Goal: Task Accomplishment & Management: Manage account settings

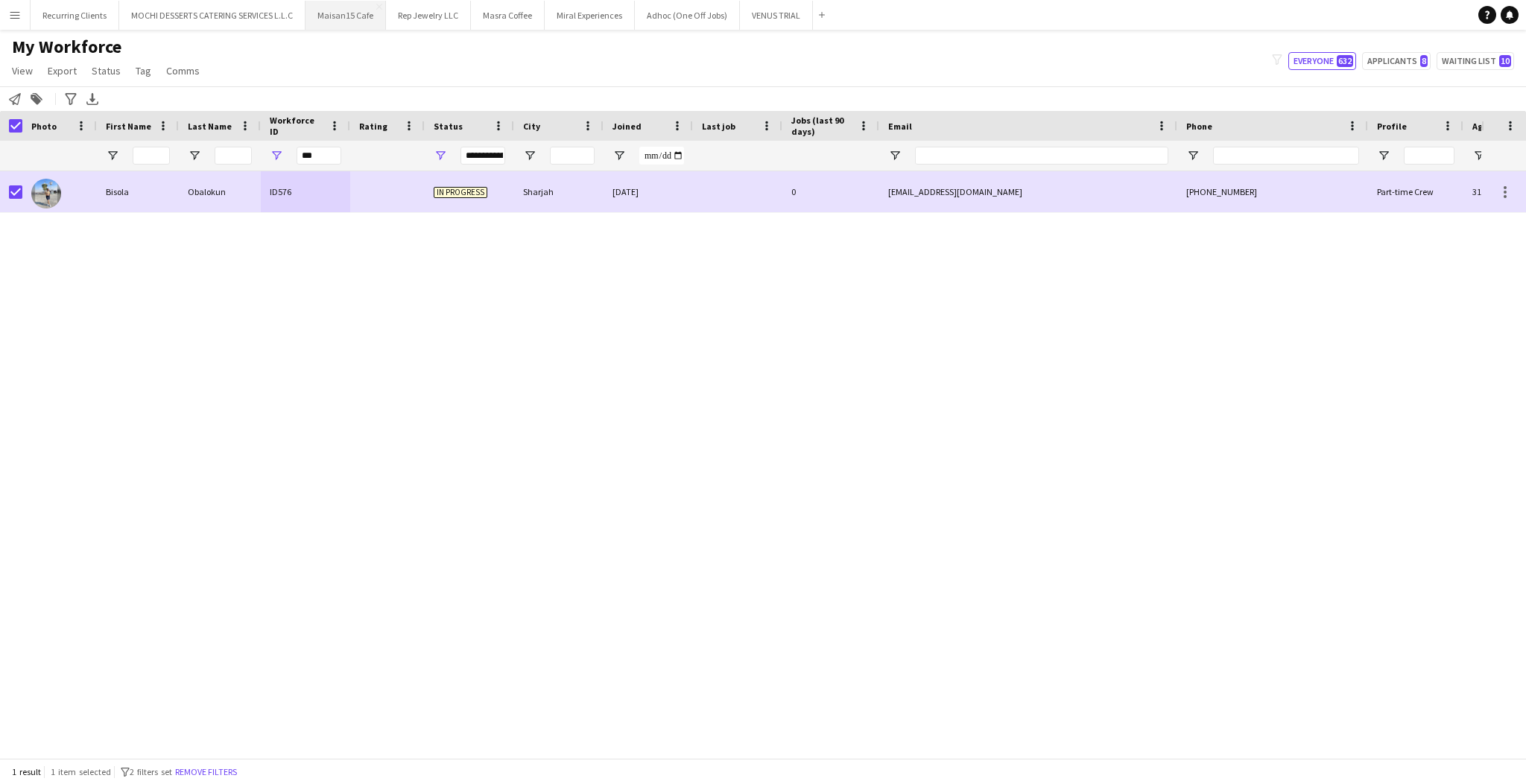
click at [341, 21] on button "Maisan15 Cafe Close" at bounding box center [345, 15] width 80 height 29
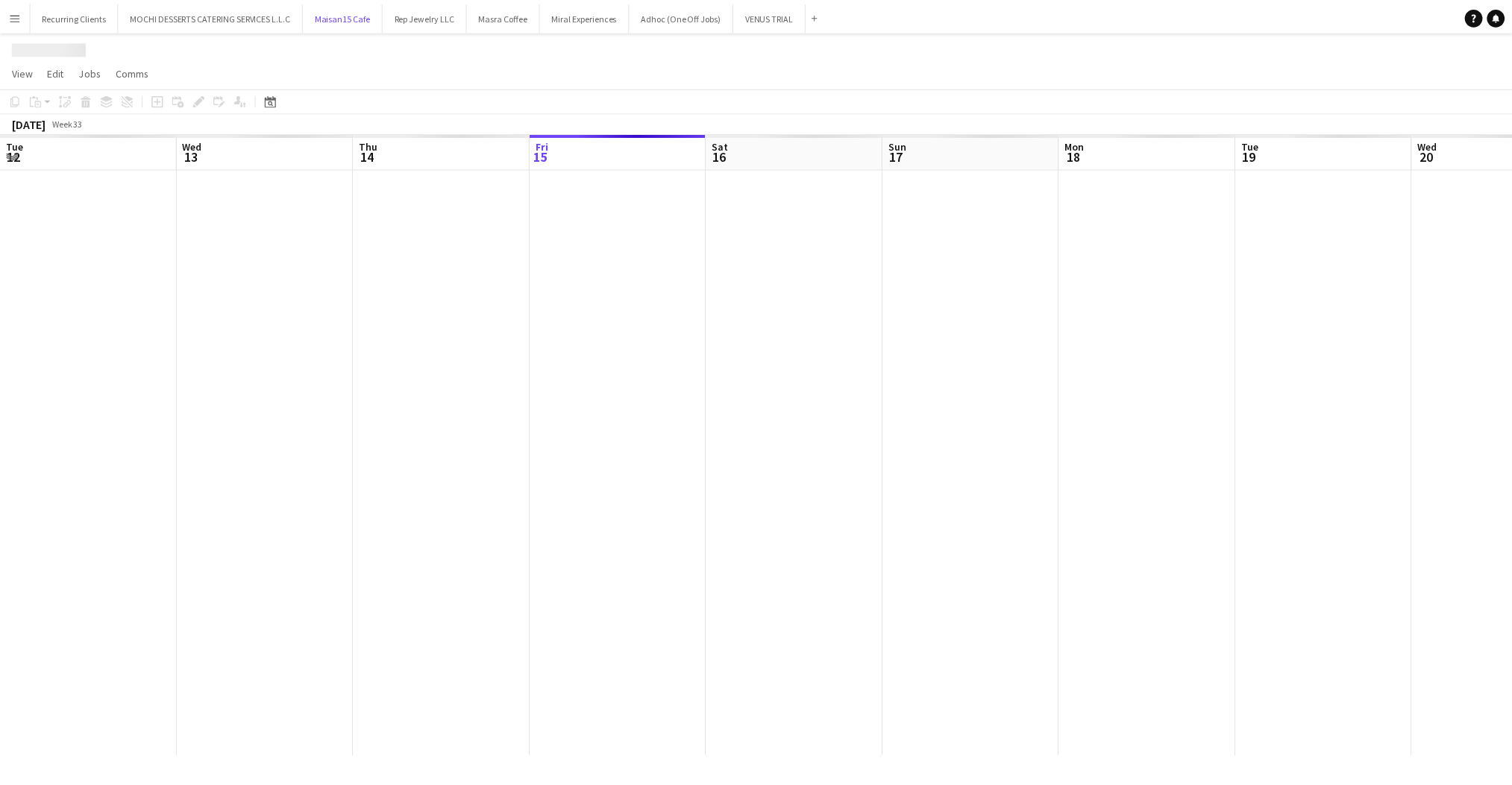
scroll to position [0, 356]
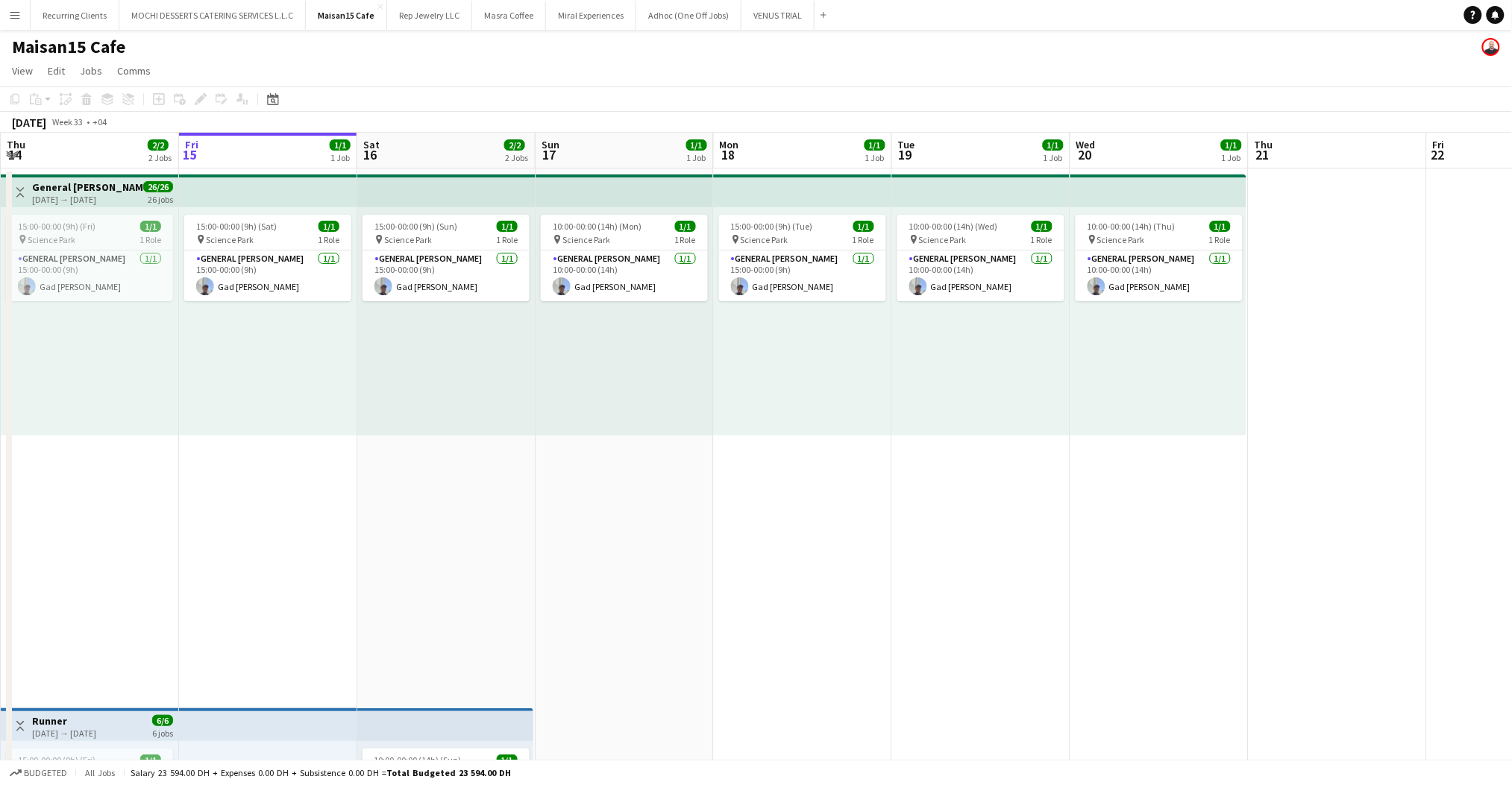
click at [436, 502] on app-date-cell "15:00-00:00 (9h) (Sun) 1/1 pin Science Park 1 Role General [PERSON_NAME] [DATE]…" at bounding box center [447, 705] width 178 height 1073
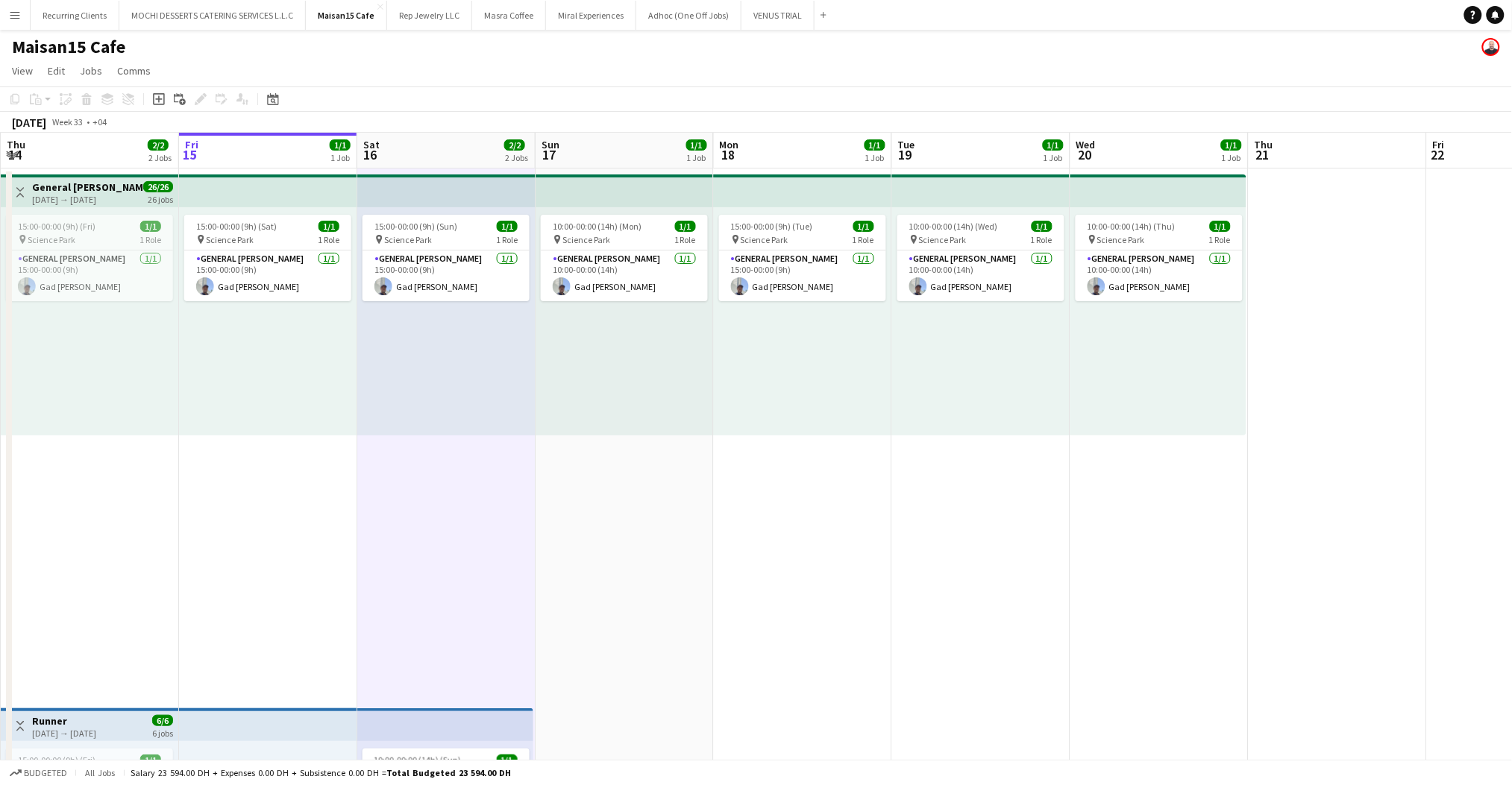
click at [160, 97] on icon "Add job" at bounding box center [159, 99] width 12 height 12
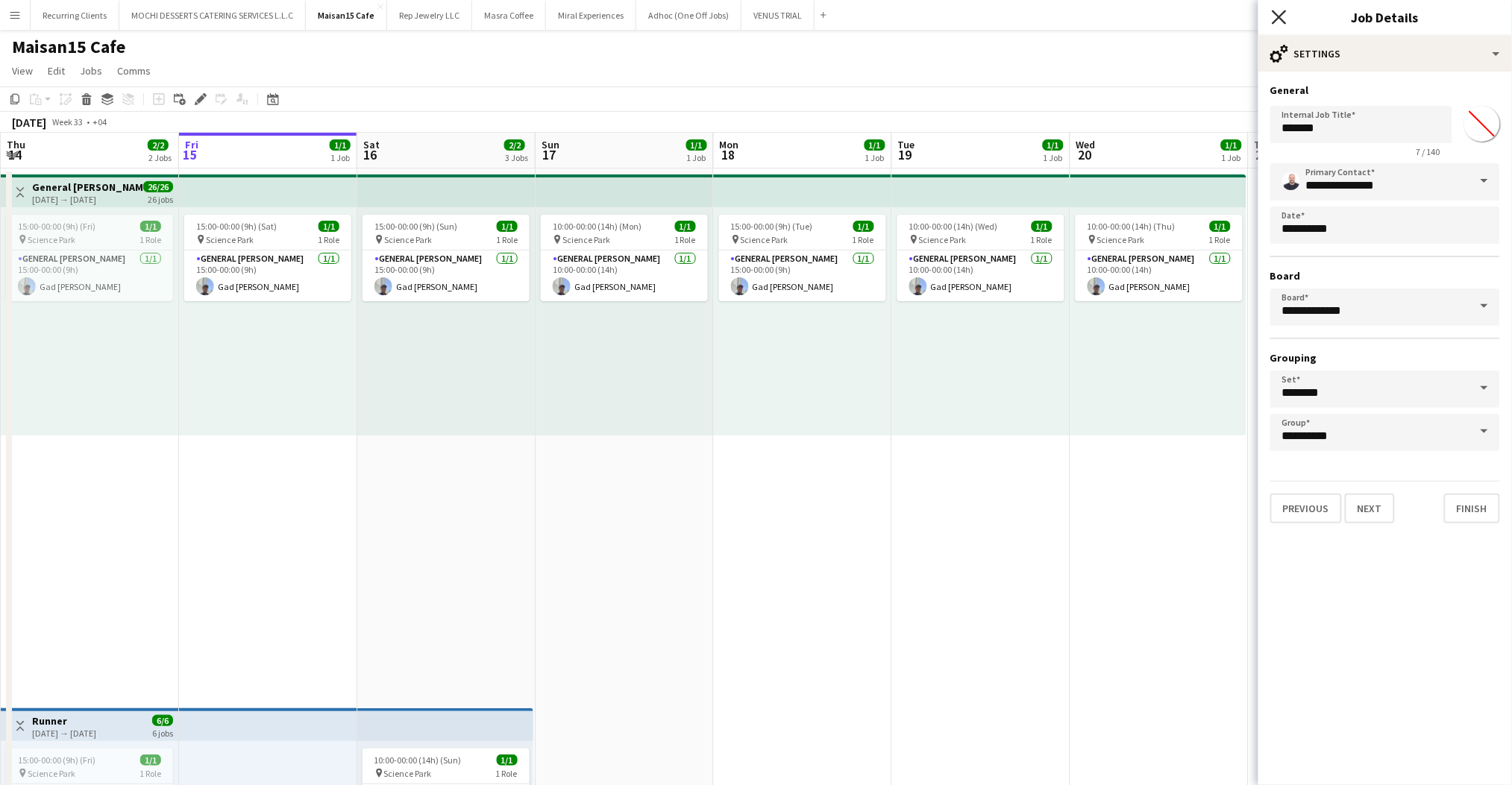
click at [1278, 16] on icon at bounding box center [1278, 16] width 14 height 14
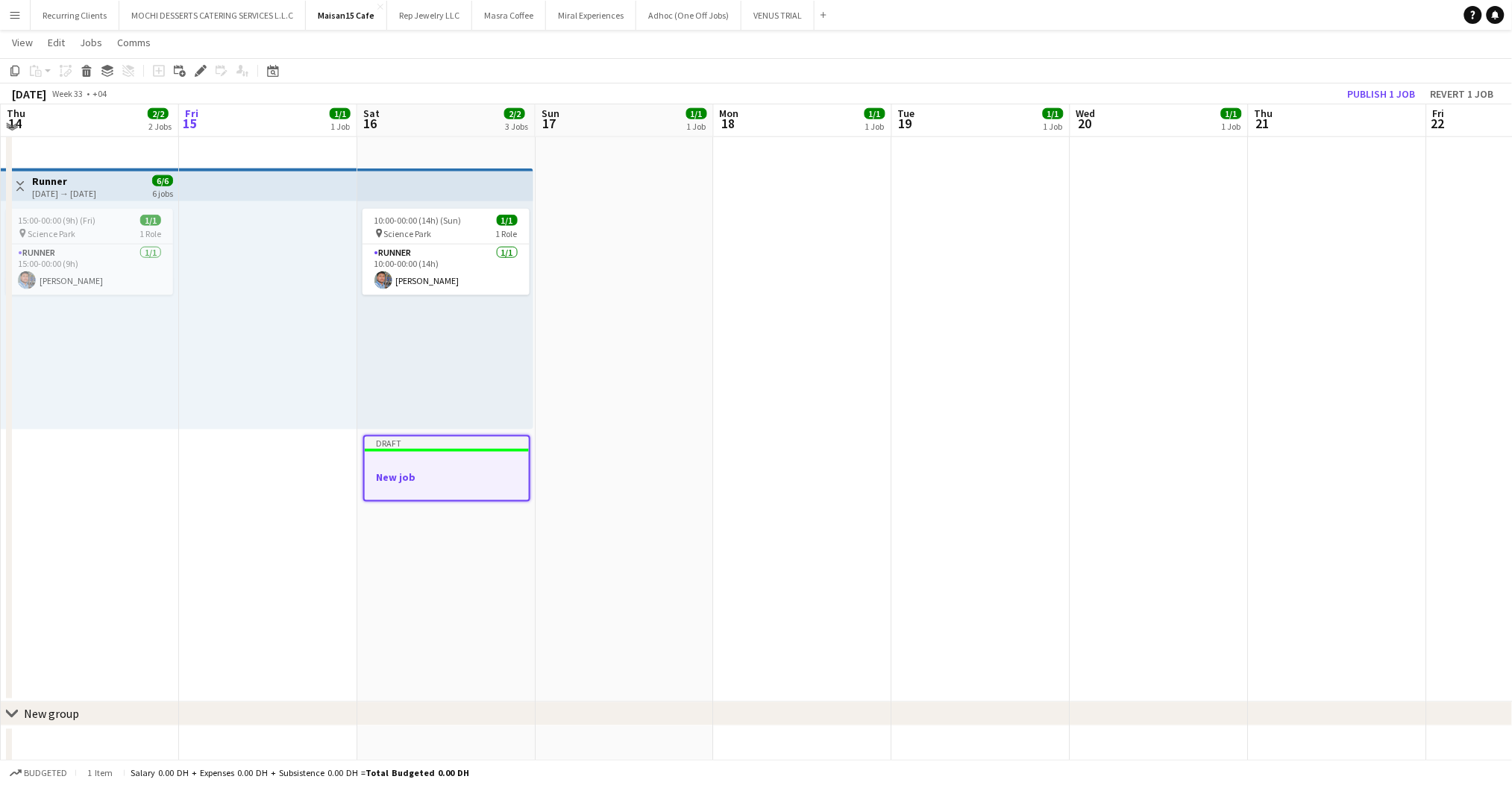
scroll to position [534, 0]
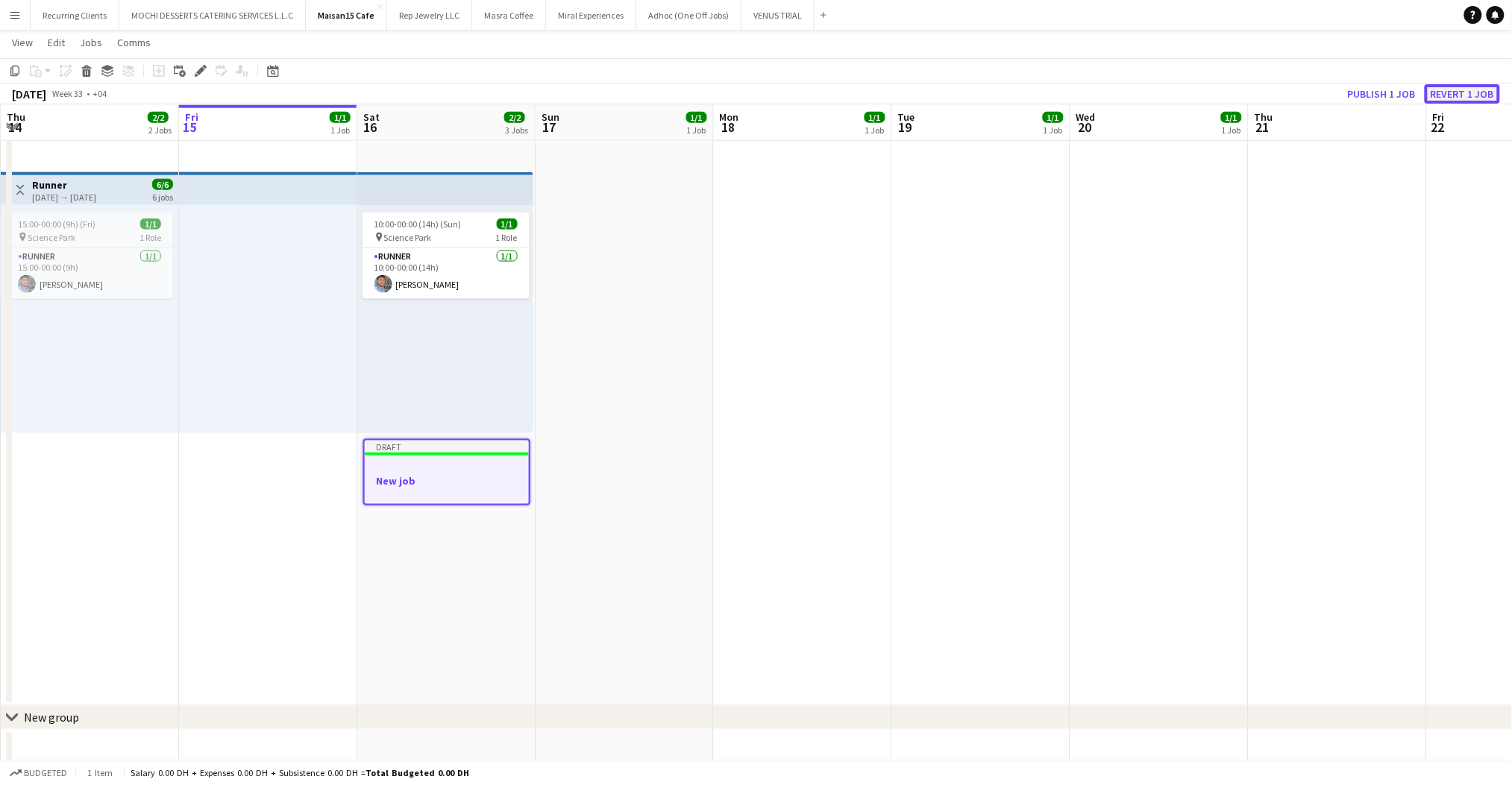
click at [1465, 91] on button "Revert 1 job" at bounding box center [1463, 94] width 76 height 19
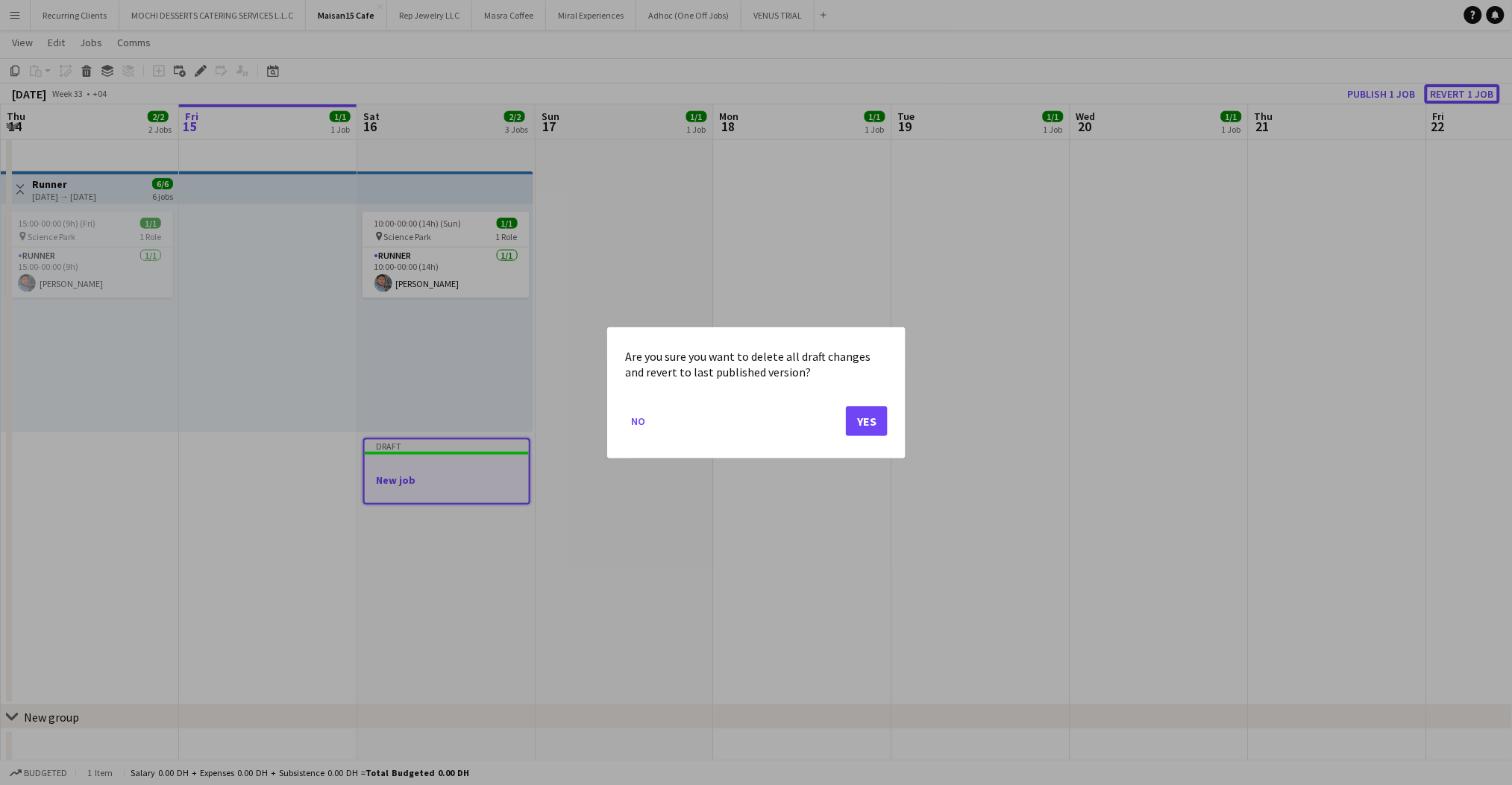
scroll to position [0, 0]
click at [853, 428] on button "Yes" at bounding box center [867, 421] width 42 height 30
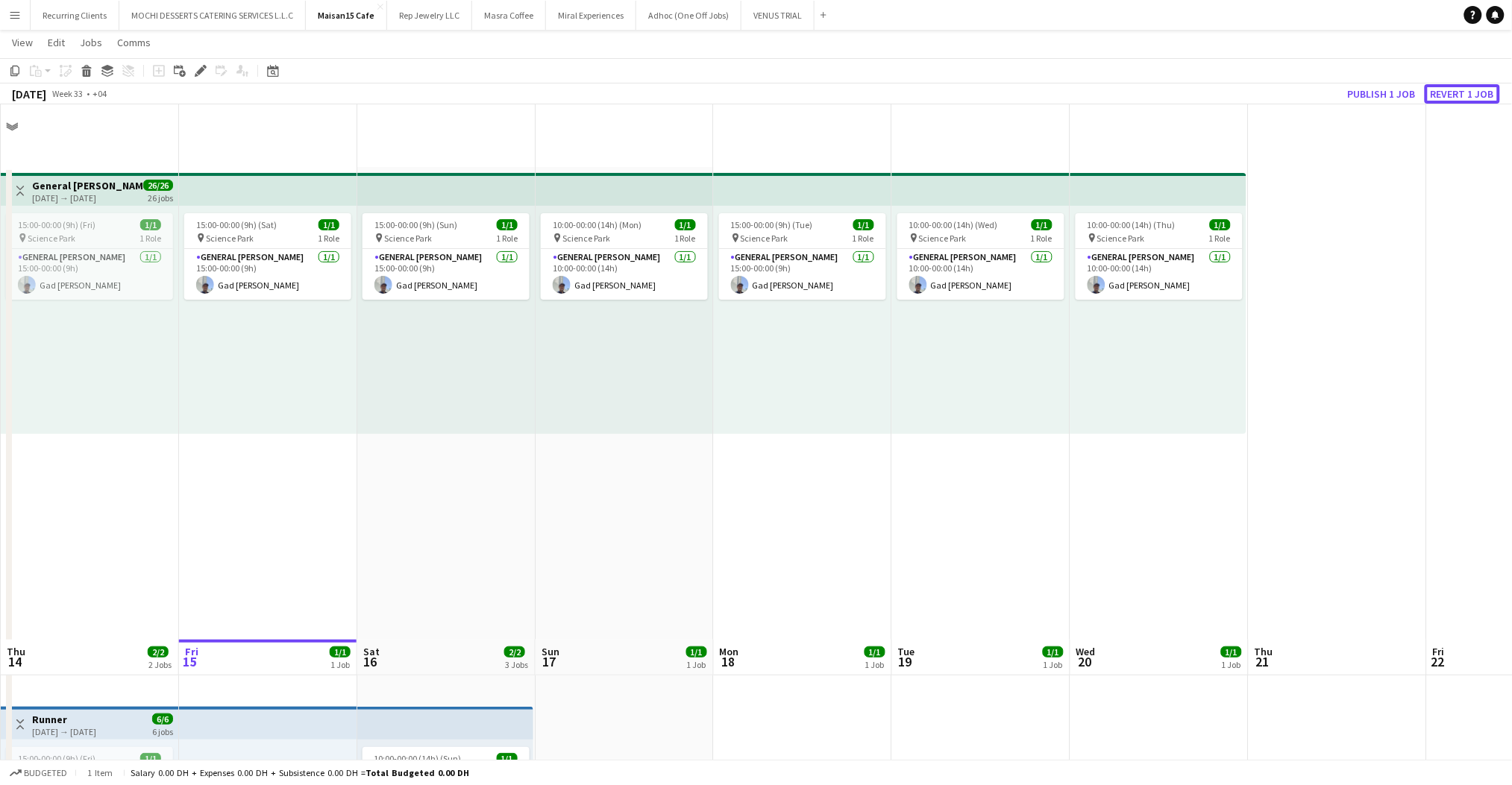
scroll to position [534, 0]
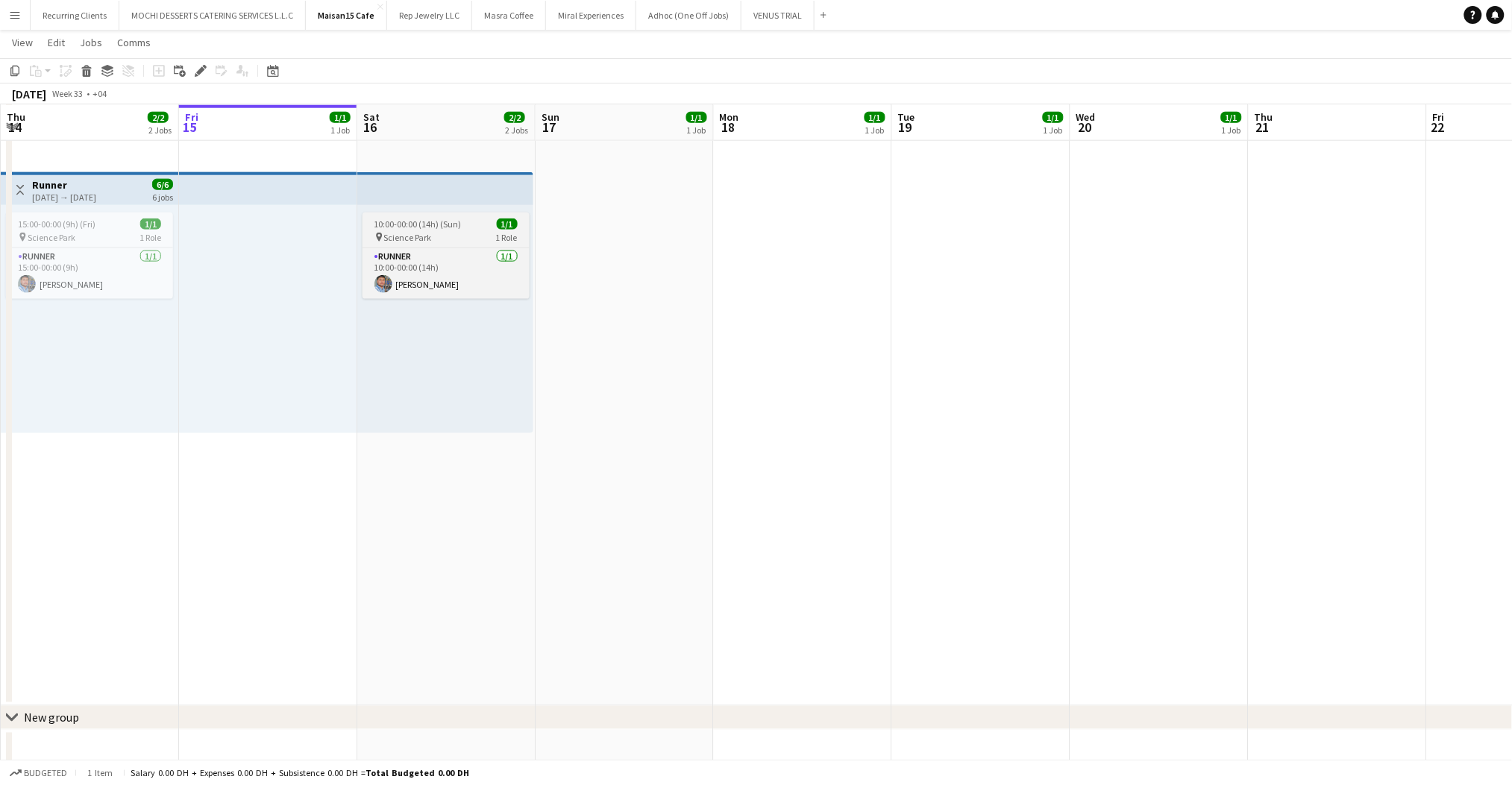
click at [453, 227] on span "10:00-00:00 (14h) (Sun)" at bounding box center [418, 224] width 87 height 11
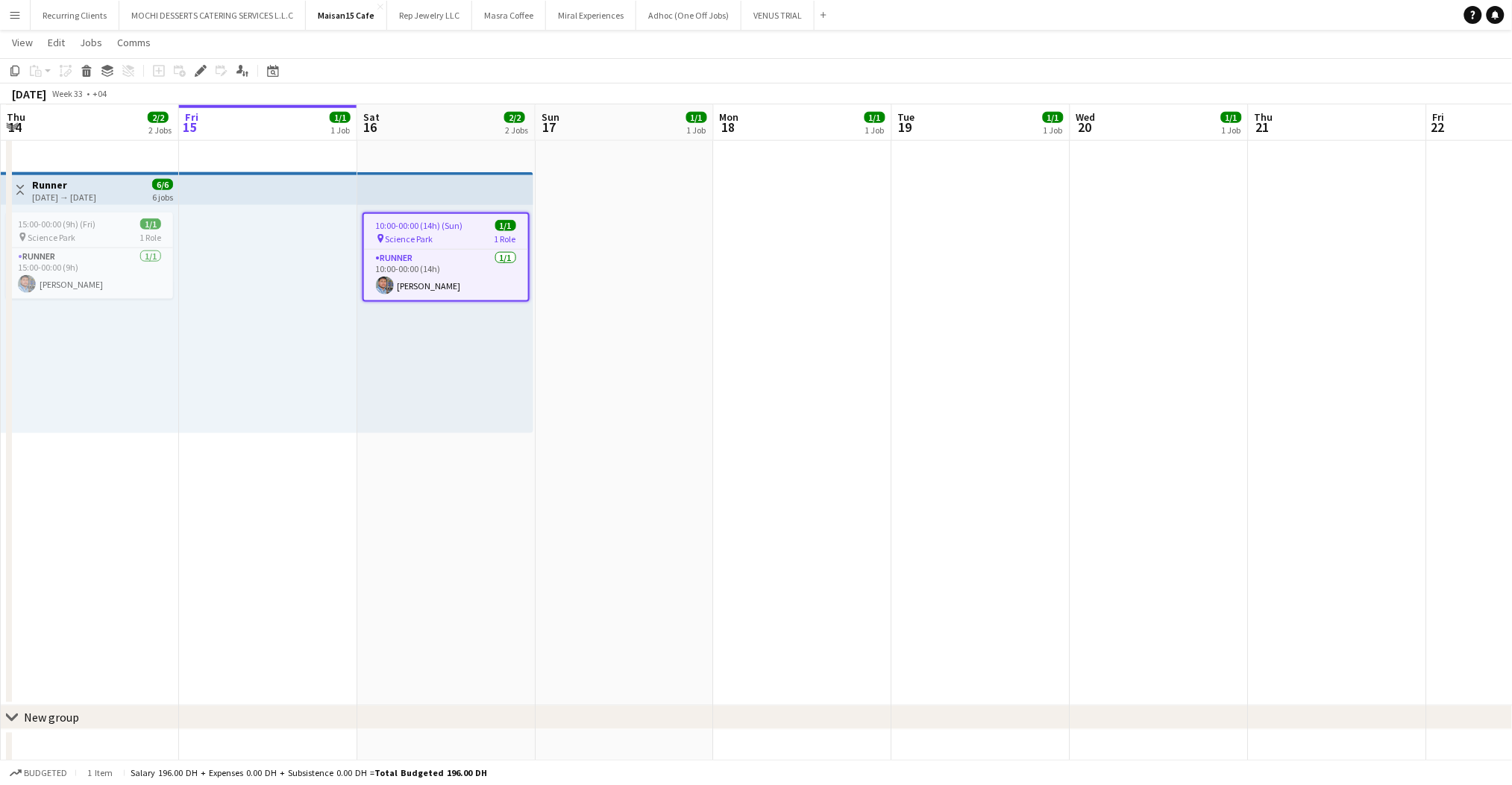
click at [474, 465] on app-date-cell "15:00-00:00 (9h) (Sun) 1/1 pin Science Park 1 Role General [PERSON_NAME] [DATE]…" at bounding box center [447, 168] width 178 height 1073
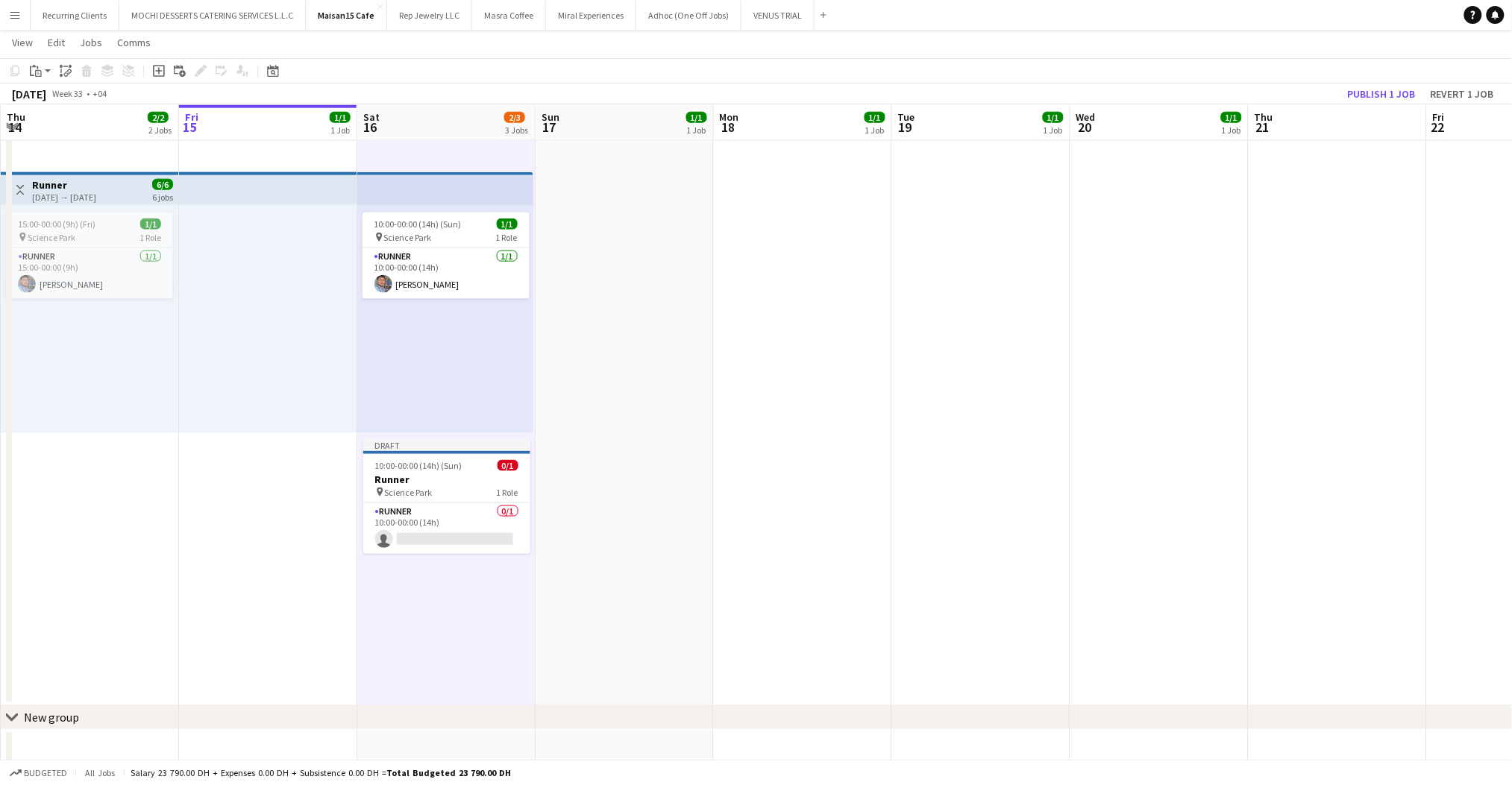
click at [594, 478] on app-date-cell "10:00-00:00 (14h) (Mon) 1/1 pin Science Park 1 Role General [PERSON_NAME] [DATE…" at bounding box center [624, 168] width 178 height 1073
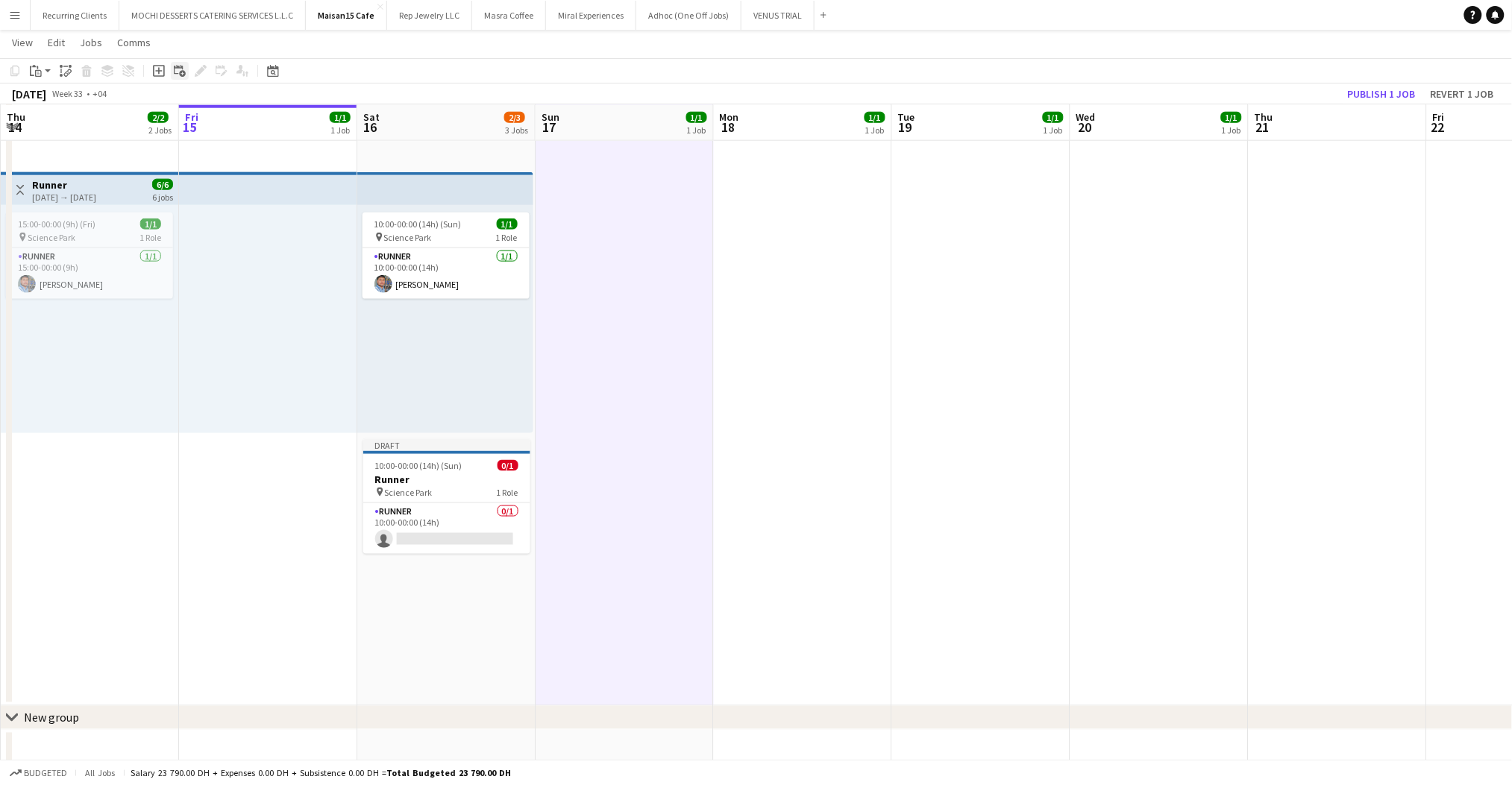
click at [174, 69] on icon "Add linked Job" at bounding box center [180, 71] width 12 height 12
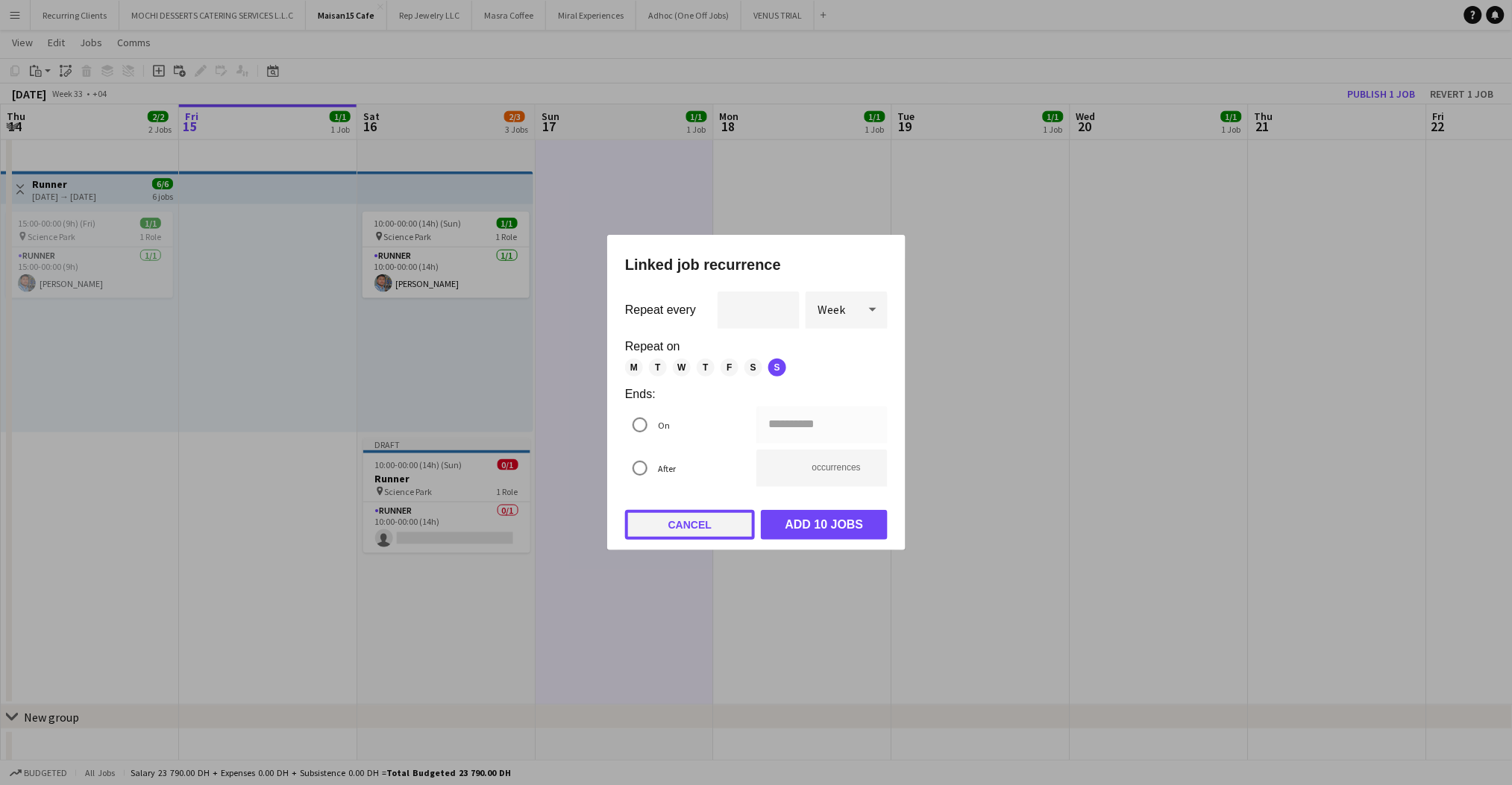
click at [691, 532] on button "Cancel" at bounding box center [690, 525] width 130 height 30
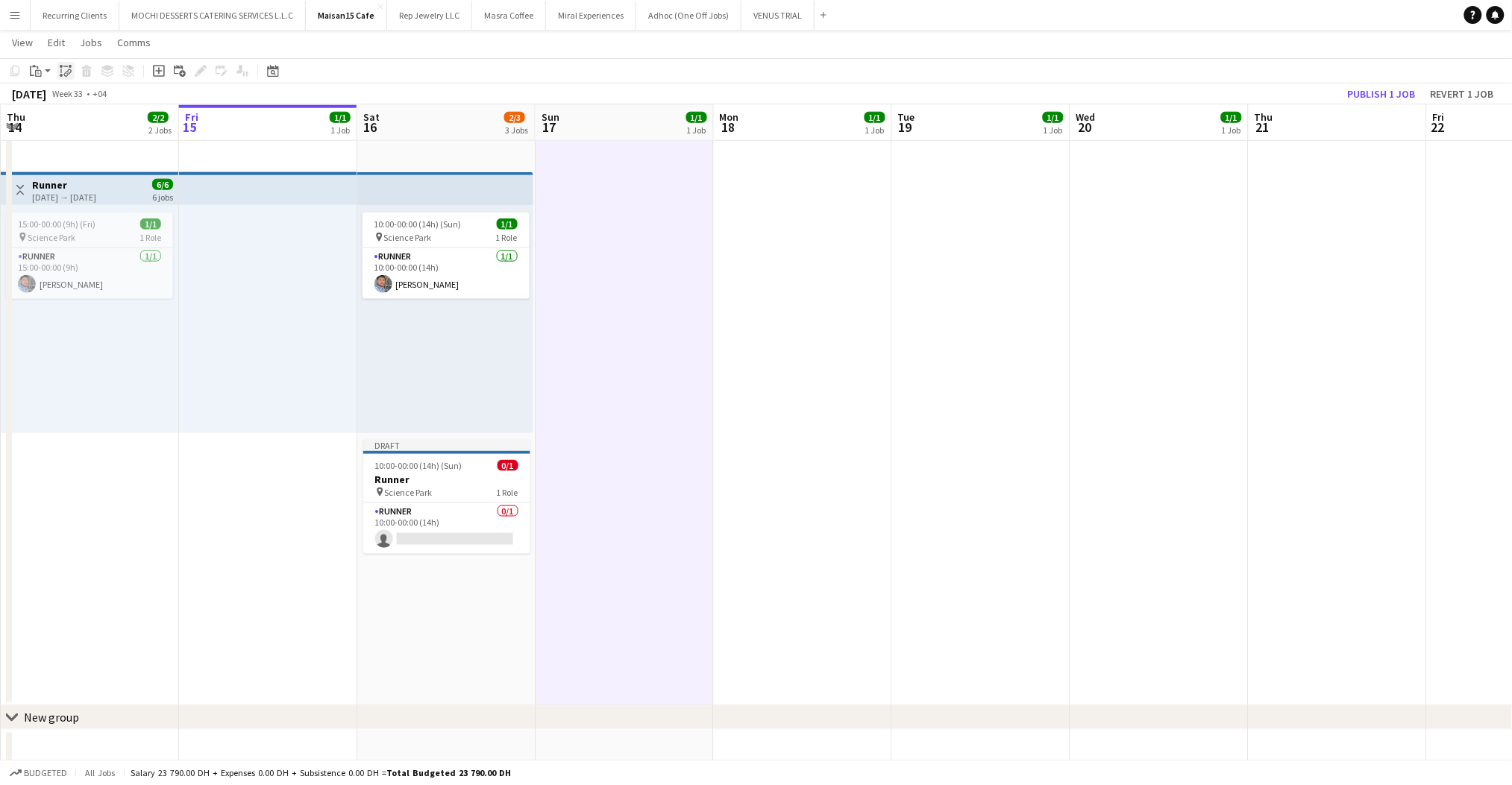
click at [60, 69] on icon "Paste linked Job" at bounding box center [65, 71] width 12 height 12
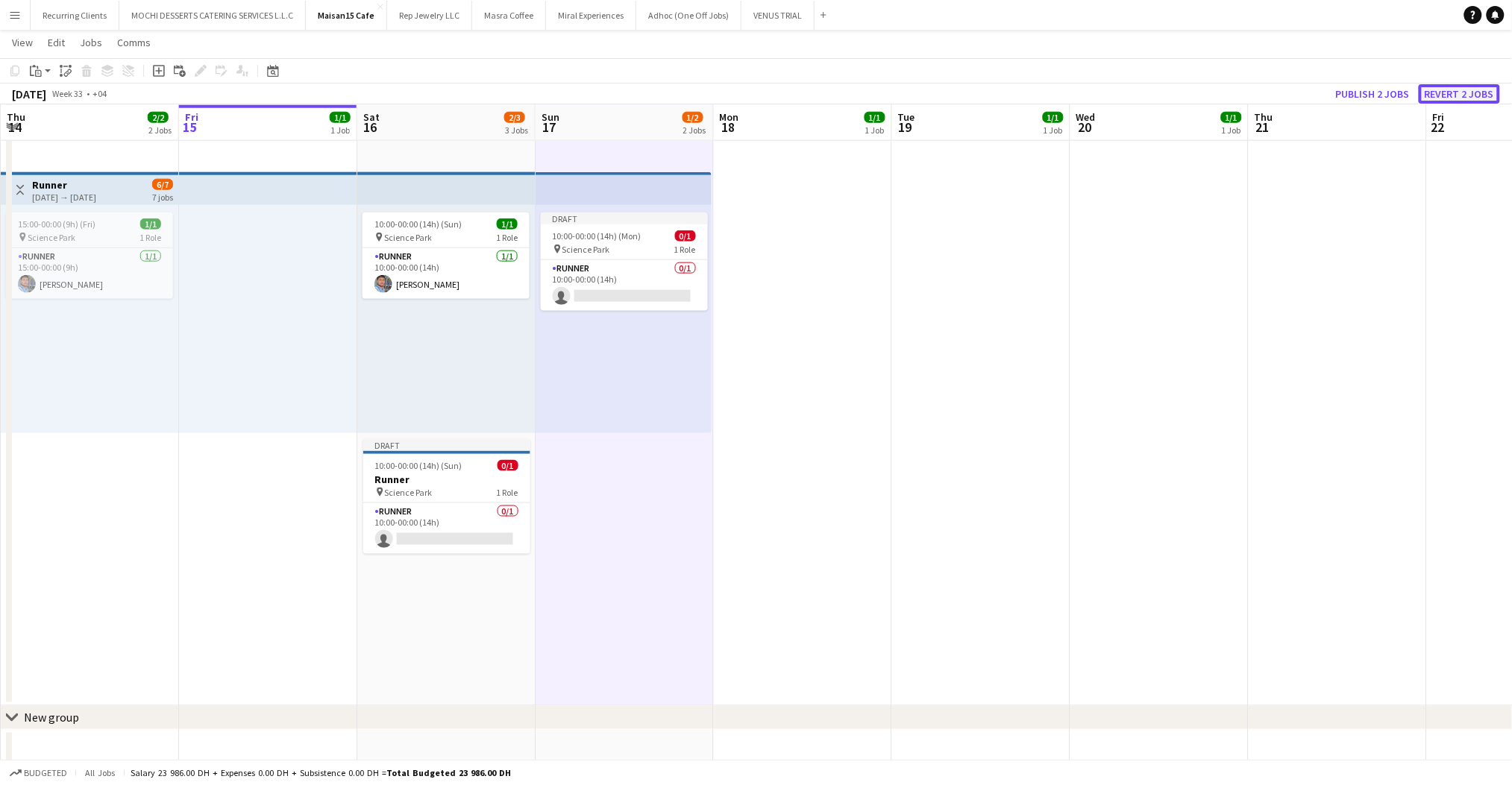
click at [1440, 96] on button "Revert 2 jobs" at bounding box center [1459, 94] width 81 height 19
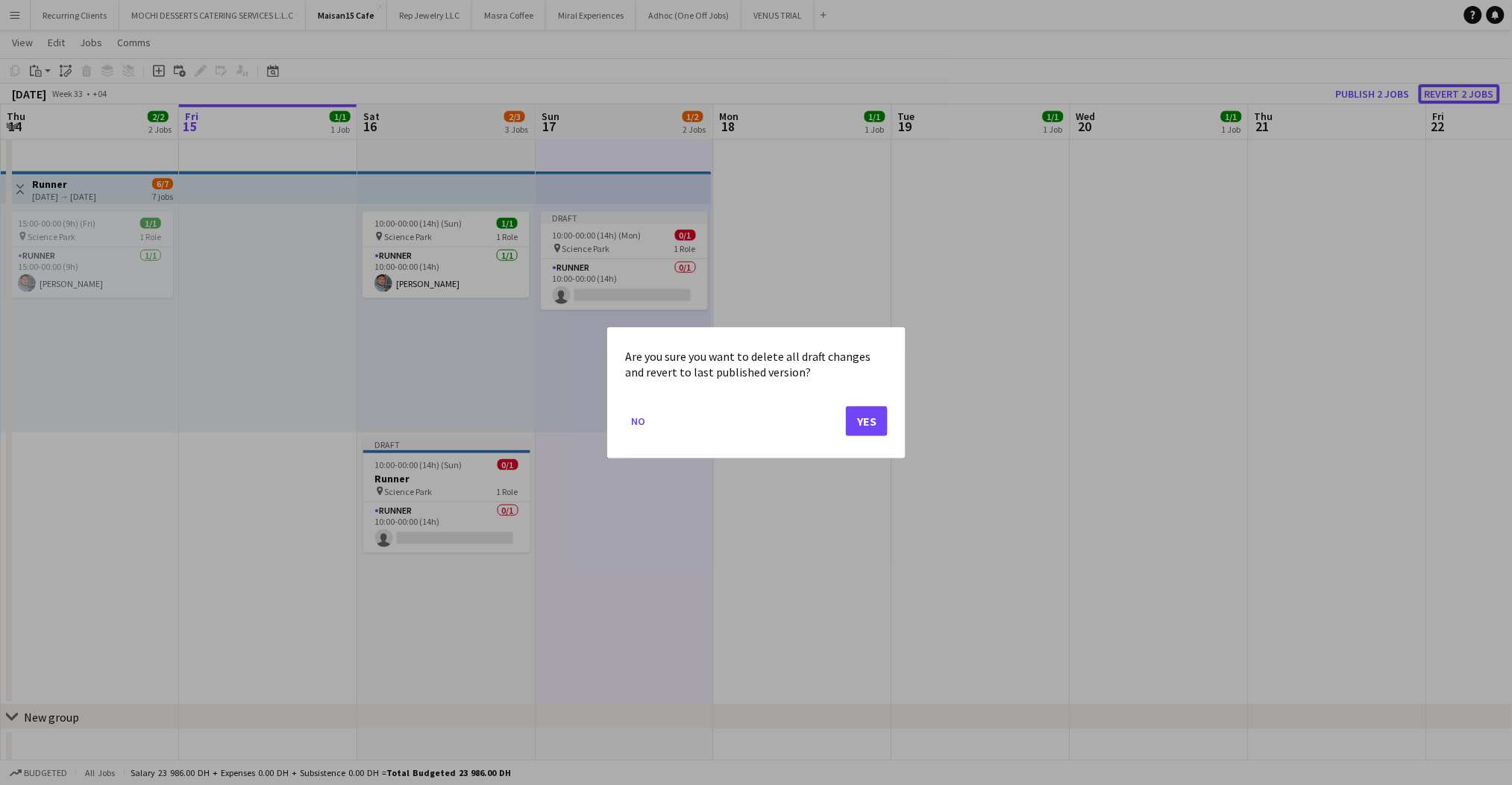
scroll to position [0, 0]
click at [852, 417] on button "Yes" at bounding box center [867, 421] width 42 height 30
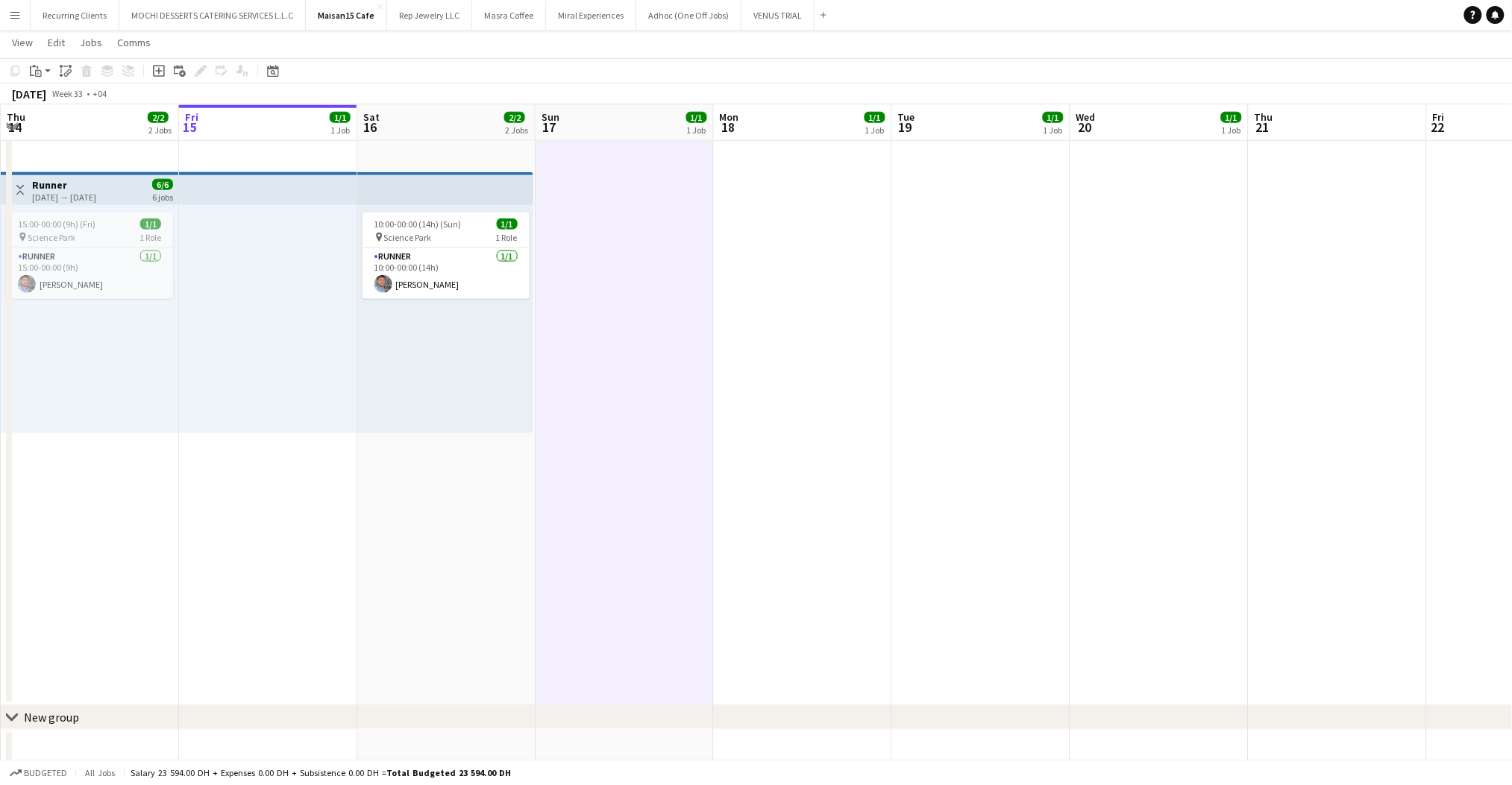
click at [754, 401] on app-date-cell "15:00-00:00 (9h) (Tue) 1/1 pin Science Park 1 Role General [PERSON_NAME] [DATE]…" at bounding box center [802, 168] width 178 height 1073
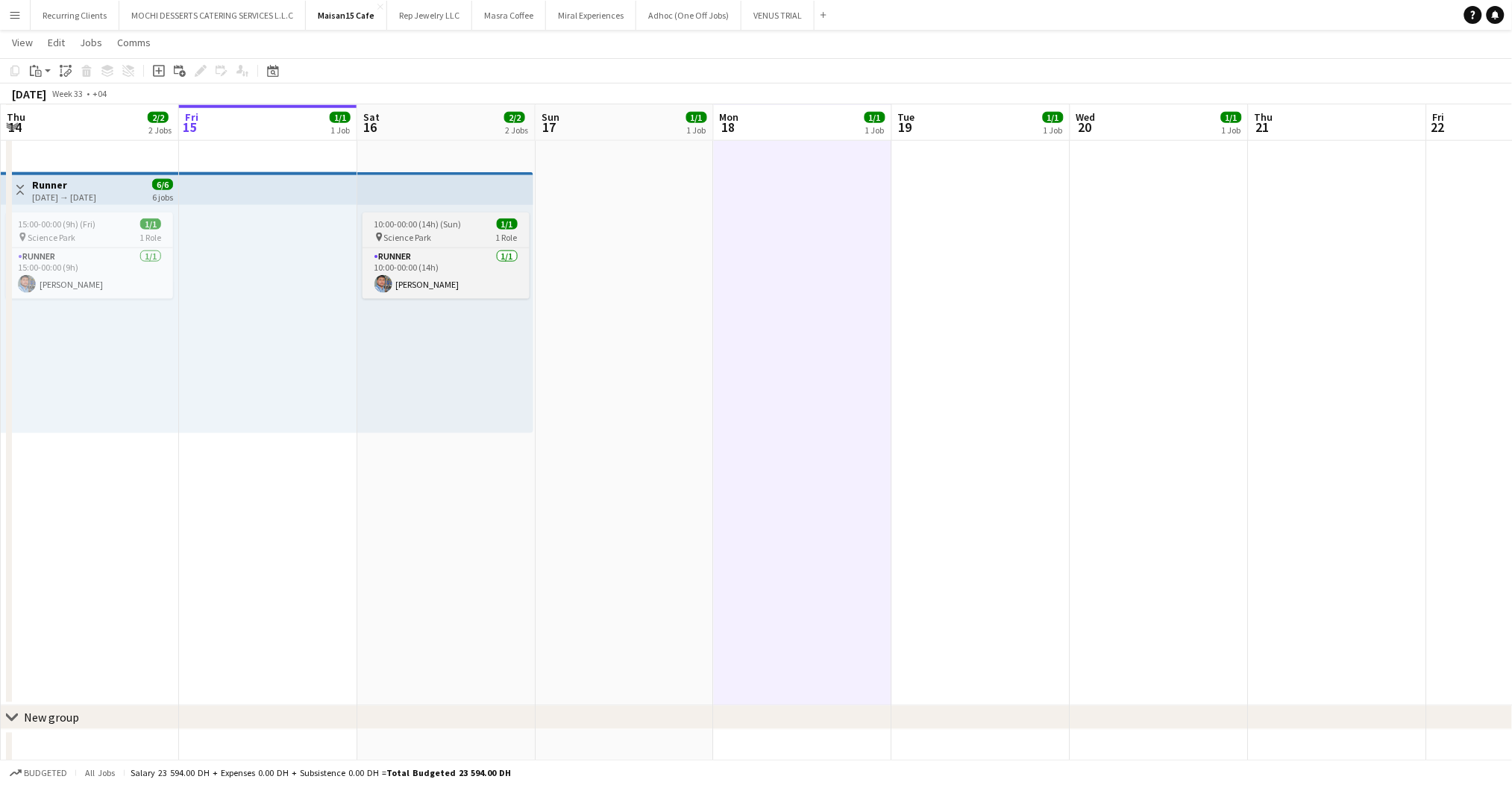
click at [449, 225] on span "10:00-00:00 (14h) (Sun)" at bounding box center [418, 224] width 87 height 11
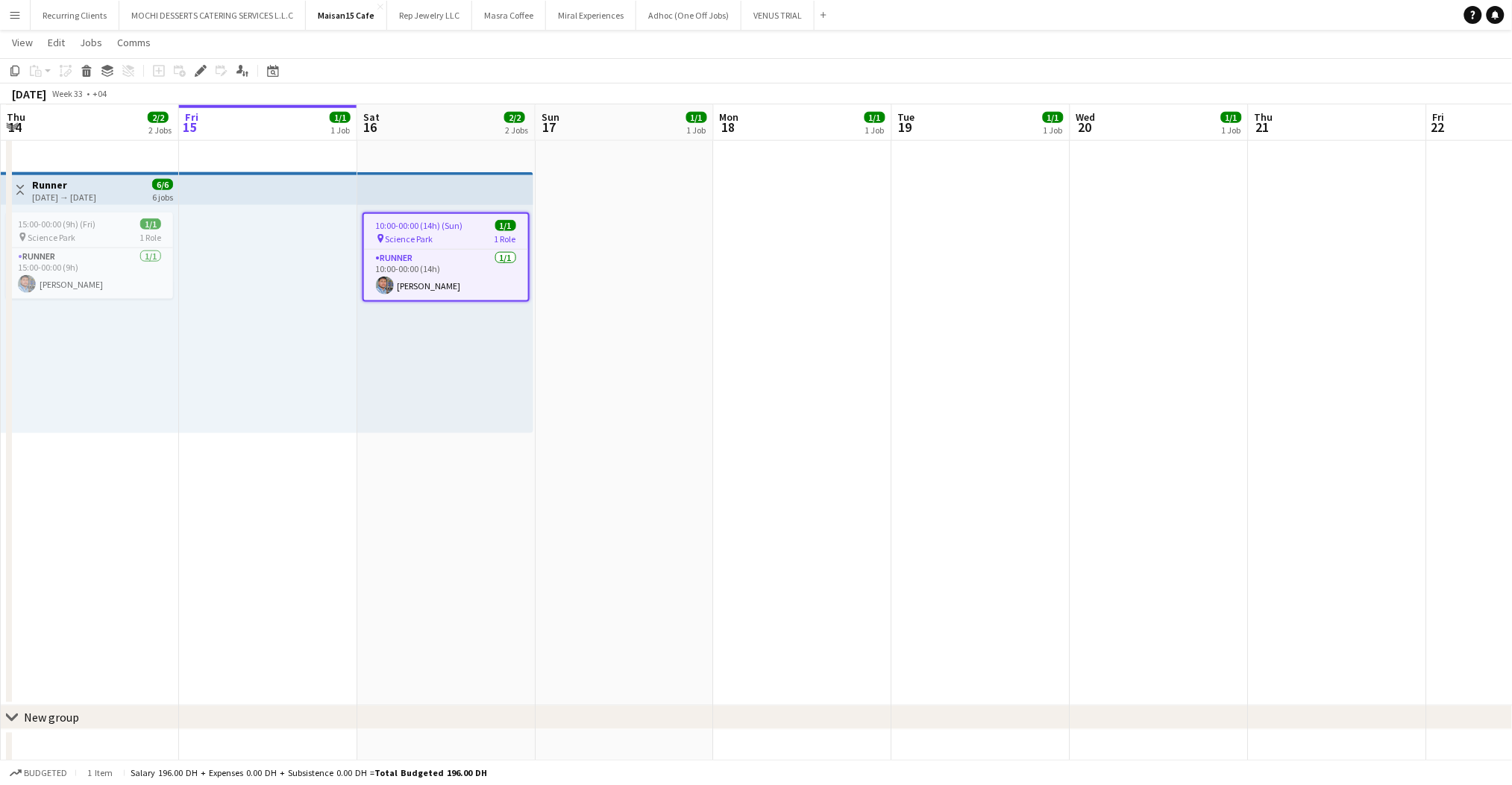
click at [455, 500] on app-date-cell "15:00-00:00 (9h) (Sun) 1/1 pin Science Park 1 Role General [PERSON_NAME] [DATE]…" at bounding box center [447, 168] width 178 height 1073
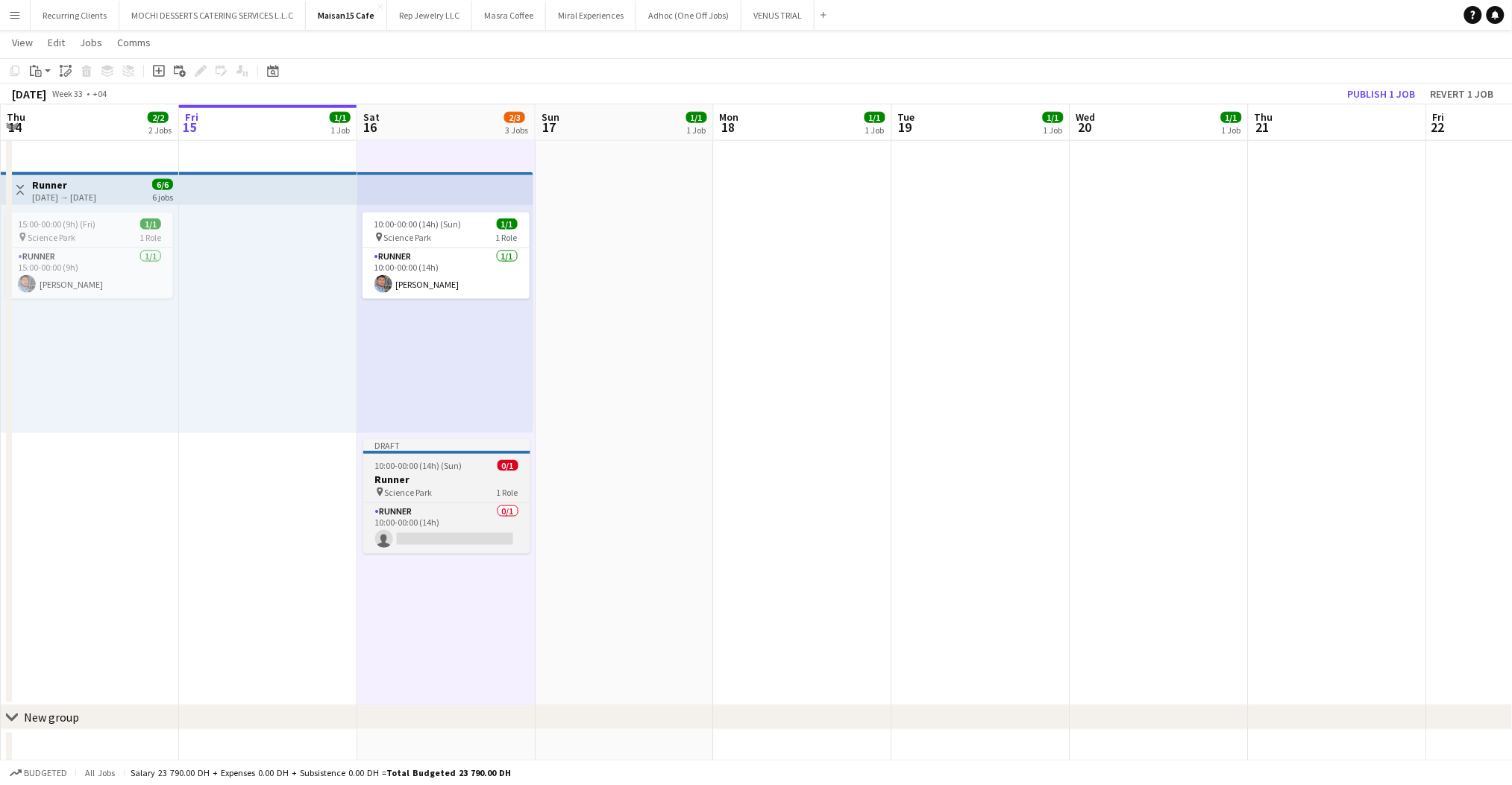
click at [431, 465] on span "10:00-00:00 (14h) (Sun)" at bounding box center [419, 465] width 87 height 11
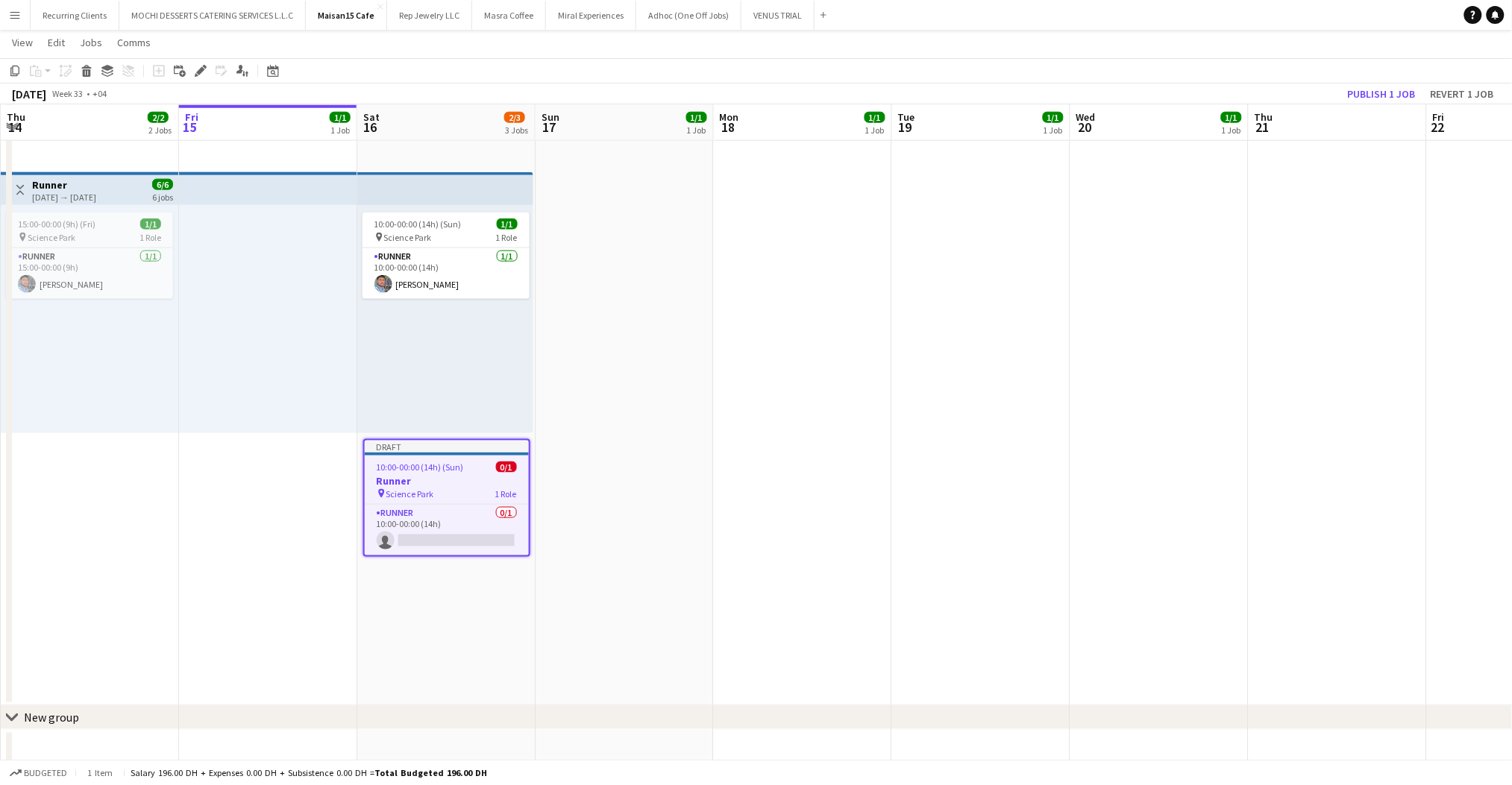
click at [571, 480] on app-date-cell "10:00-00:00 (14h) (Mon) 1/1 pin Science Park 1 Role General [PERSON_NAME] [DATE…" at bounding box center [624, 168] width 178 height 1073
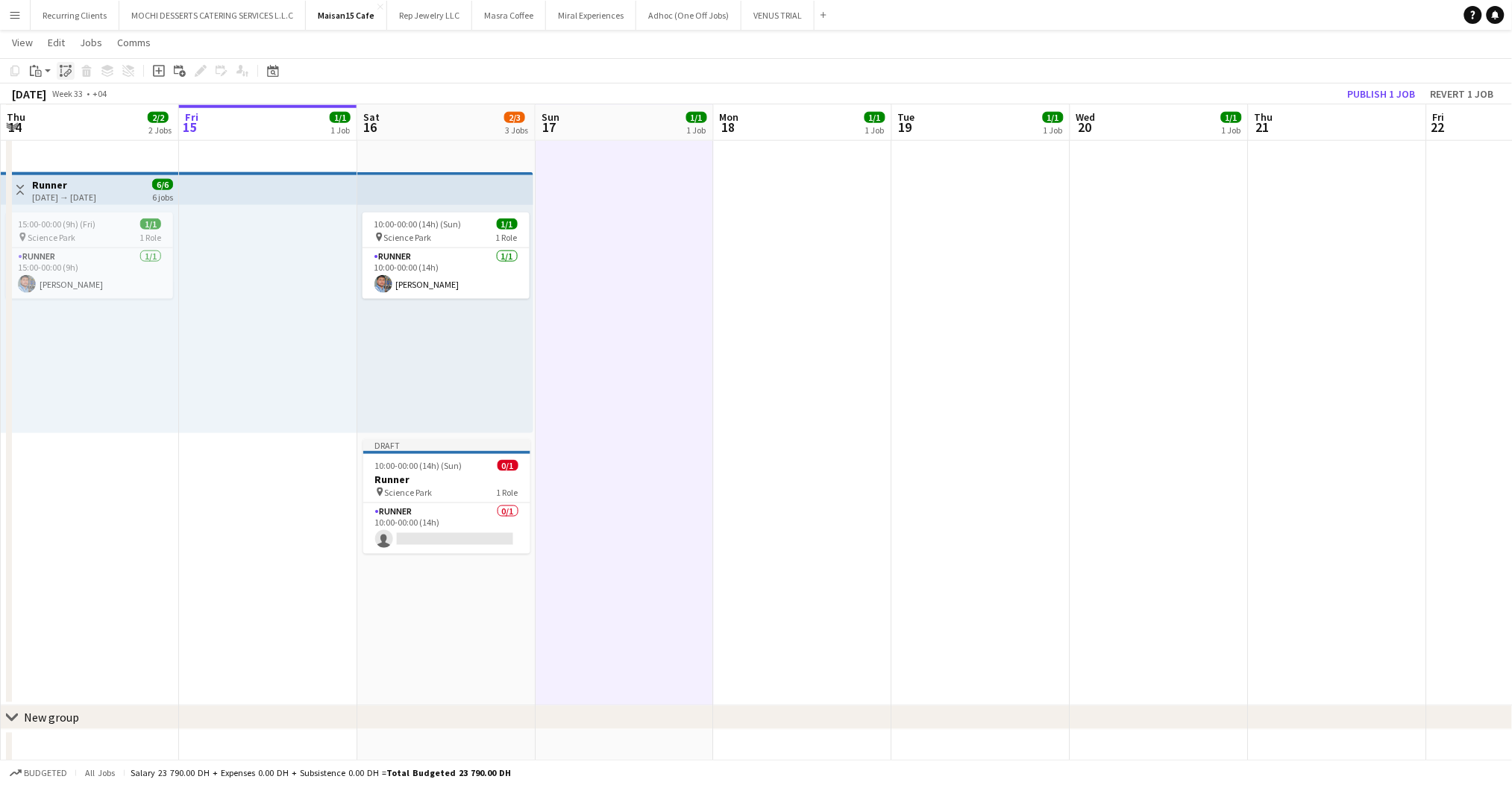
click at [64, 68] on icon "Paste linked Job" at bounding box center [65, 71] width 12 height 12
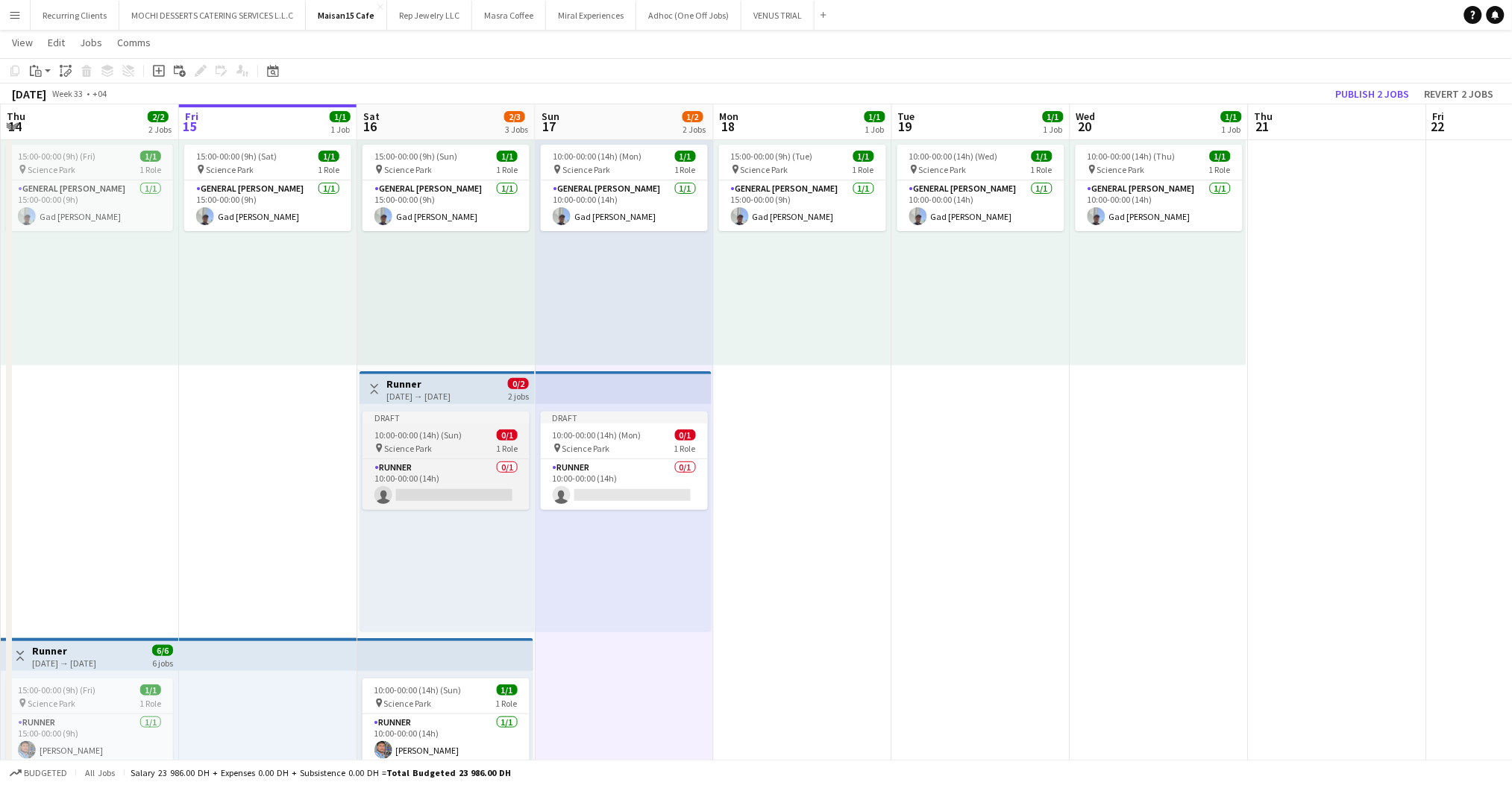
scroll to position [68, 0]
click at [438, 409] on div "Draft 10:00-00:00 (14h) (Sun) 0/1 pin Science Park 1 Role Runner 0/1 10:00-00:0…" at bounding box center [447, 518] width 175 height 228
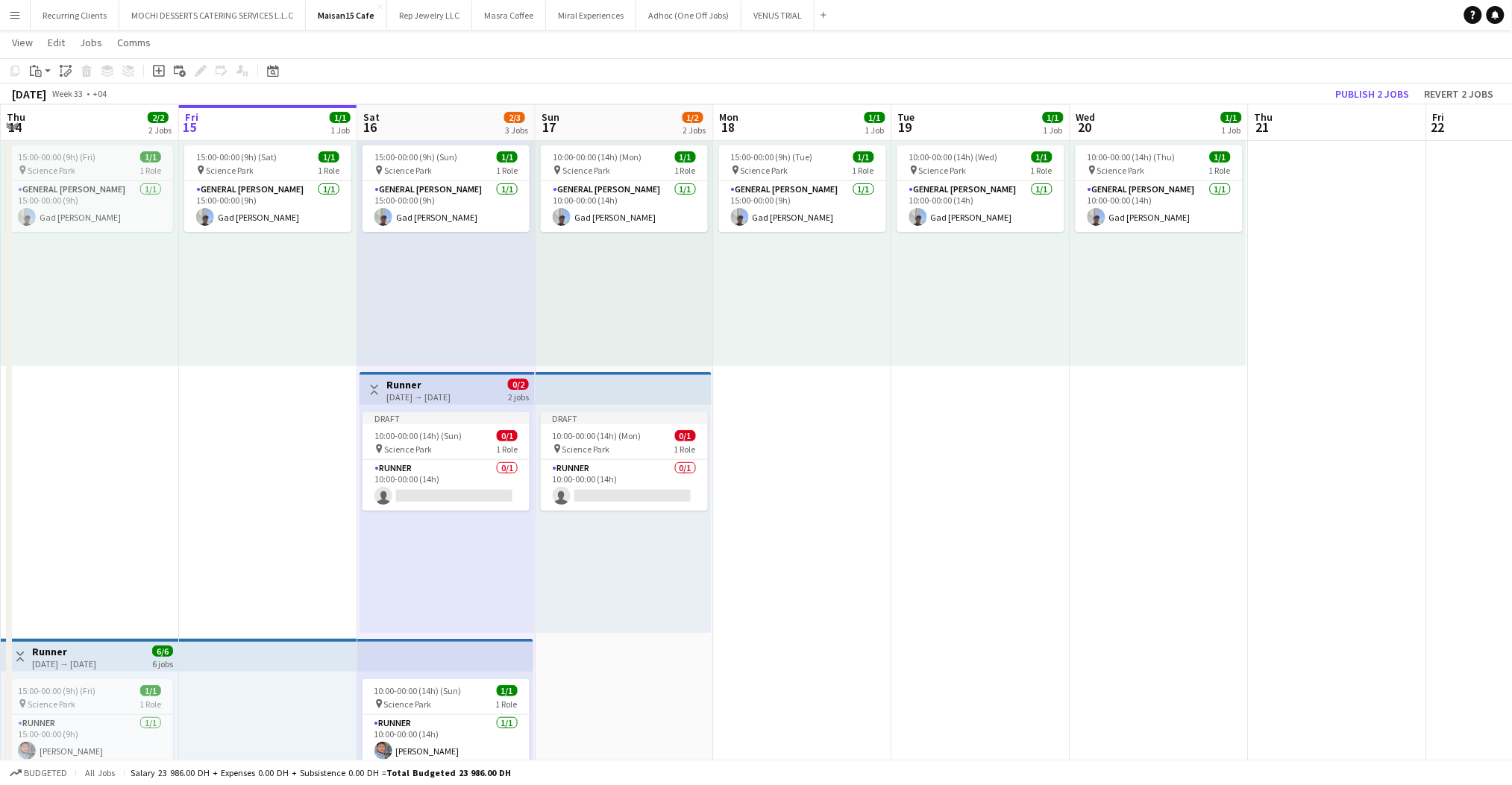
click at [444, 392] on div "[DATE] → [DATE]" at bounding box center [418, 397] width 64 height 11
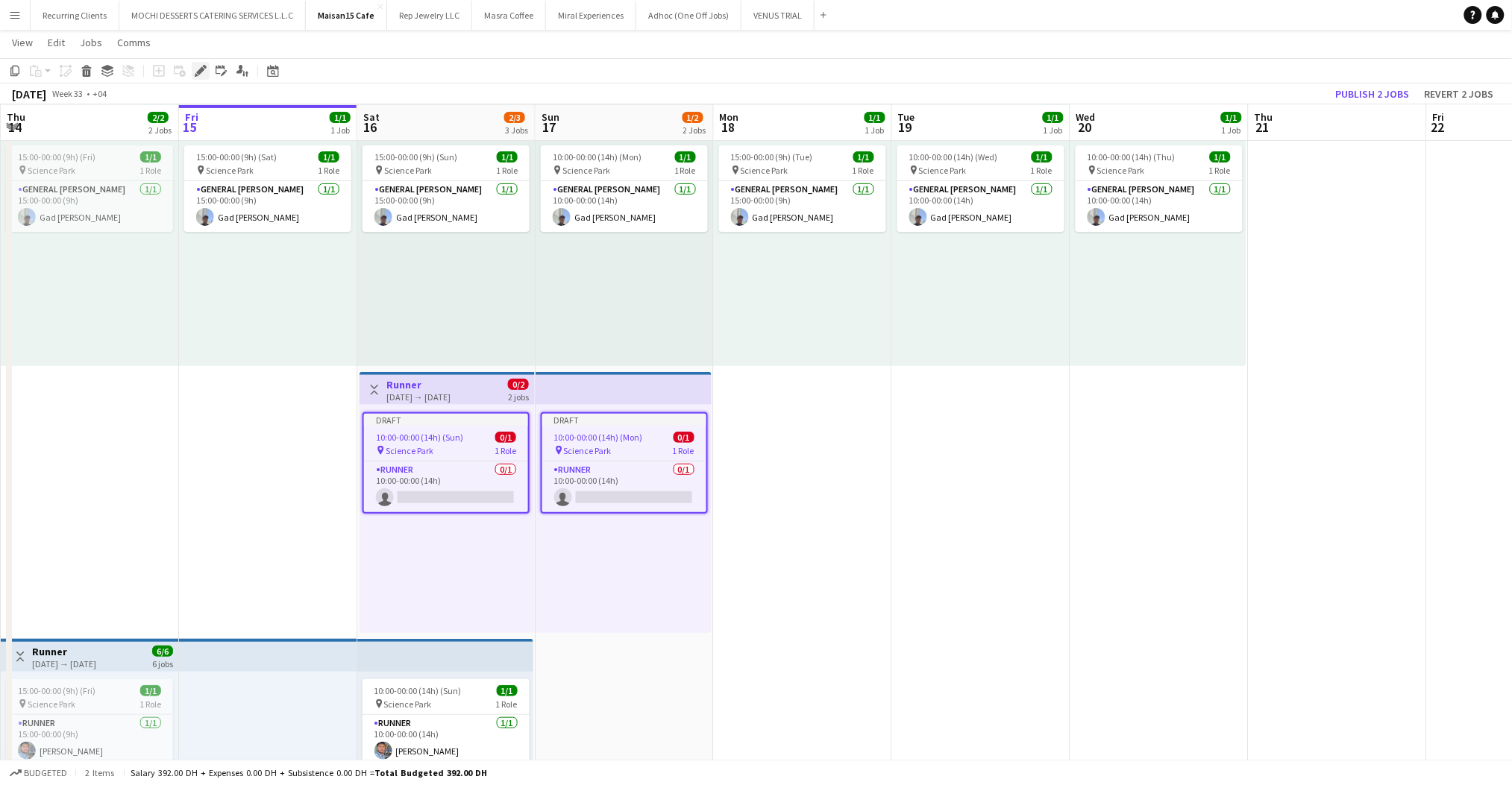
click at [195, 67] on icon "Edit" at bounding box center [201, 71] width 12 height 12
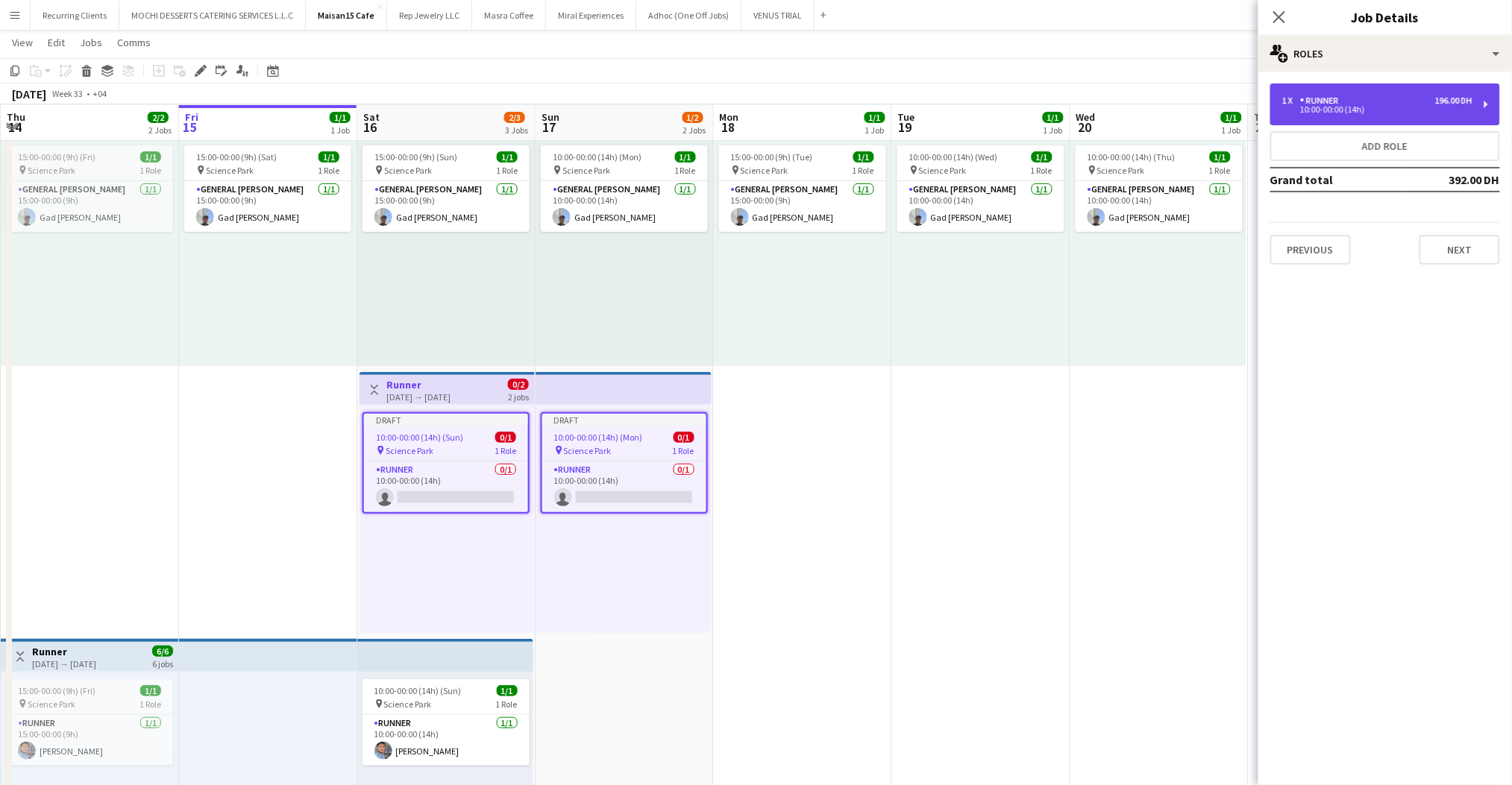
click at [1314, 102] on div "Runner" at bounding box center [1322, 100] width 44 height 10
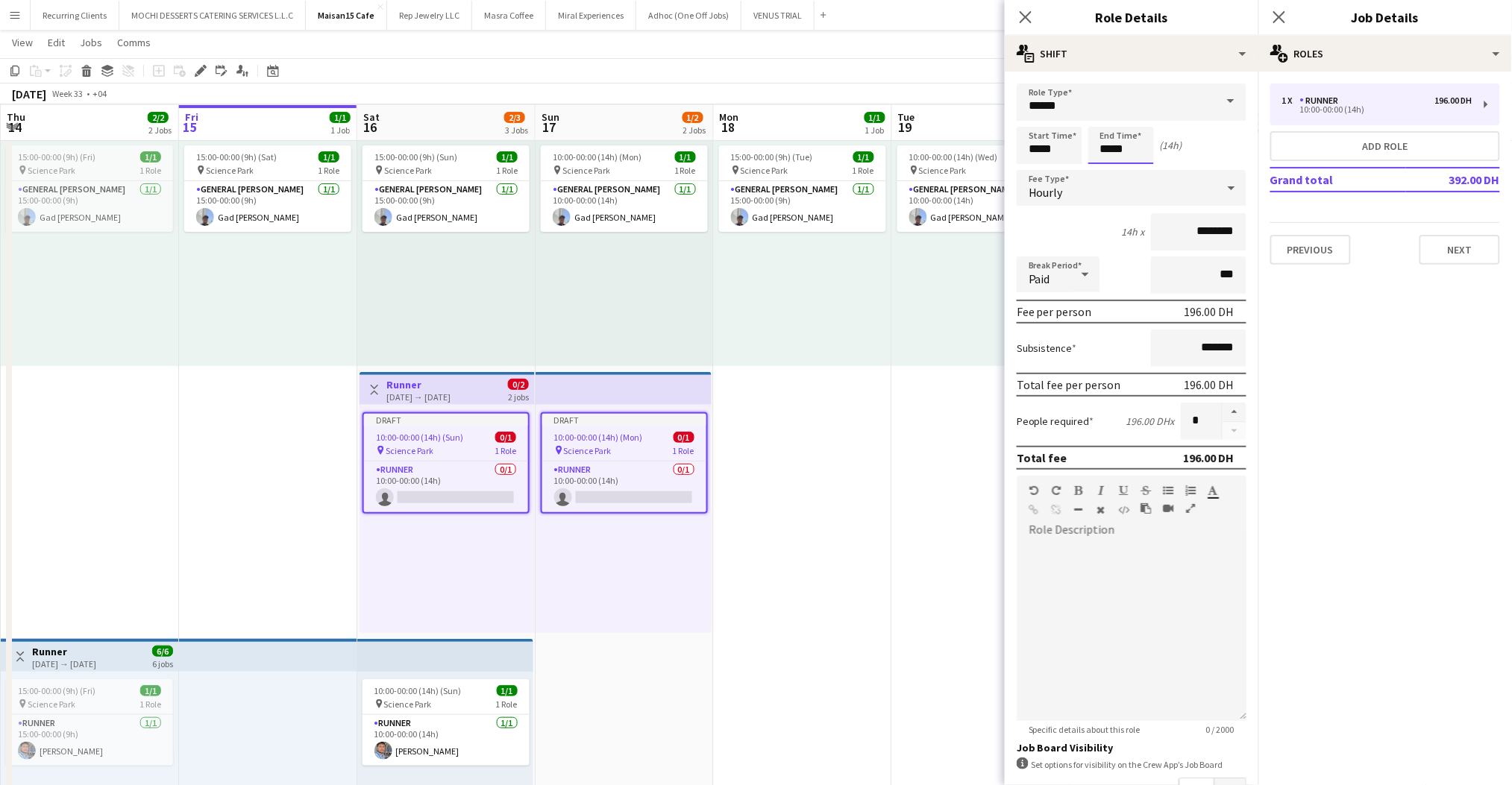
click at [1111, 140] on input "*****" at bounding box center [1120, 145] width 65 height 37
click at [1108, 141] on input "*****" at bounding box center [1120, 145] width 65 height 37
type input "*****"
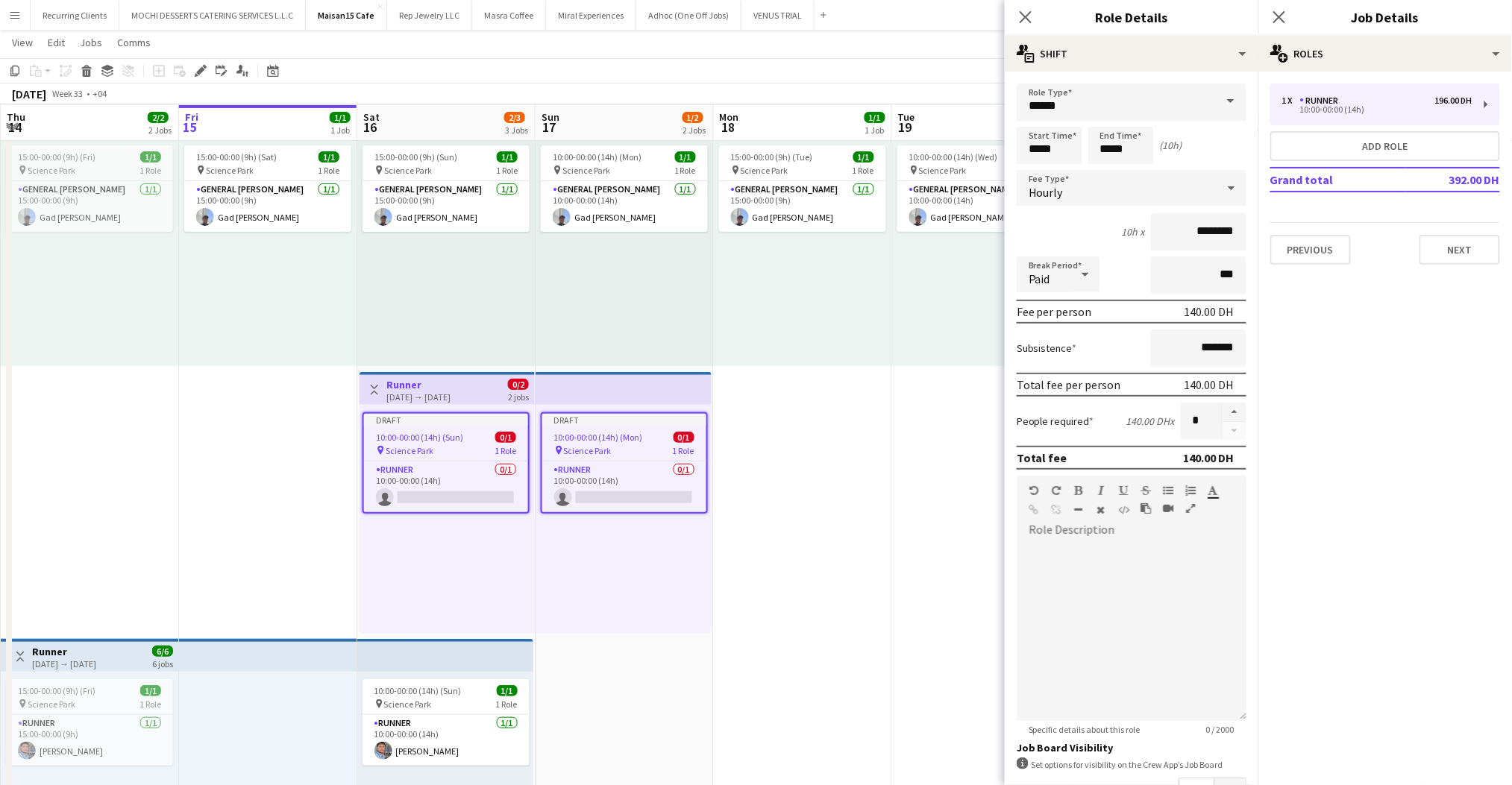
click at [1069, 237] on div "10h x ********" at bounding box center [1132, 231] width 230 height 37
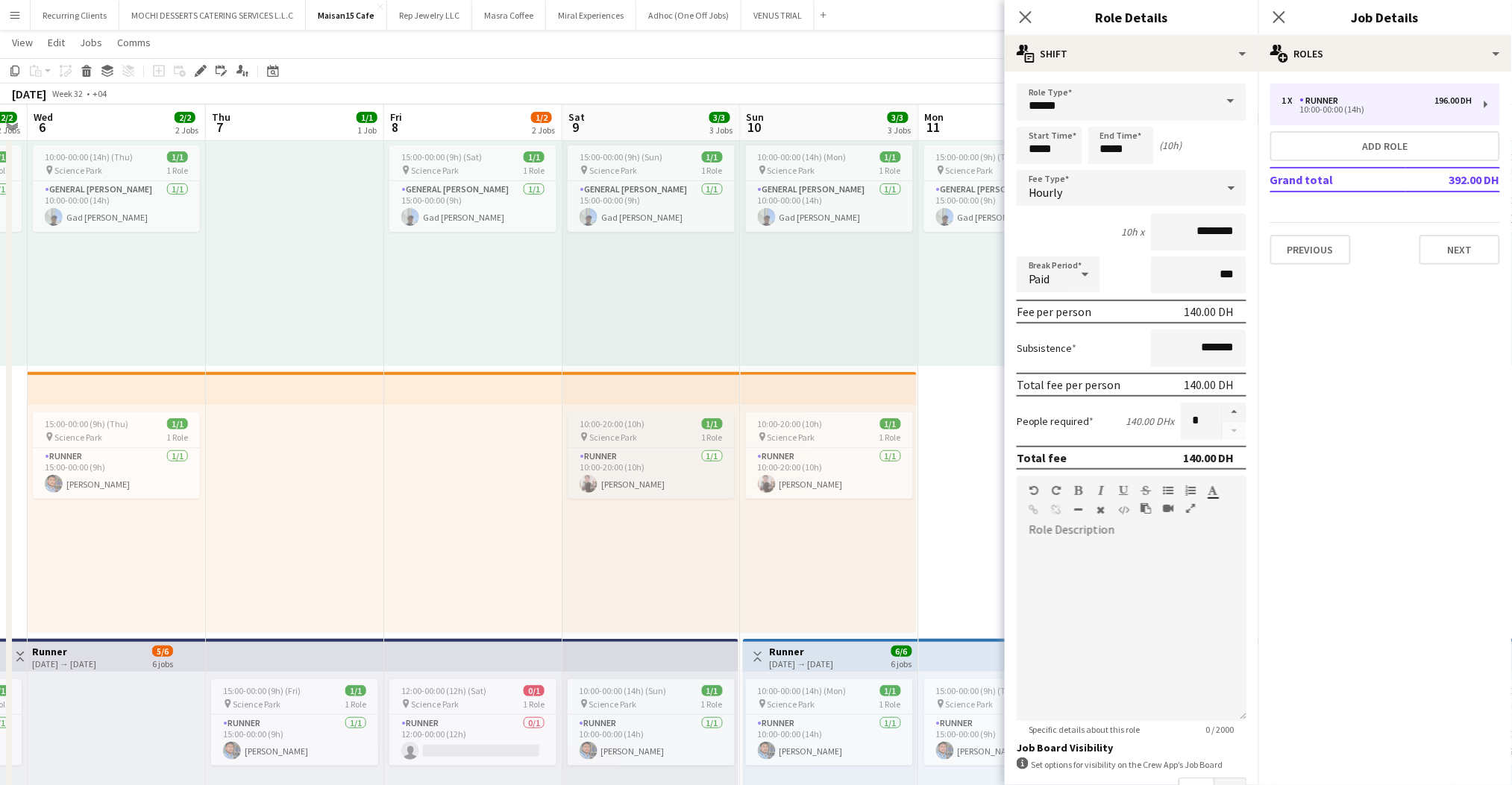
scroll to position [0, 326]
click at [664, 391] on app-top-bar at bounding box center [655, 388] width 178 height 33
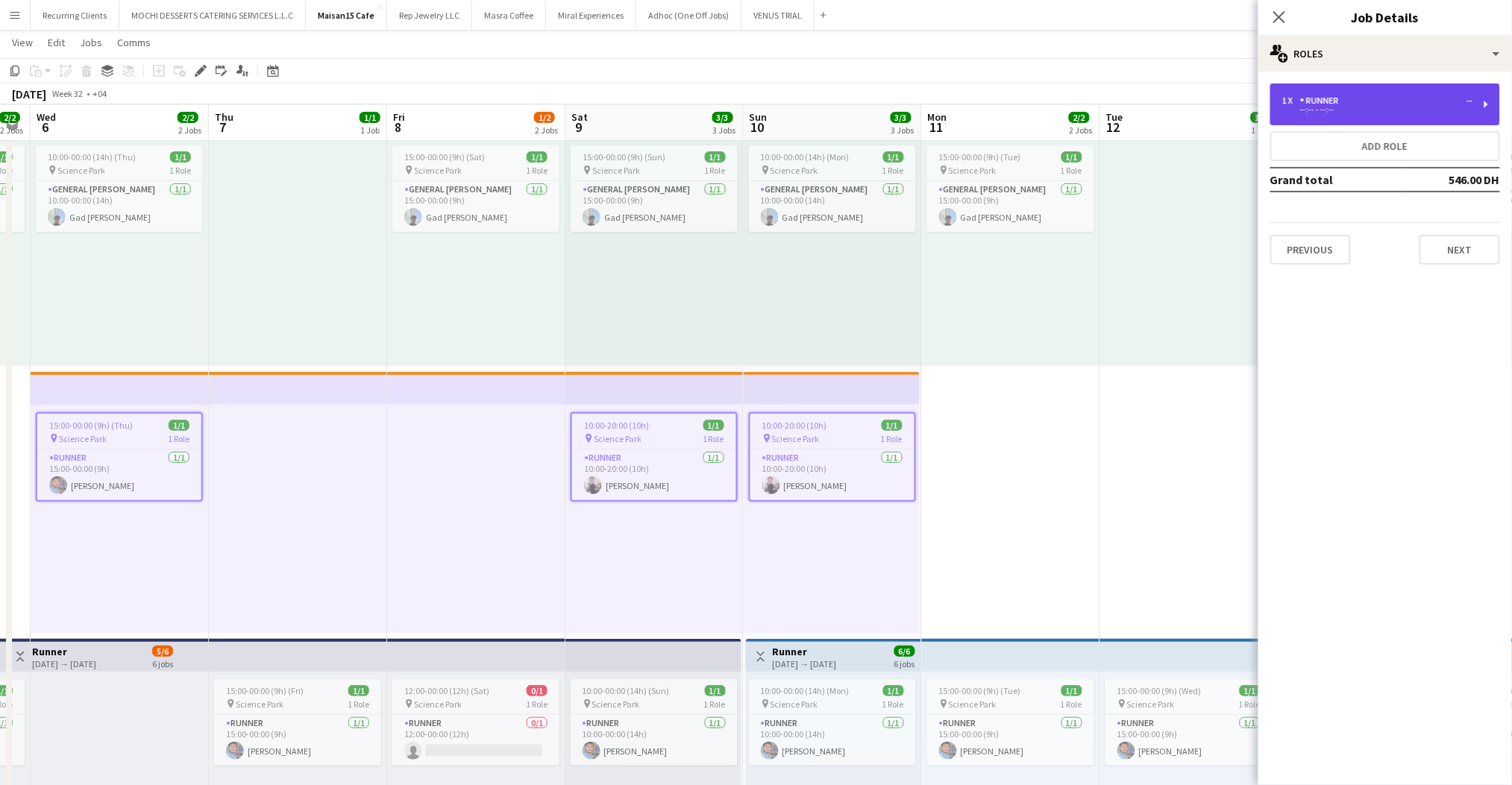
click at [1398, 117] on div "1 x Runner -- --:-- - --:--" at bounding box center [1385, 104] width 230 height 42
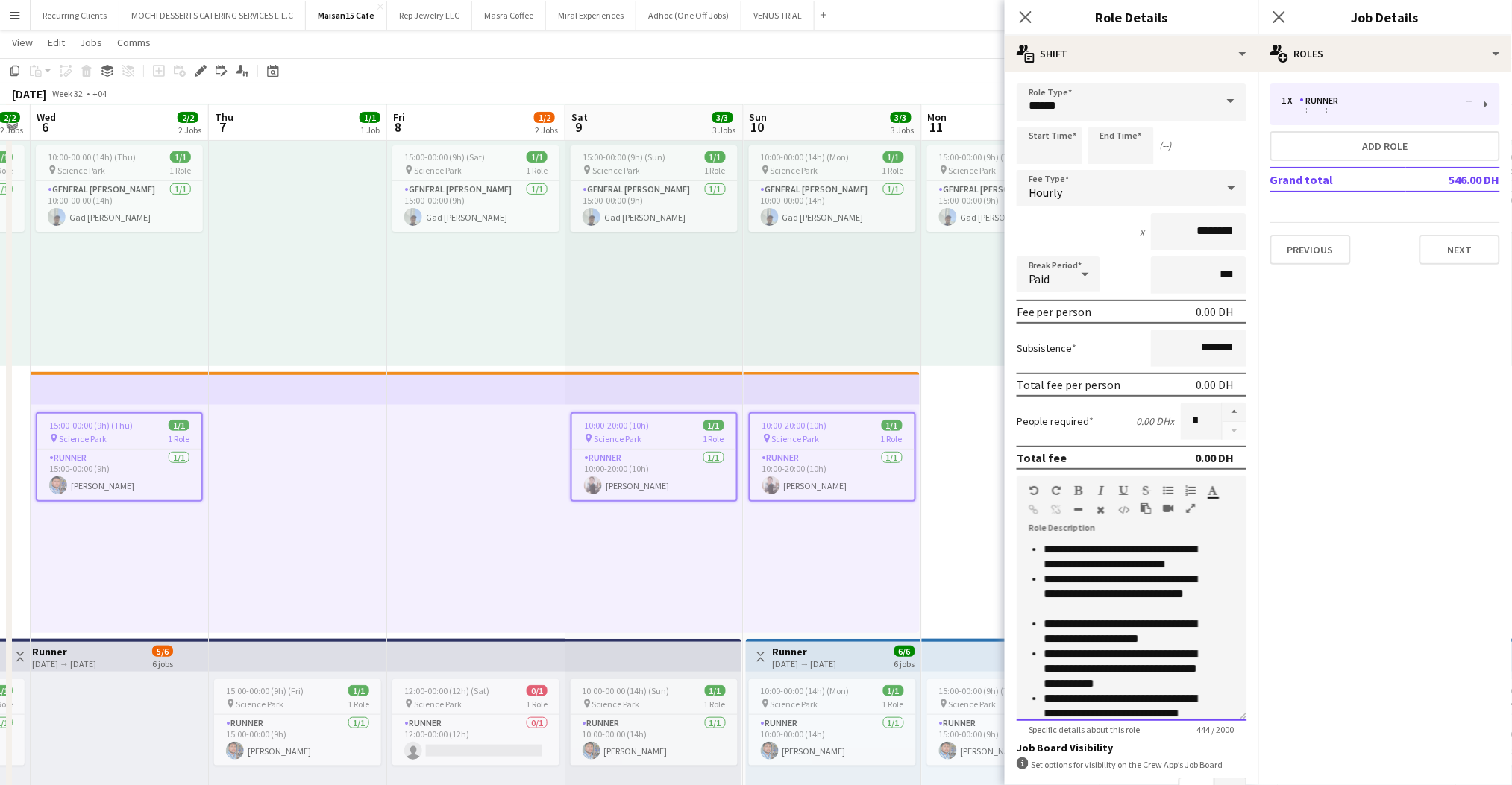
click at [1119, 548] on p "**********" at bounding box center [1123, 557] width 160 height 30
copy ul "**********"
click at [1277, 24] on icon "Close pop-in" at bounding box center [1278, 16] width 14 height 14
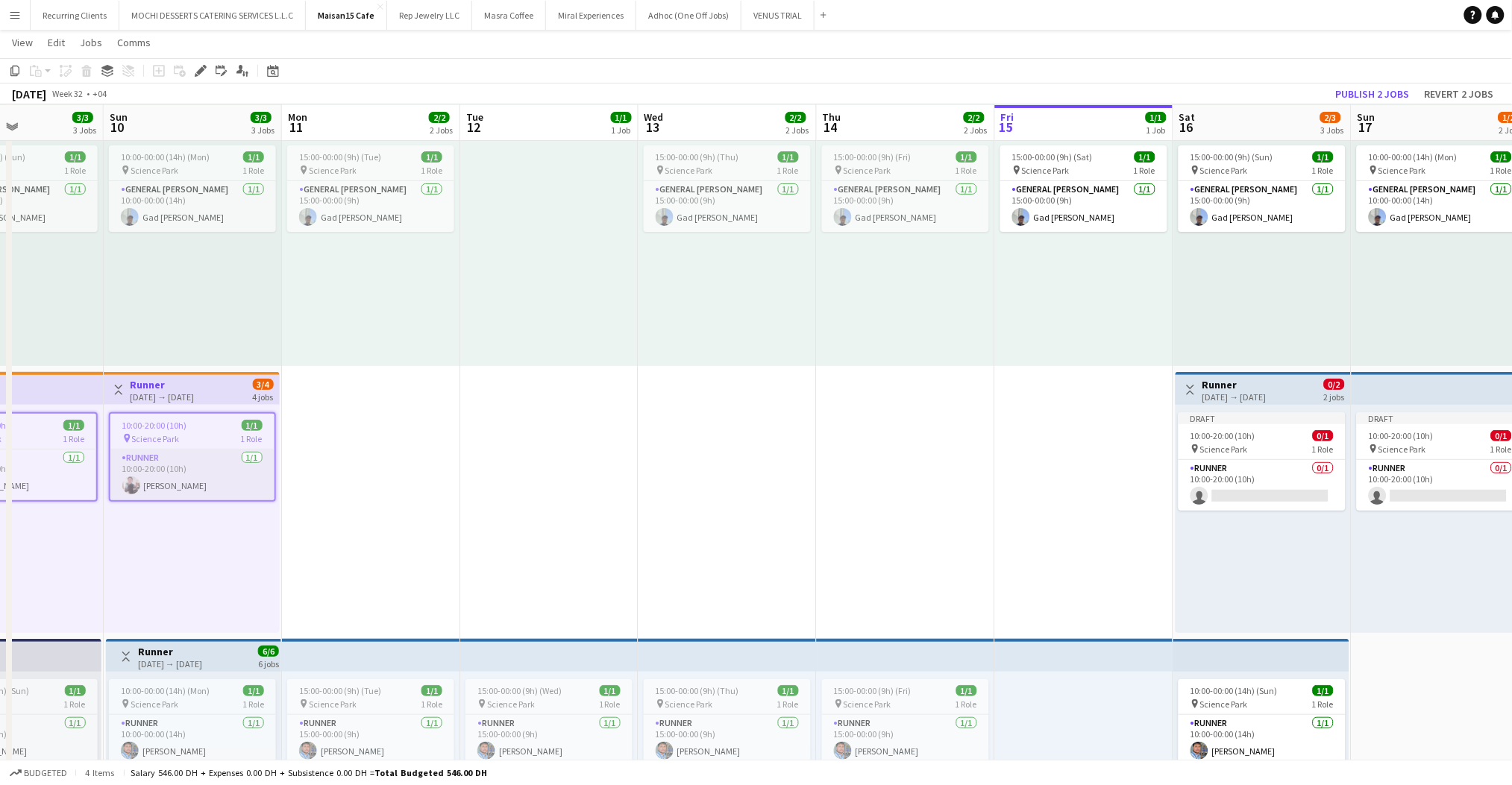
scroll to position [0, 552]
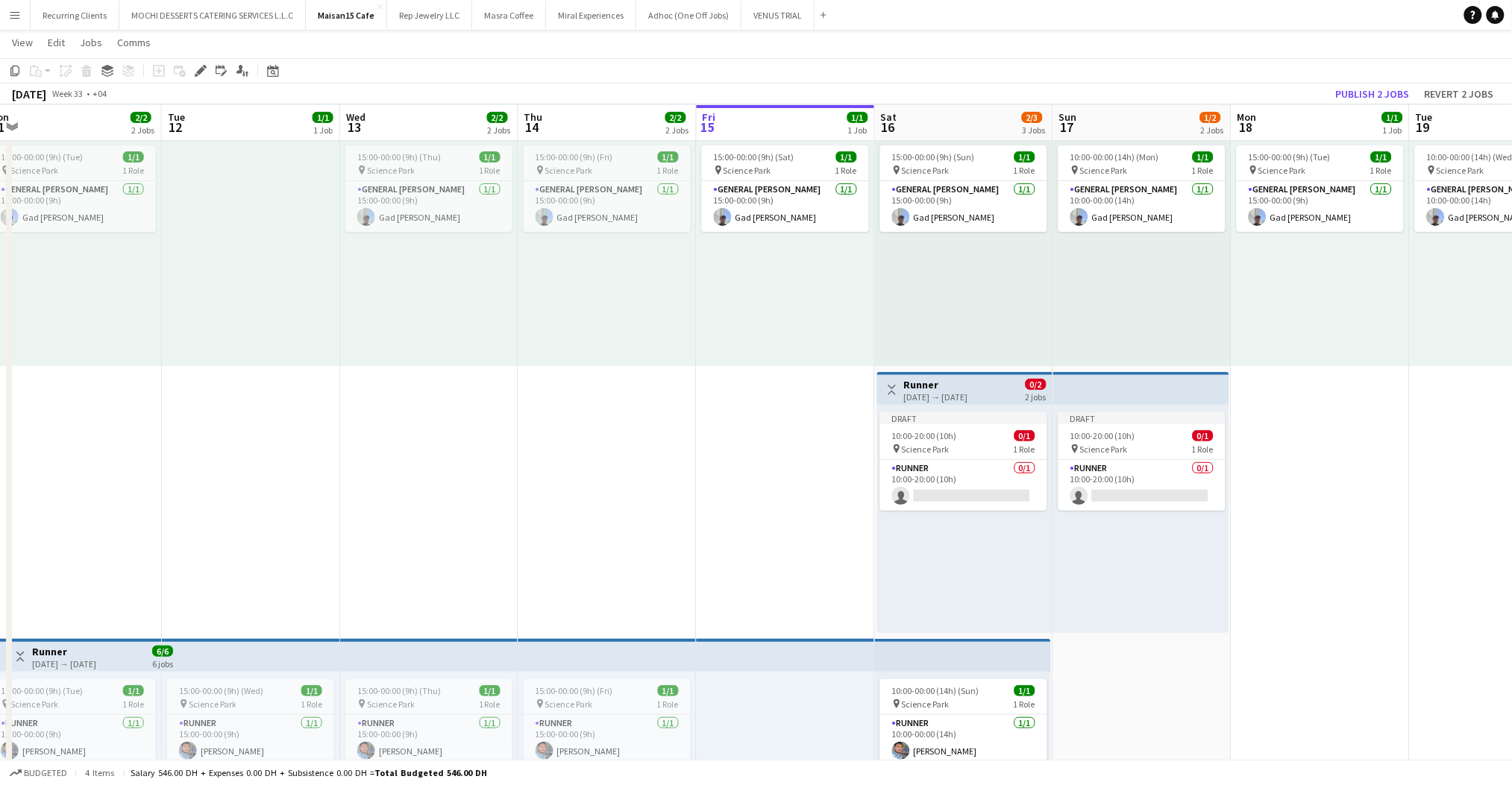
click at [982, 374] on app-top-bar "Toggle View Runner [DATE] → [DATE] 0/2 2 jobs" at bounding box center [964, 388] width 175 height 33
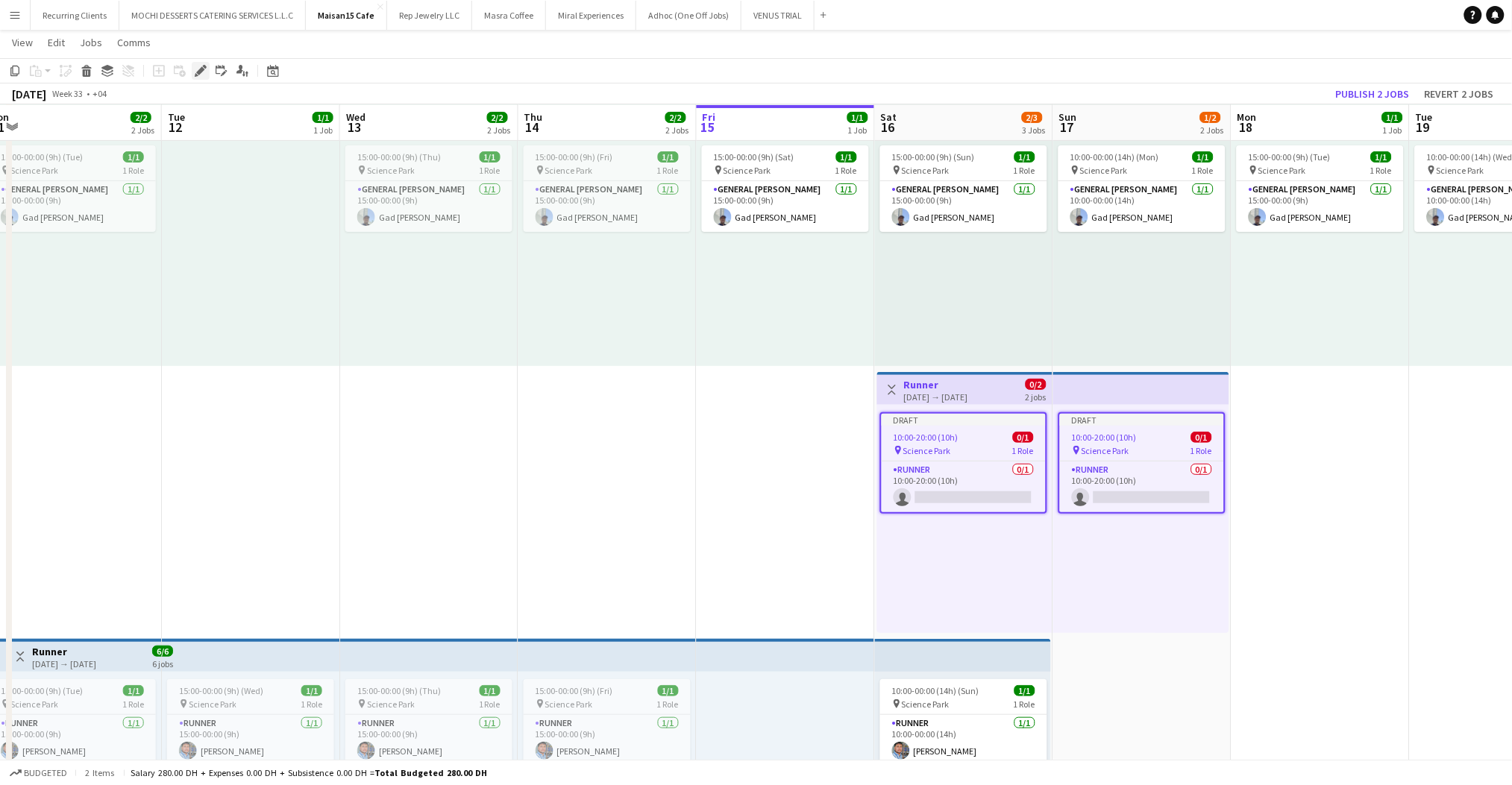
click at [199, 63] on div "Edit" at bounding box center [201, 70] width 18 height 18
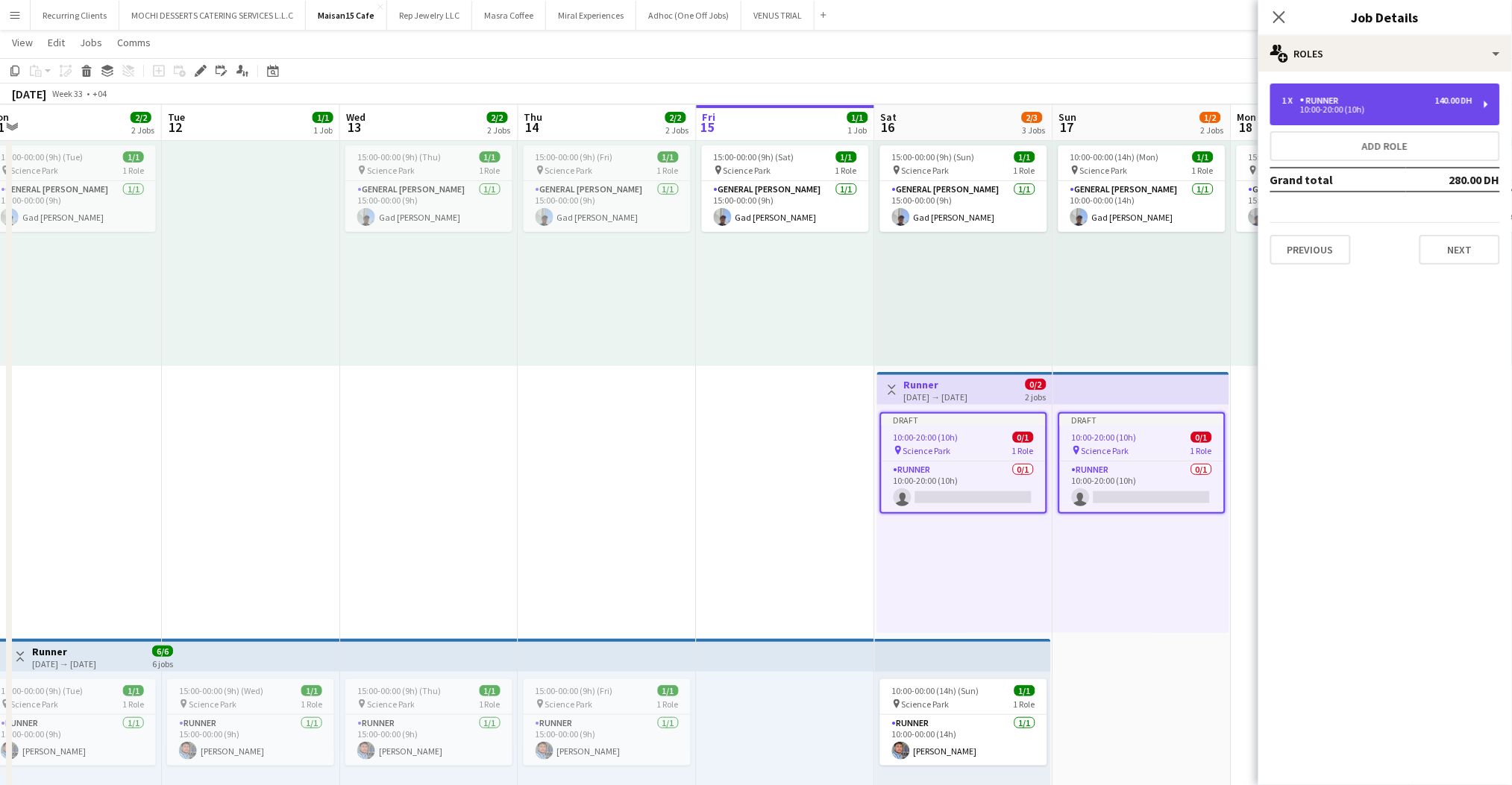
click at [1403, 118] on div "1 x Runner 140.00 DH 10:00-20:00 (10h)" at bounding box center [1385, 104] width 230 height 42
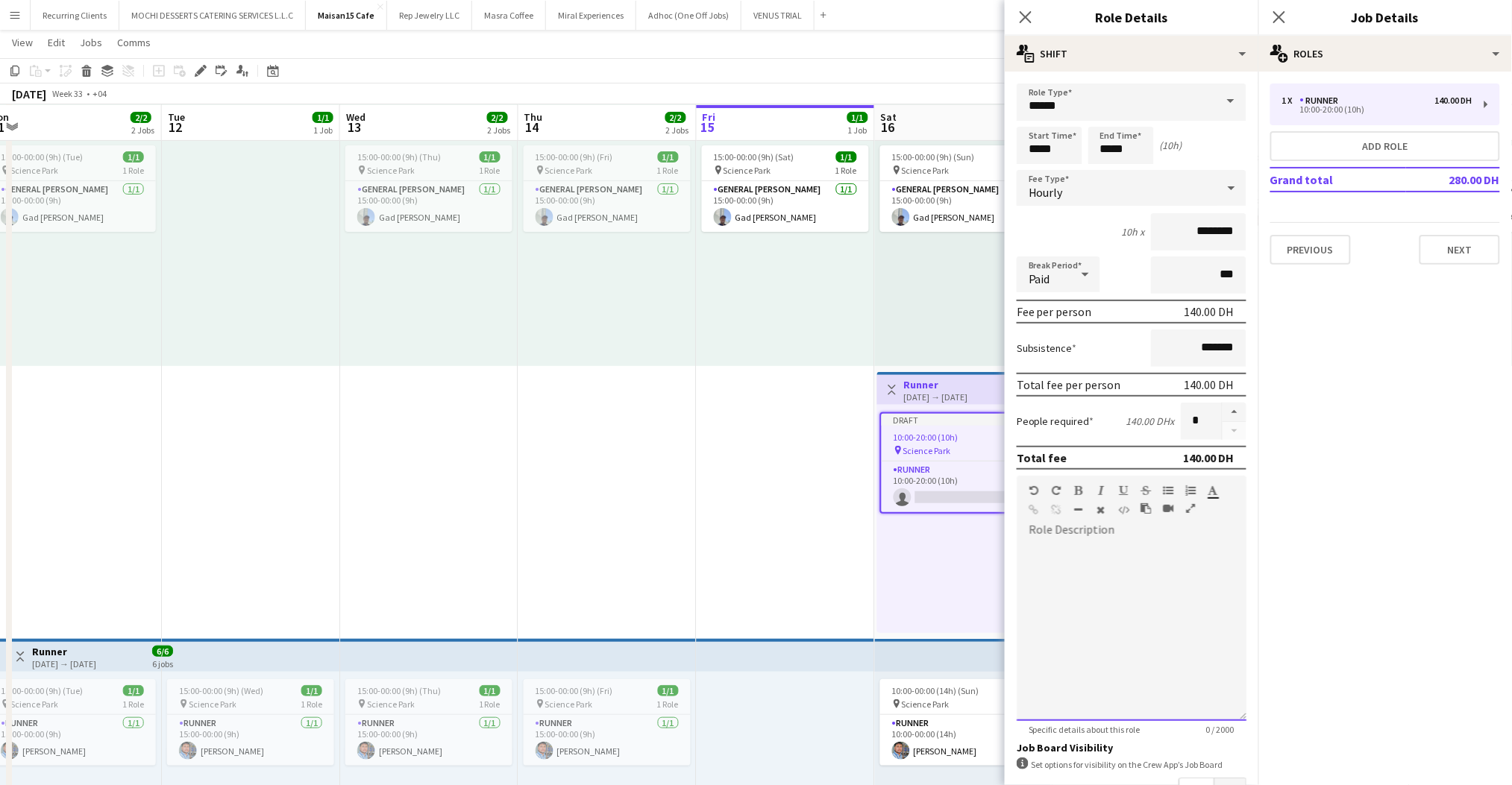
click at [1118, 544] on div at bounding box center [1132, 631] width 230 height 179
paste div
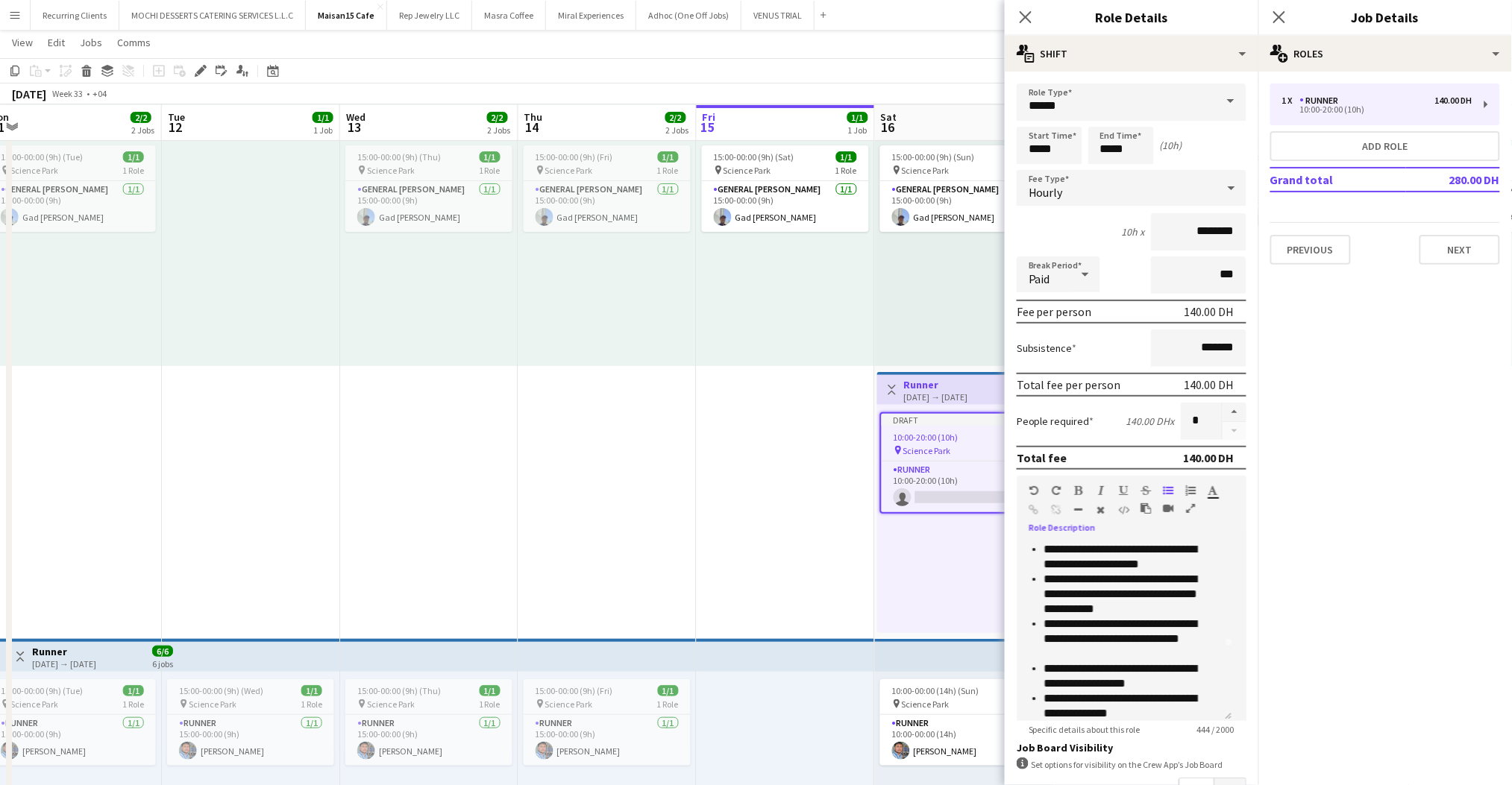
click at [911, 660] on app-top-bar at bounding box center [963, 655] width 176 height 33
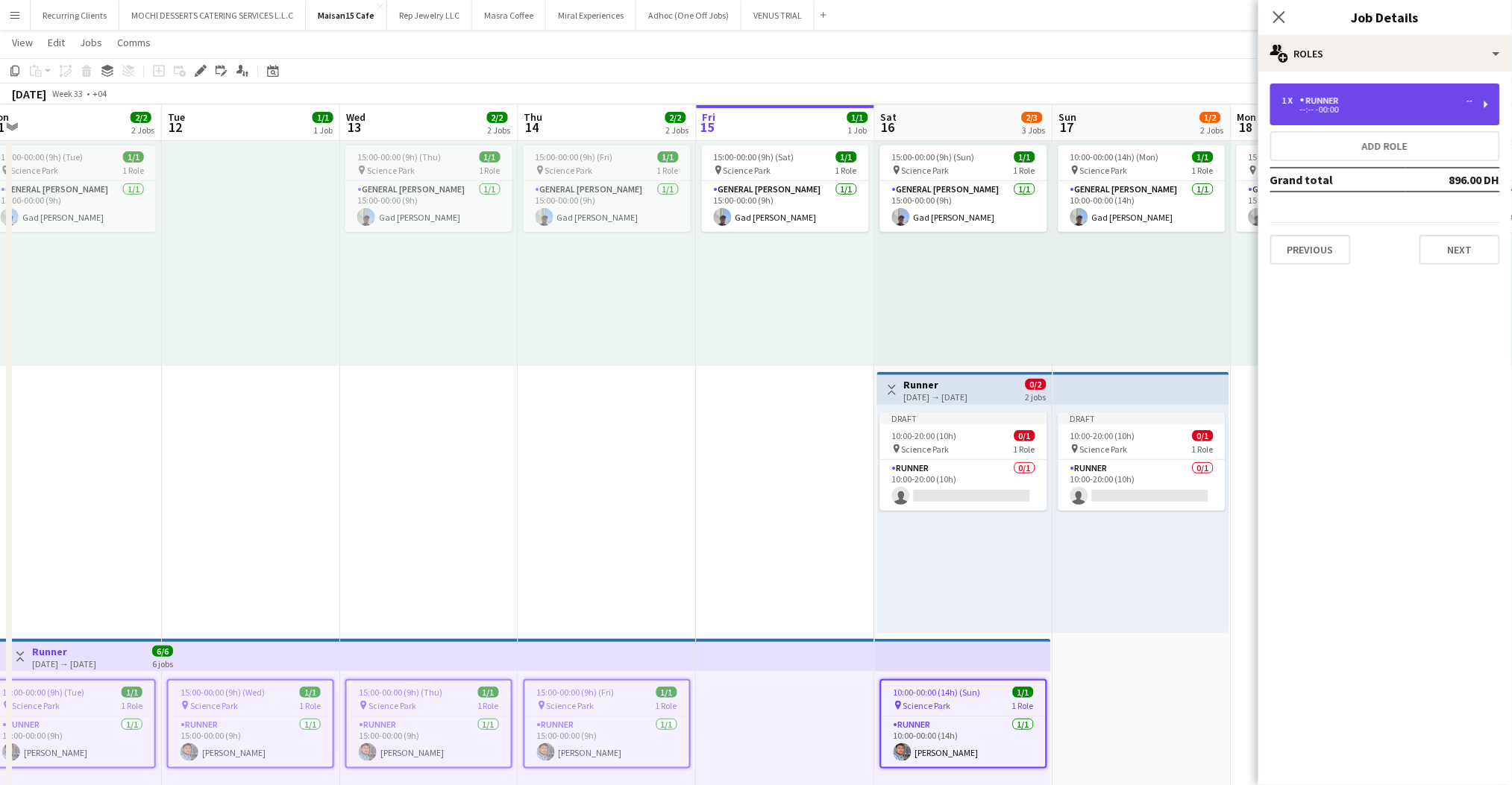
click at [1390, 86] on div "1 x Runner -- --:-- -00:00" at bounding box center [1385, 104] width 230 height 42
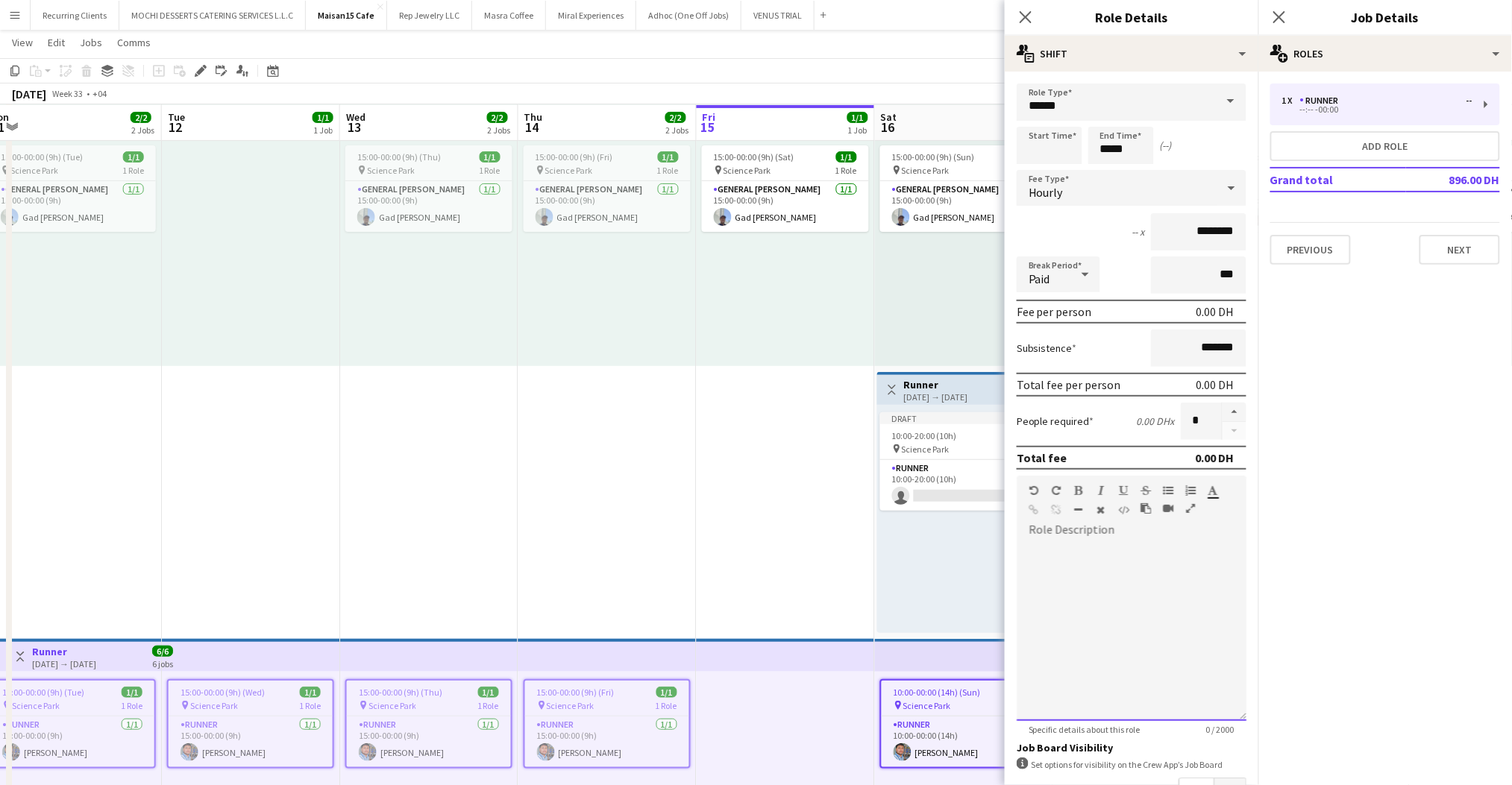
click at [1104, 558] on div at bounding box center [1132, 631] width 230 height 179
paste div
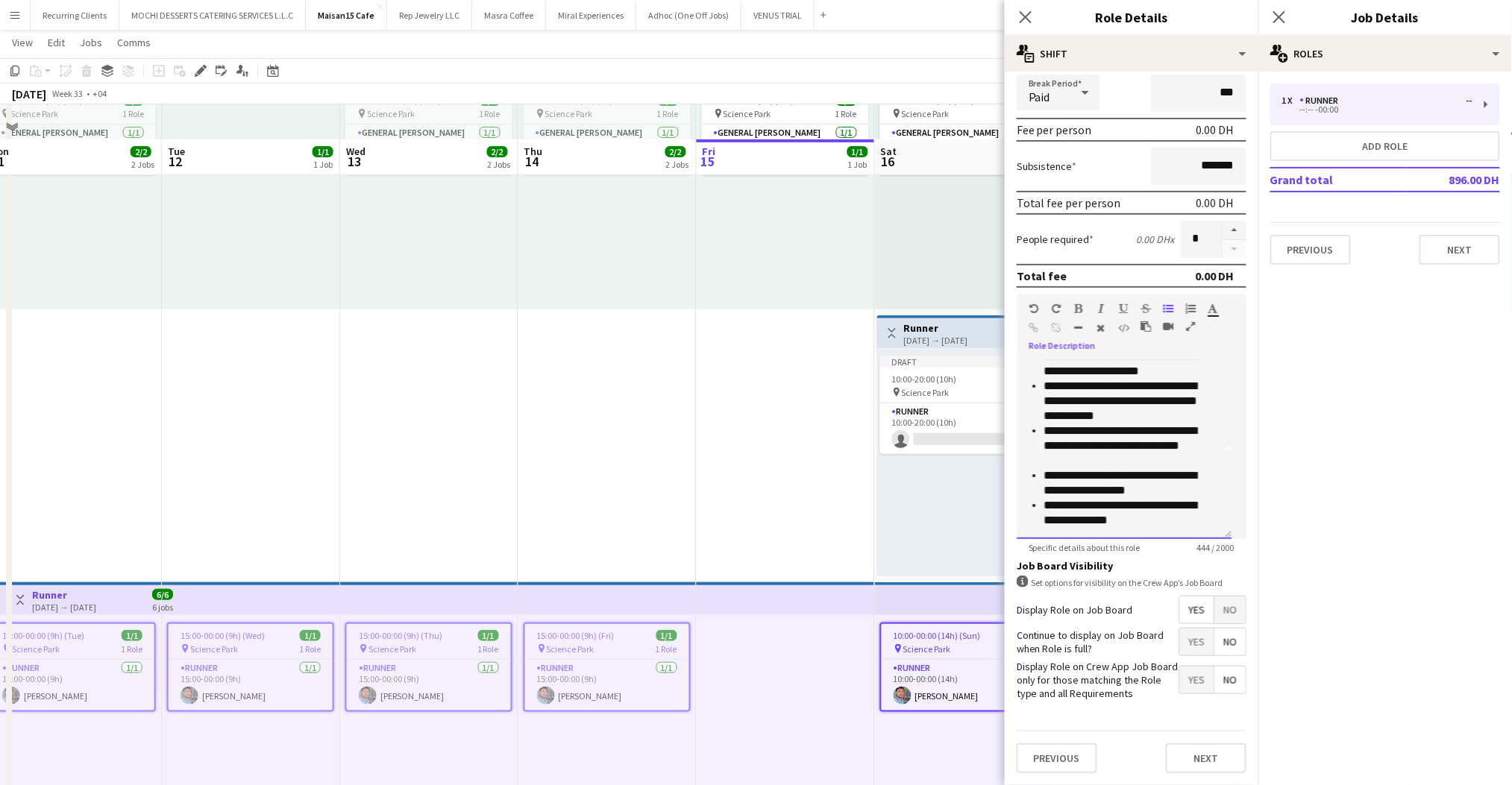
scroll to position [177, 0]
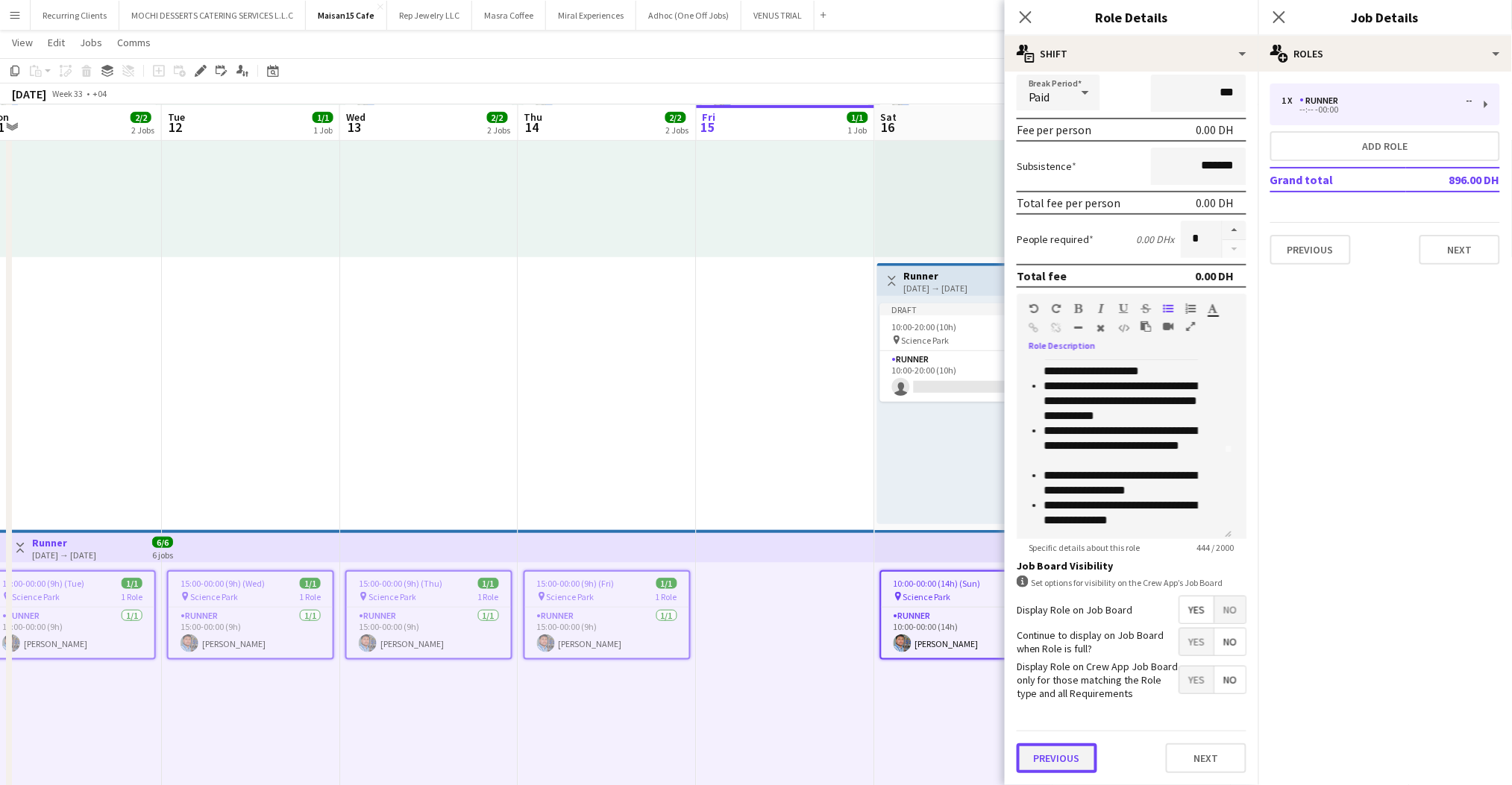
click at [1052, 752] on button "Previous" at bounding box center [1057, 759] width 80 height 30
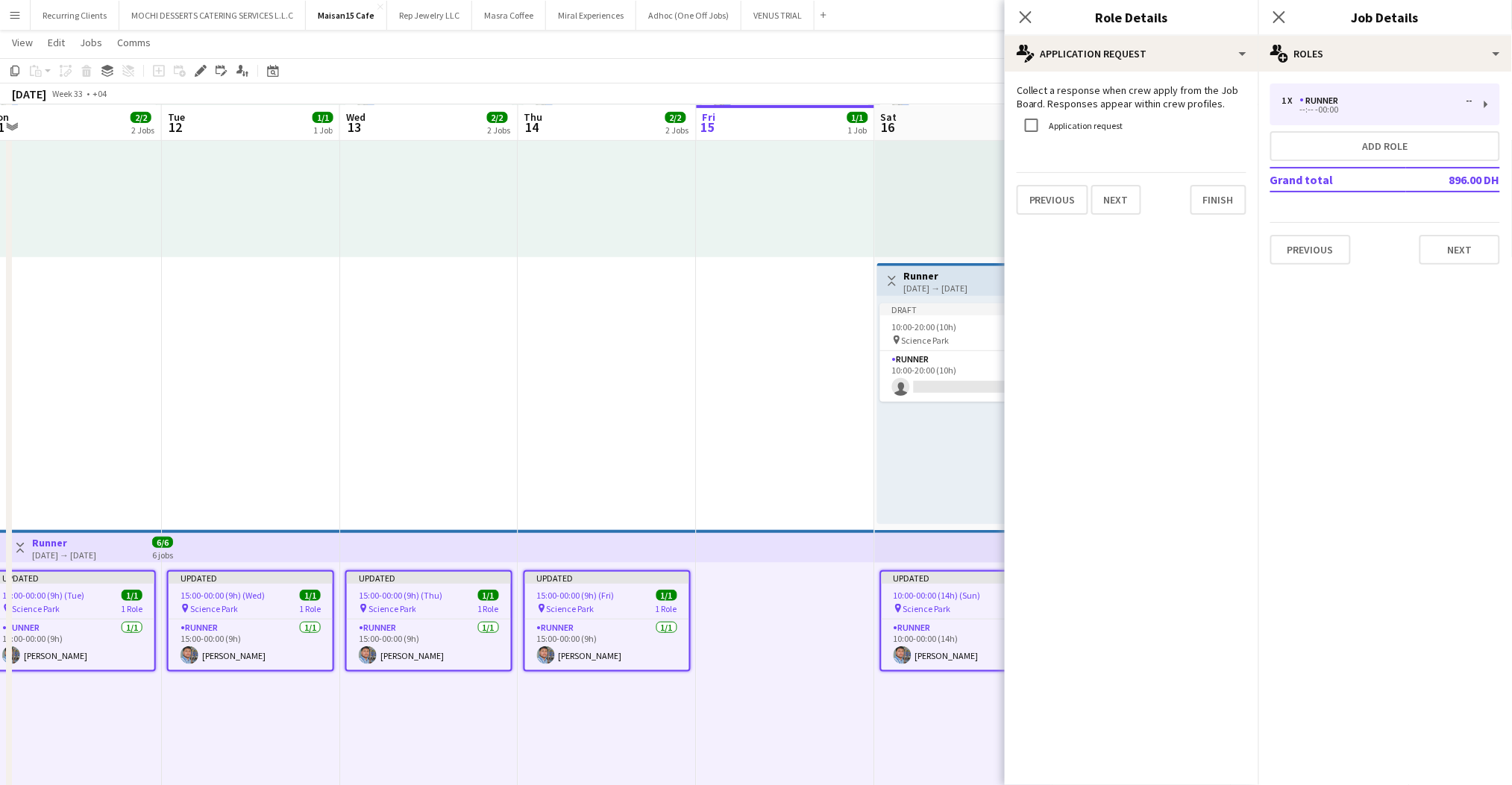
scroll to position [0, 0]
click at [1048, 206] on button "Previous" at bounding box center [1053, 201] width 72 height 30
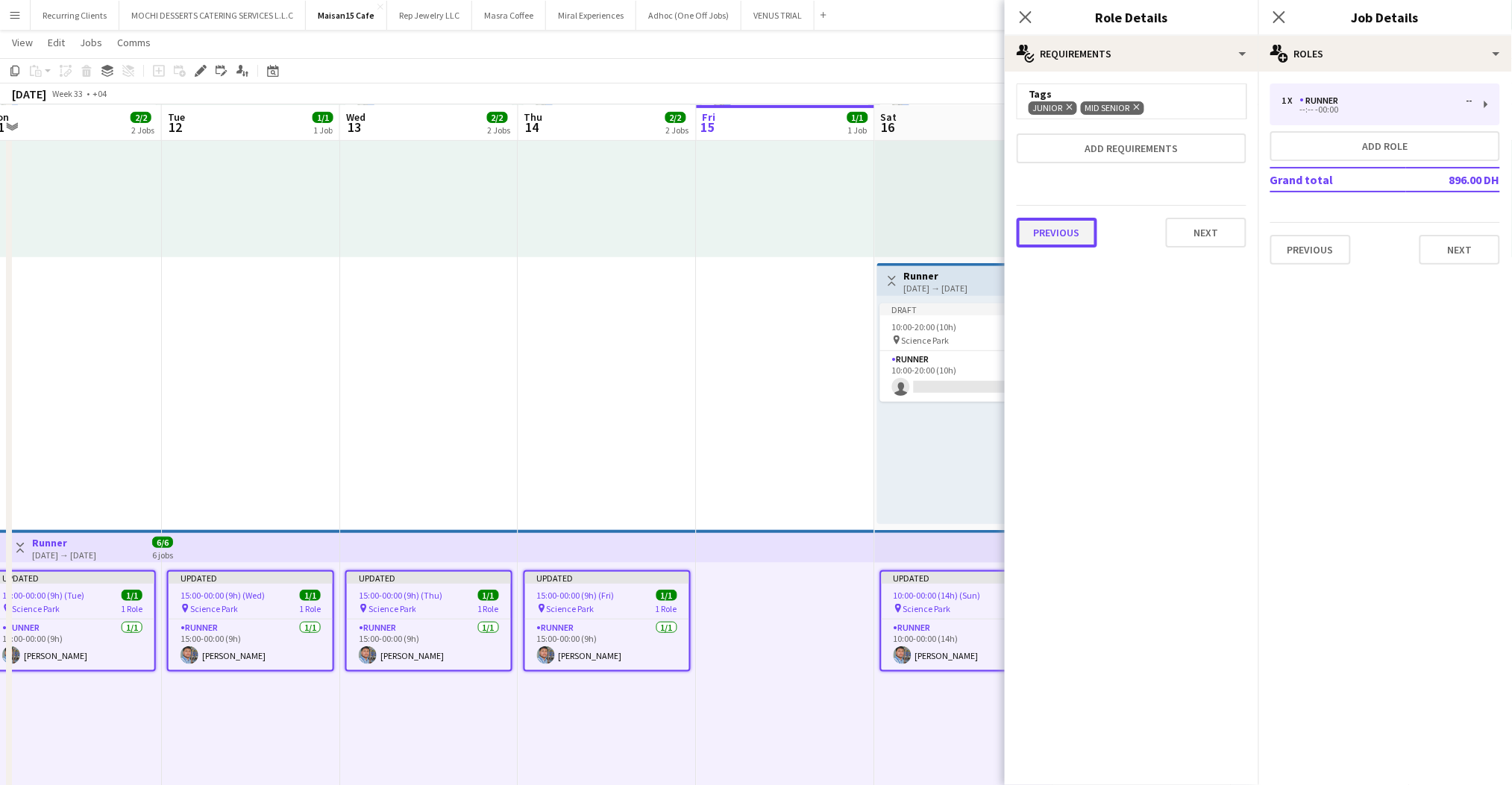
click at [1050, 234] on button "Previous" at bounding box center [1057, 233] width 80 height 30
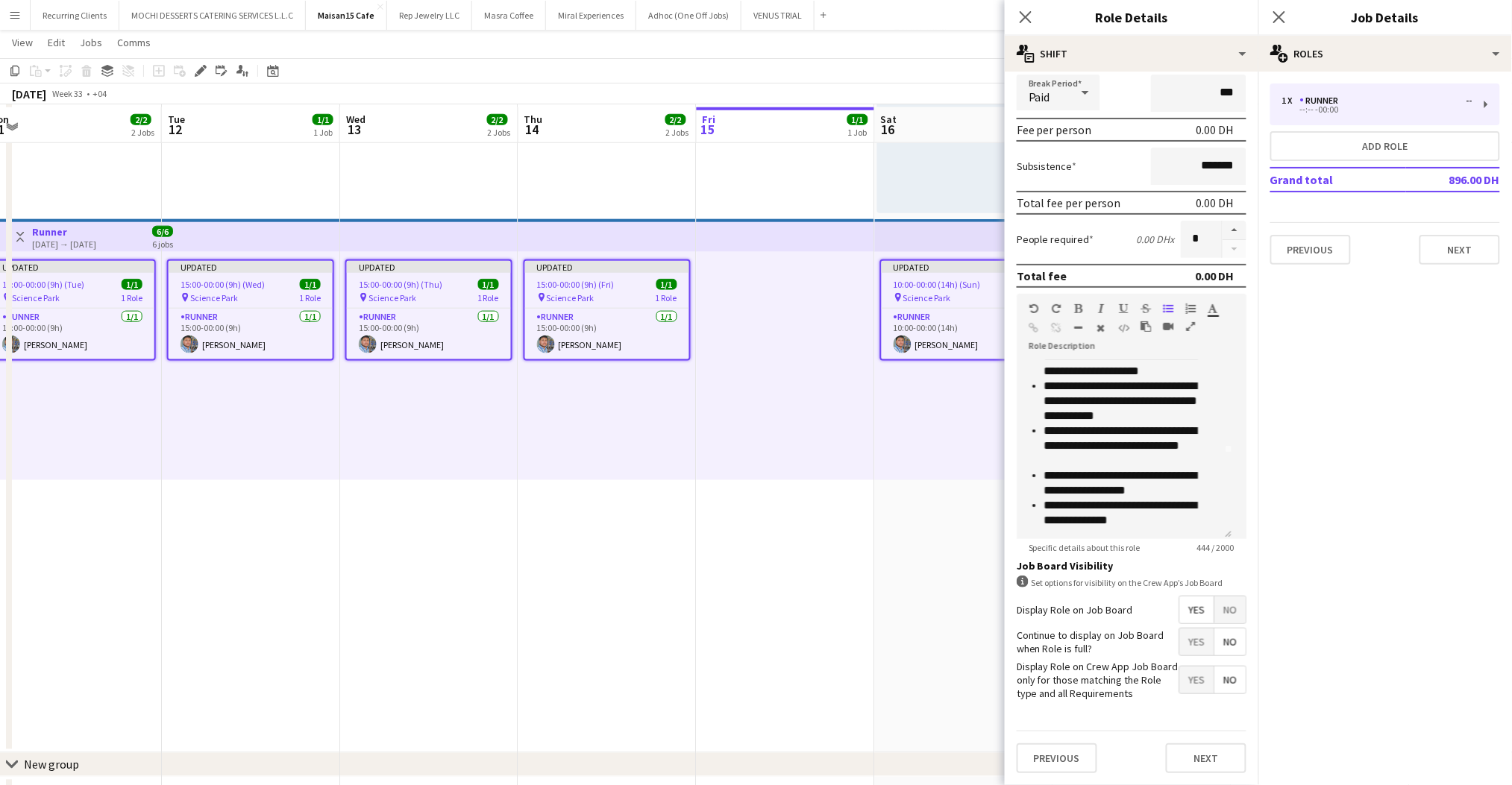
scroll to position [491, 0]
click at [1052, 761] on button "Previous" at bounding box center [1057, 759] width 80 height 30
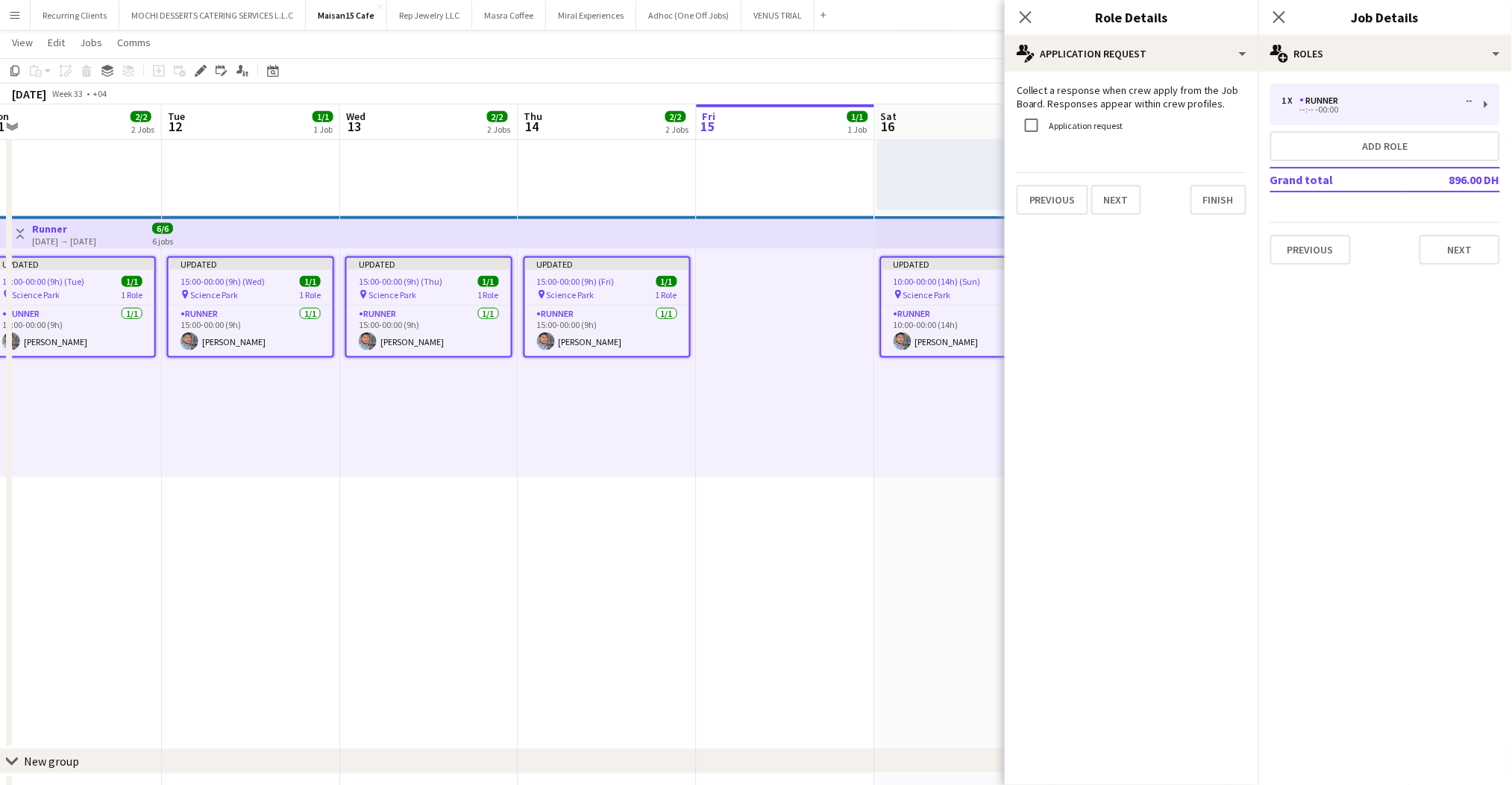
scroll to position [0, 0]
click at [1215, 205] on button "Finish" at bounding box center [1218, 201] width 56 height 30
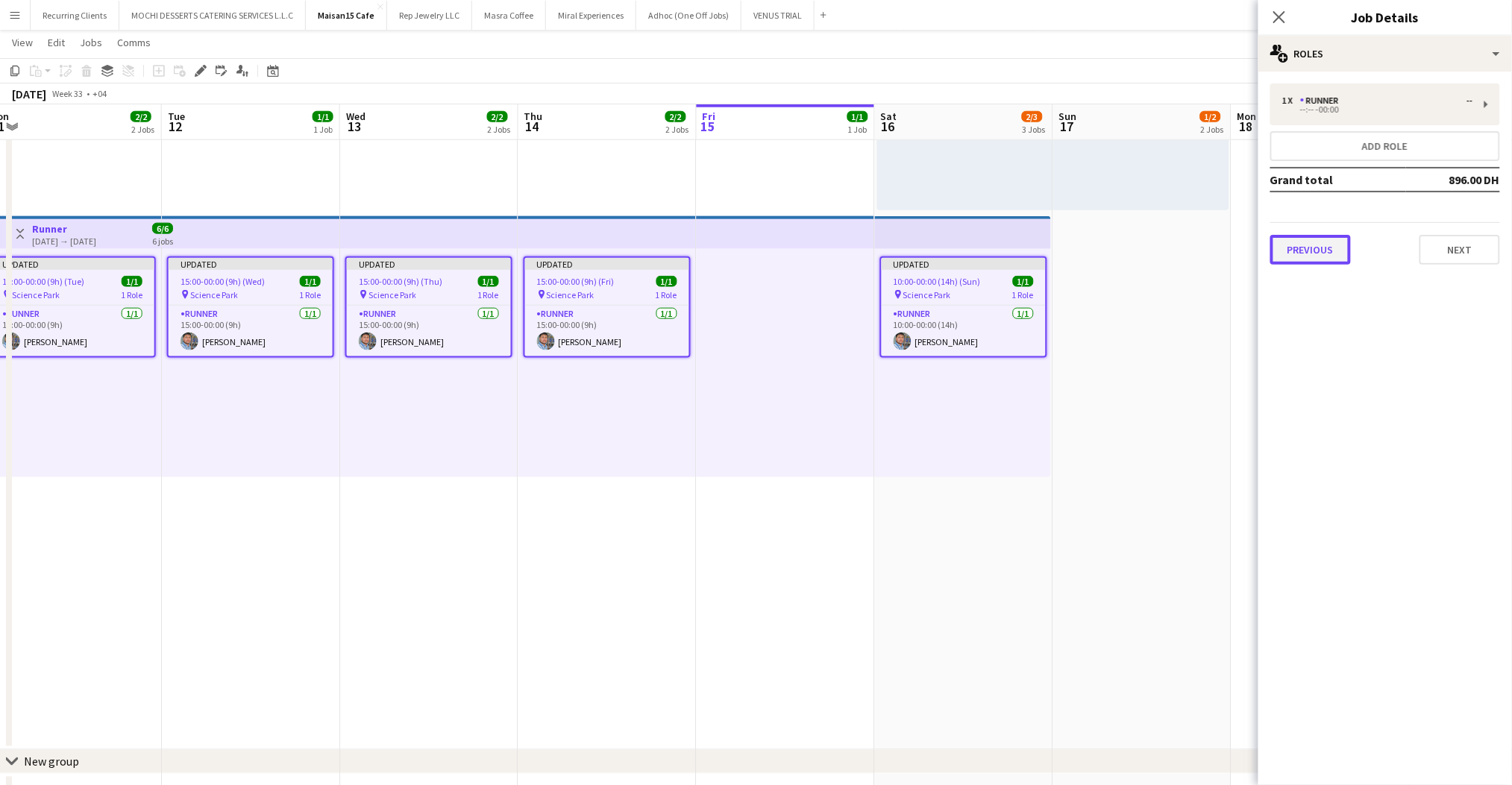
click at [1334, 252] on button "Previous" at bounding box center [1310, 250] width 80 height 30
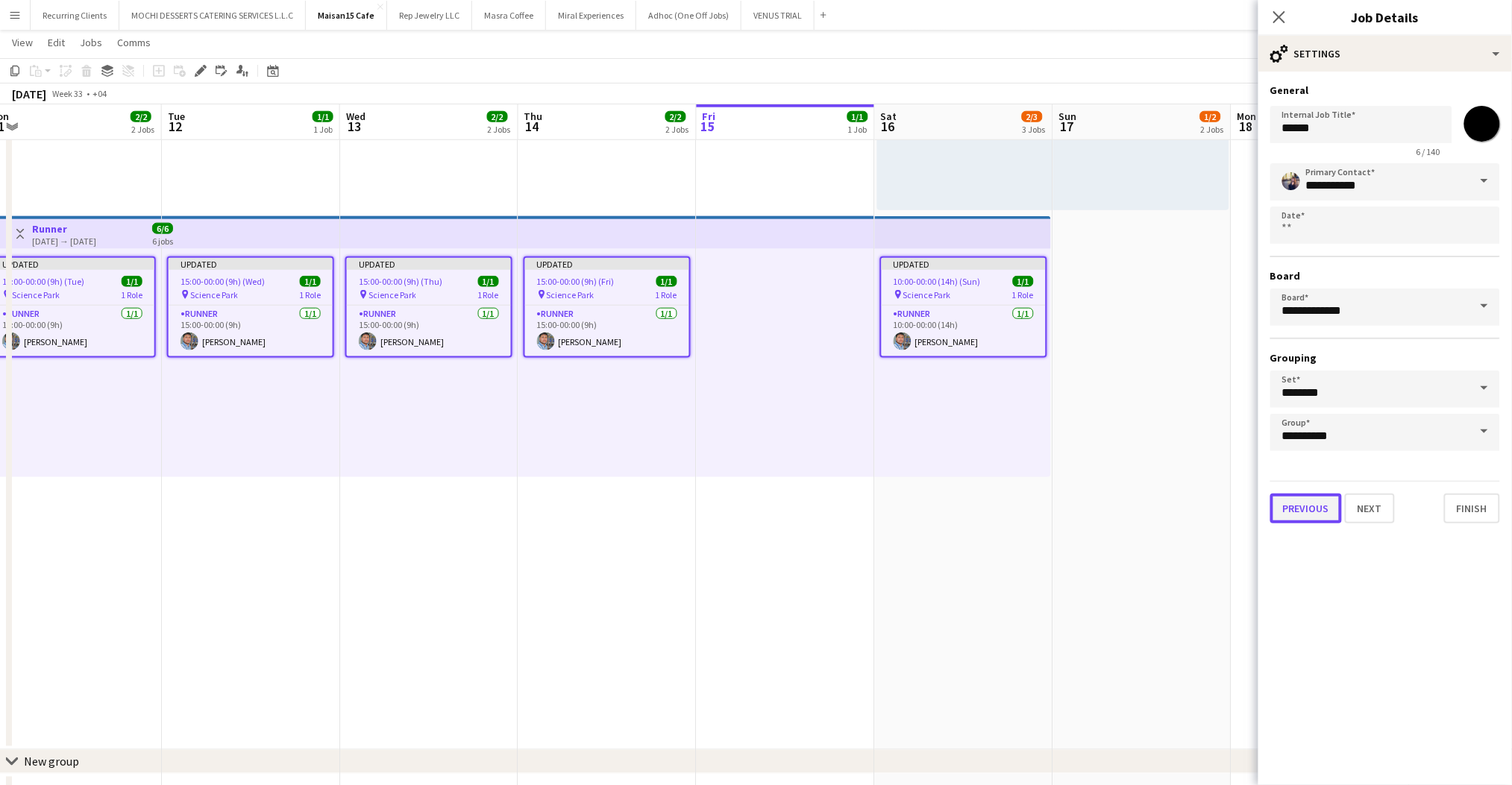
click at [1299, 502] on button "Previous" at bounding box center [1307, 509] width 72 height 30
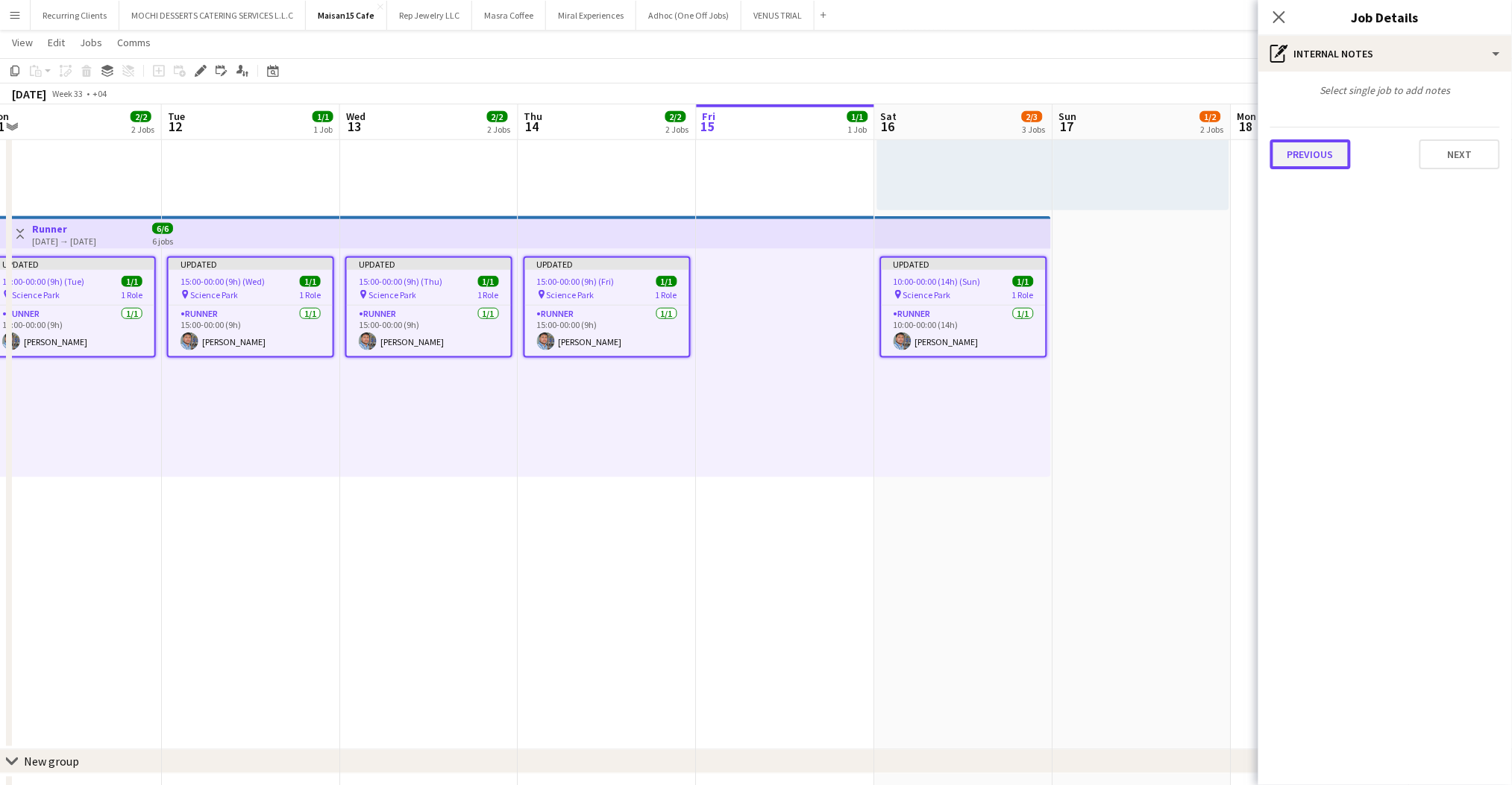
click at [1321, 166] on button "Previous" at bounding box center [1310, 154] width 80 height 30
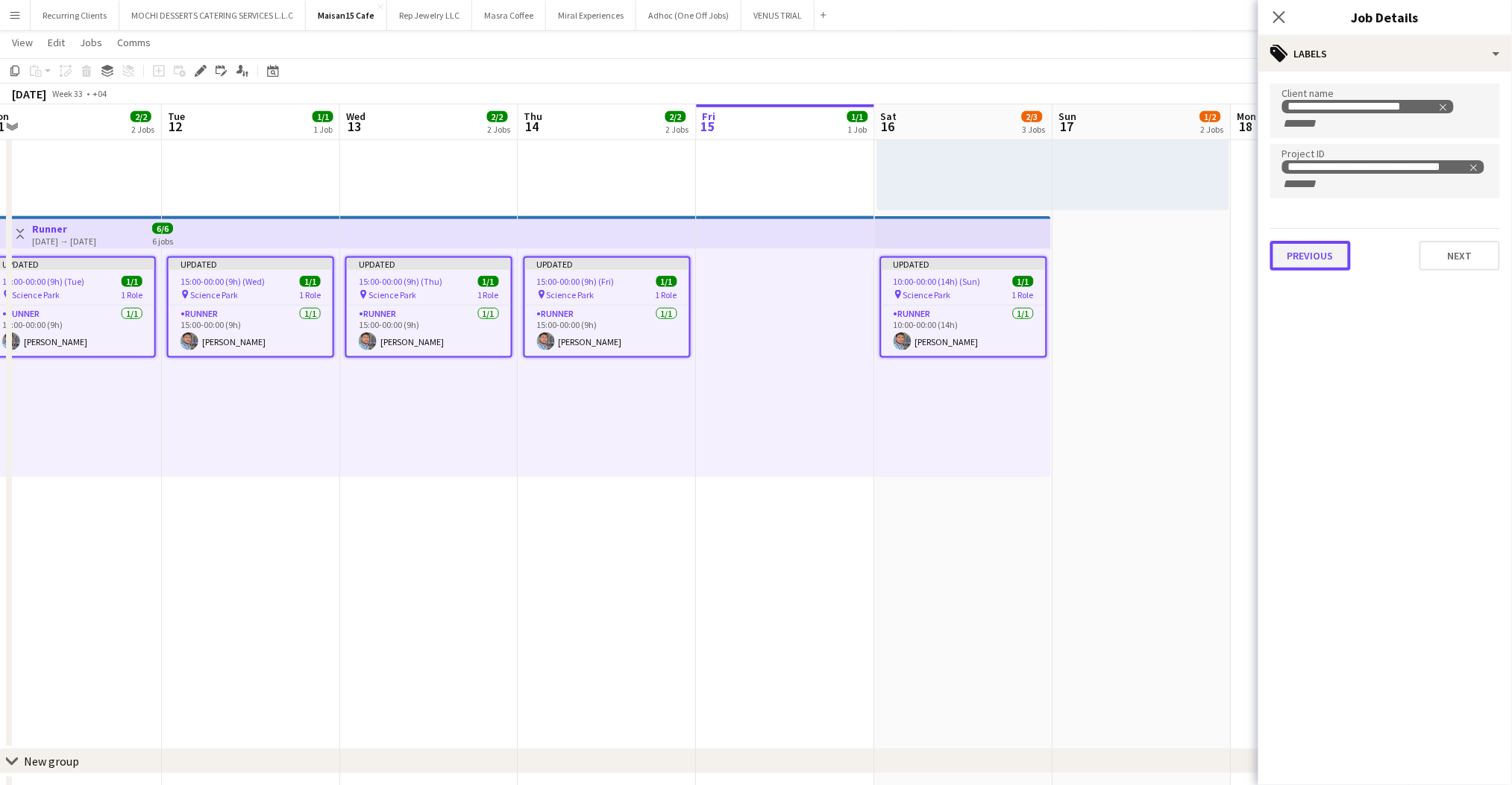
click at [1310, 246] on button "Previous" at bounding box center [1310, 256] width 80 height 30
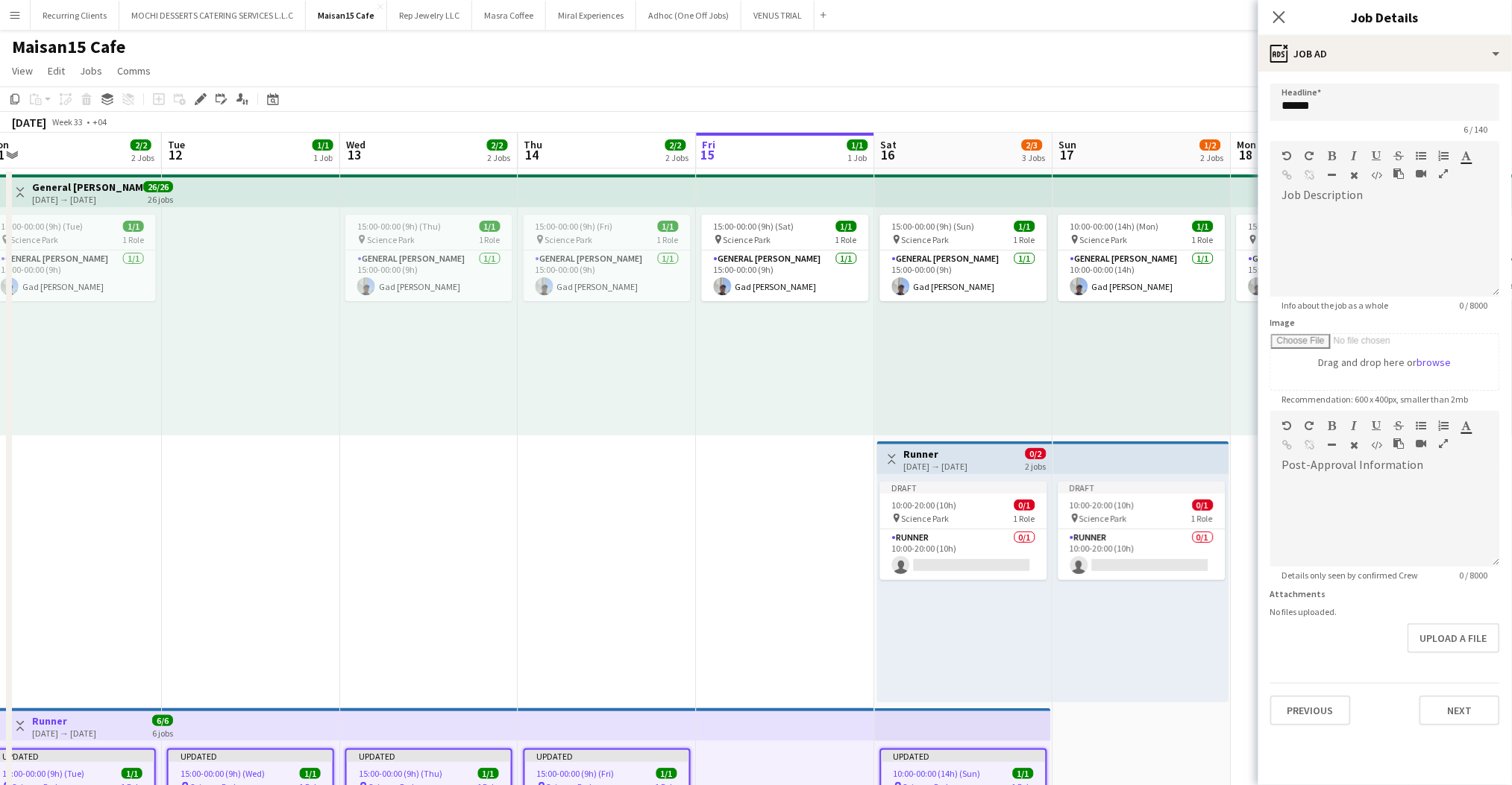
click at [962, 452] on h3 "Runner" at bounding box center [936, 454] width 64 height 13
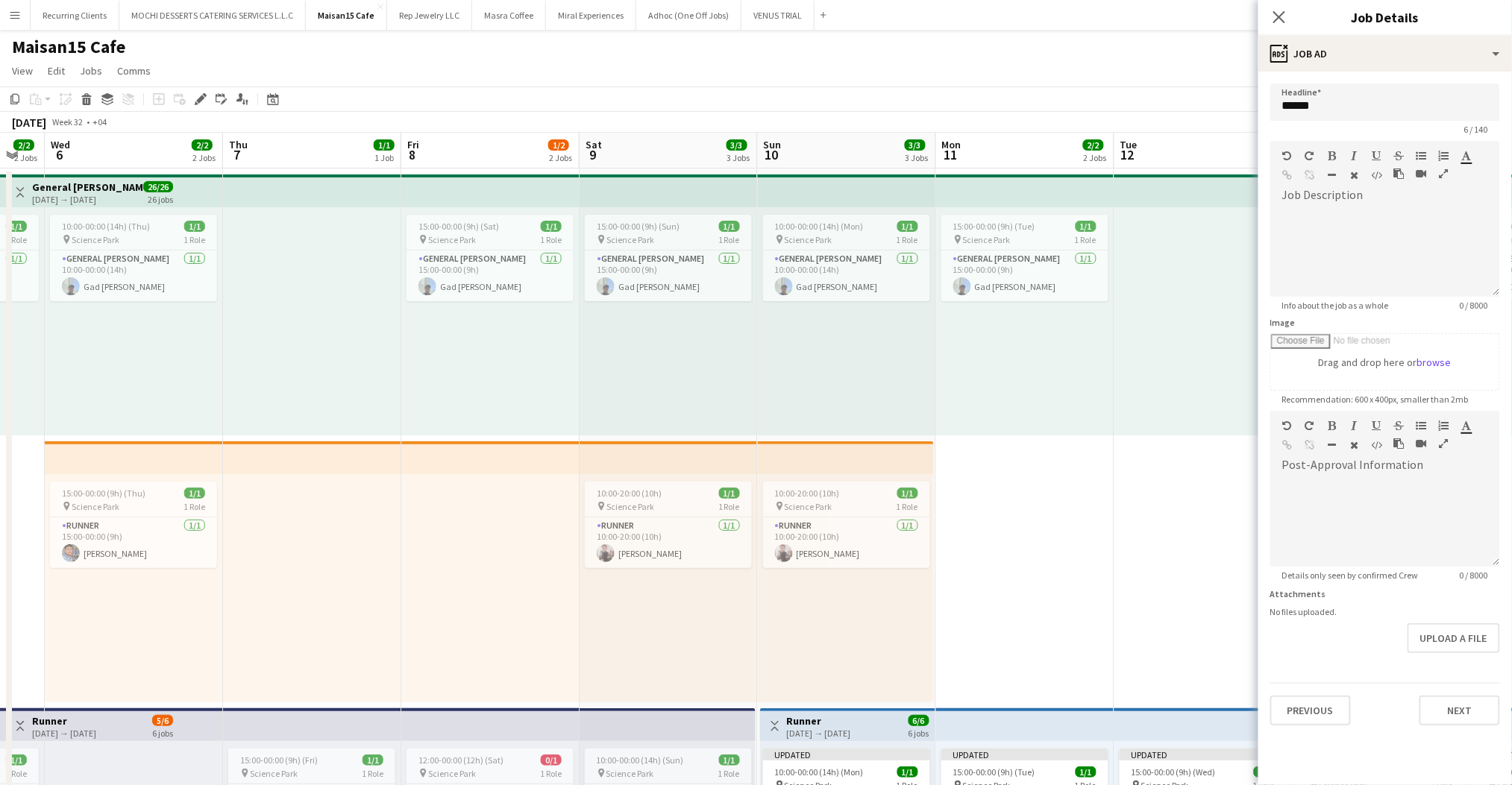
scroll to position [0, 308]
click at [552, 462] on app-top-bar at bounding box center [494, 458] width 178 height 33
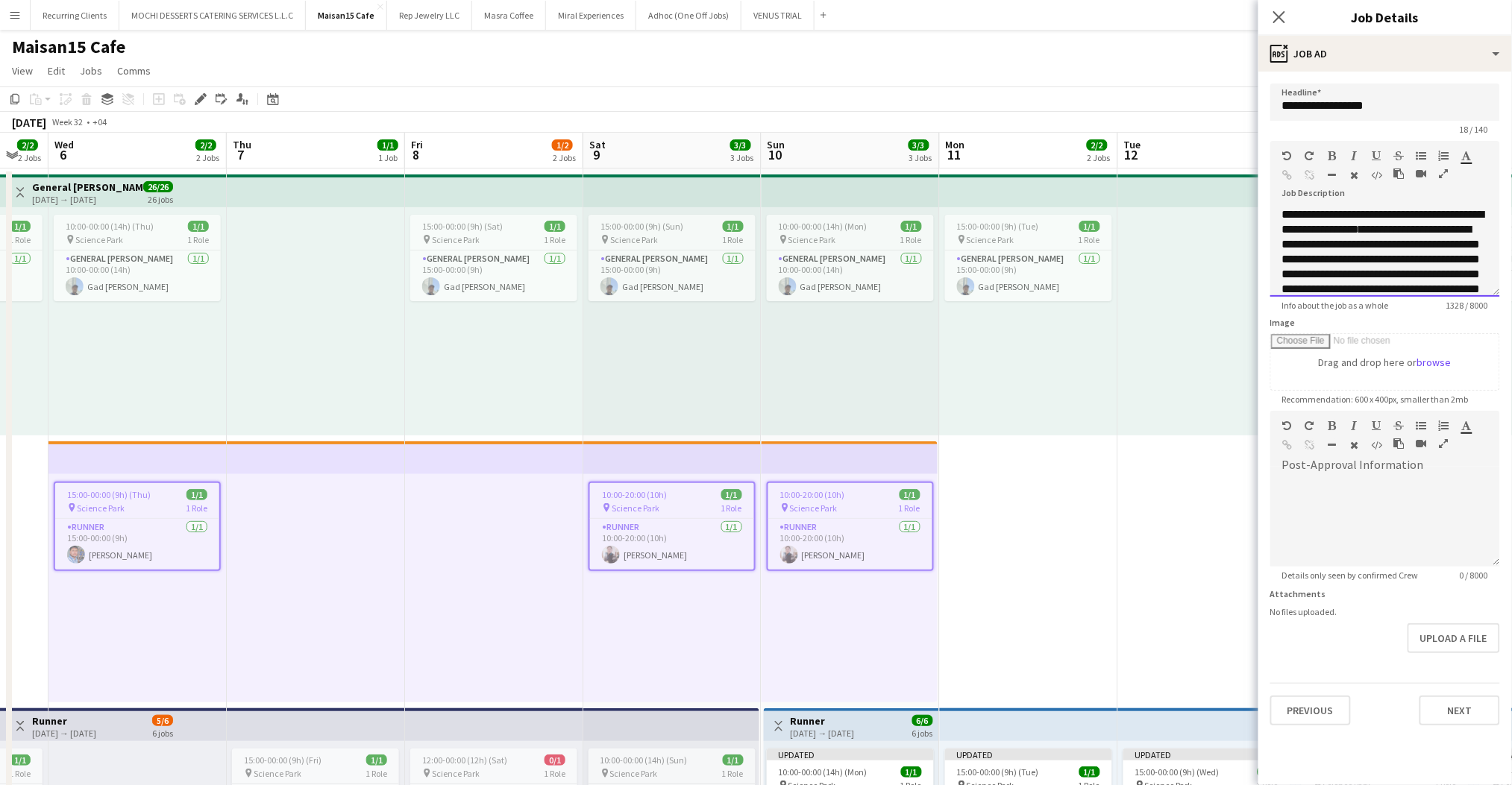
click at [1285, 238] on span "**********" at bounding box center [1381, 274] width 199 height 100
copy div "**********"
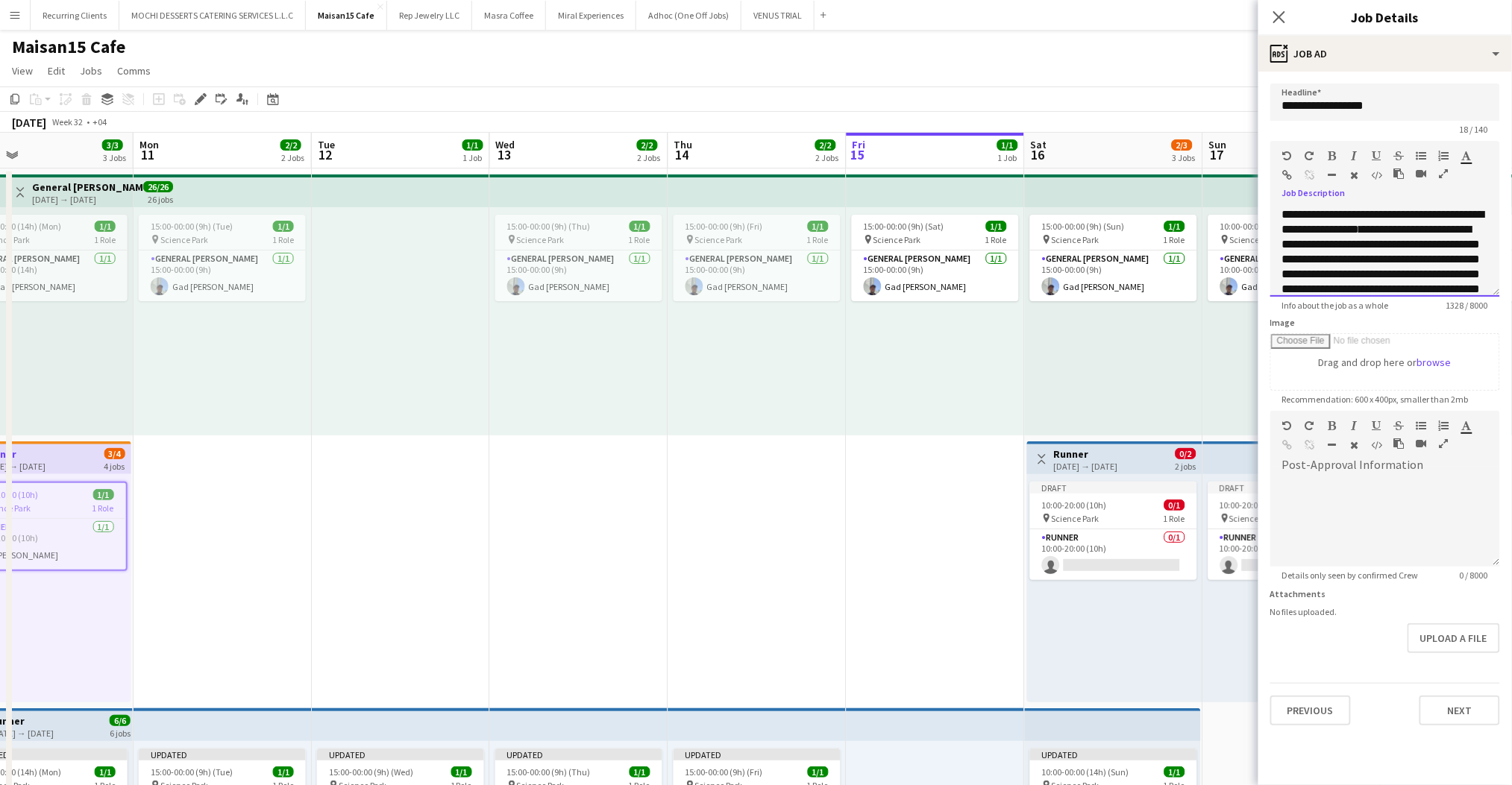
scroll to position [0, 592]
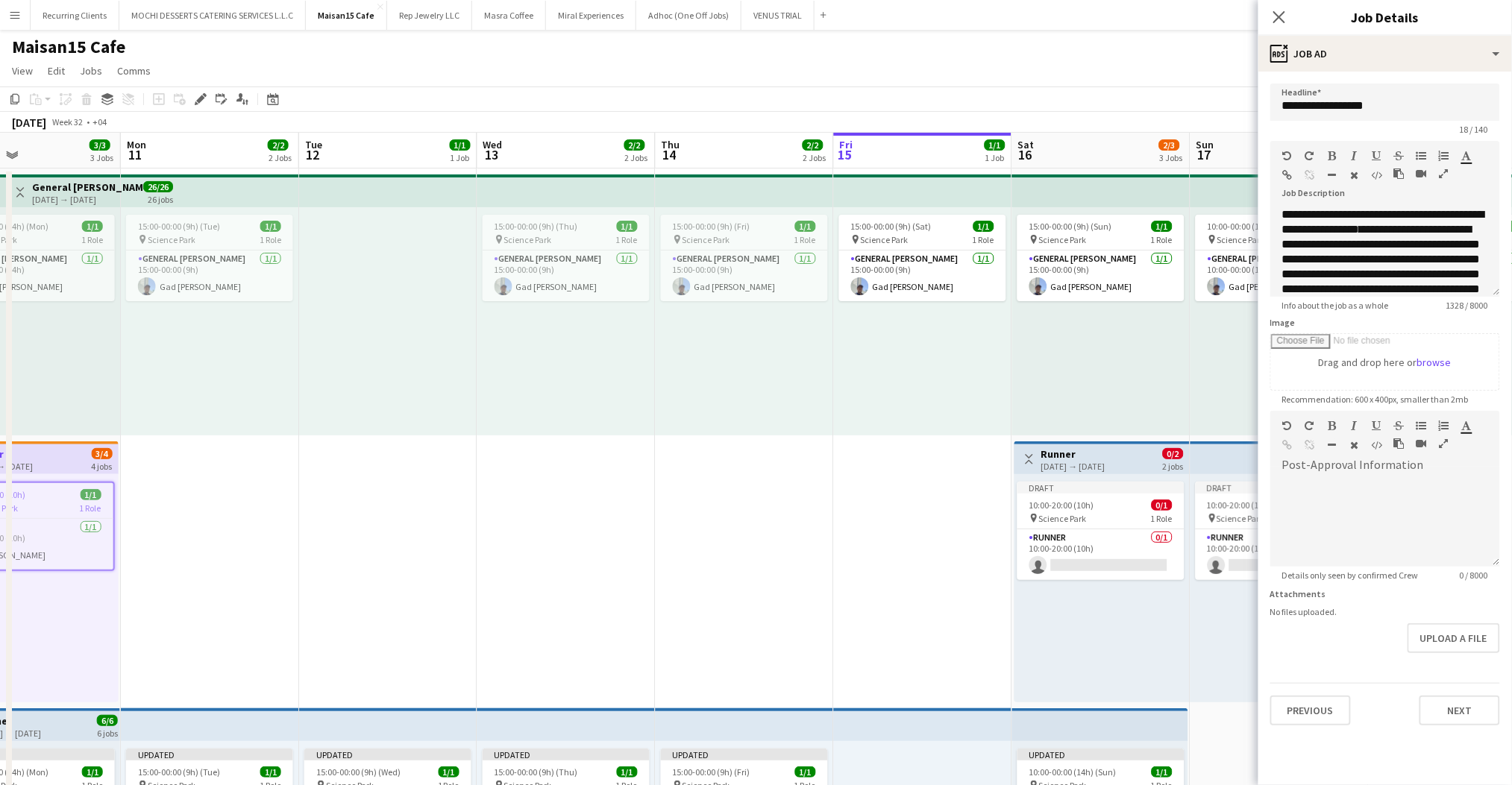
click at [1105, 452] on h3 "Runner" at bounding box center [1074, 454] width 64 height 13
type input "******"
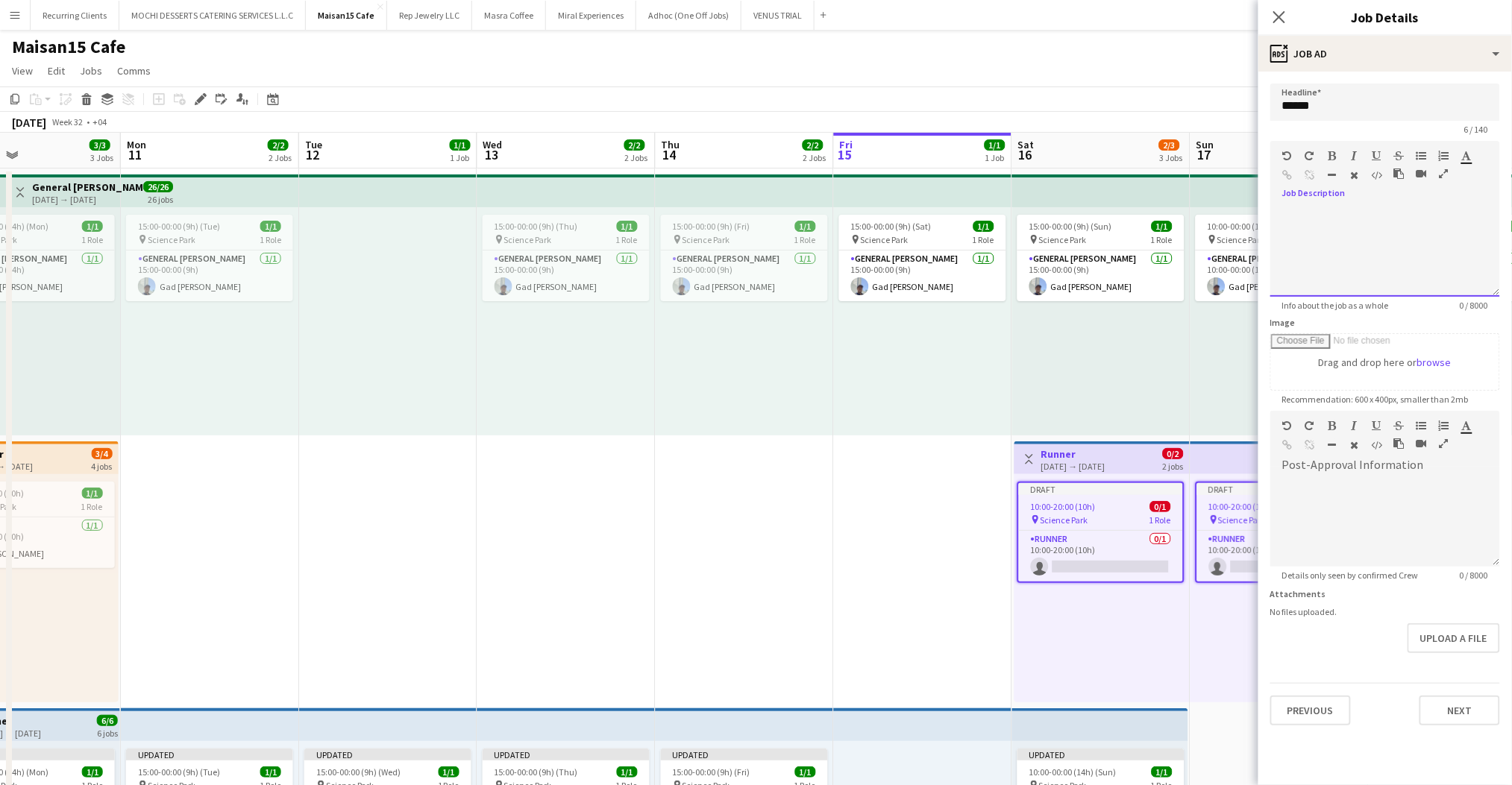
click at [1369, 211] on div at bounding box center [1385, 252] width 230 height 90
paste div
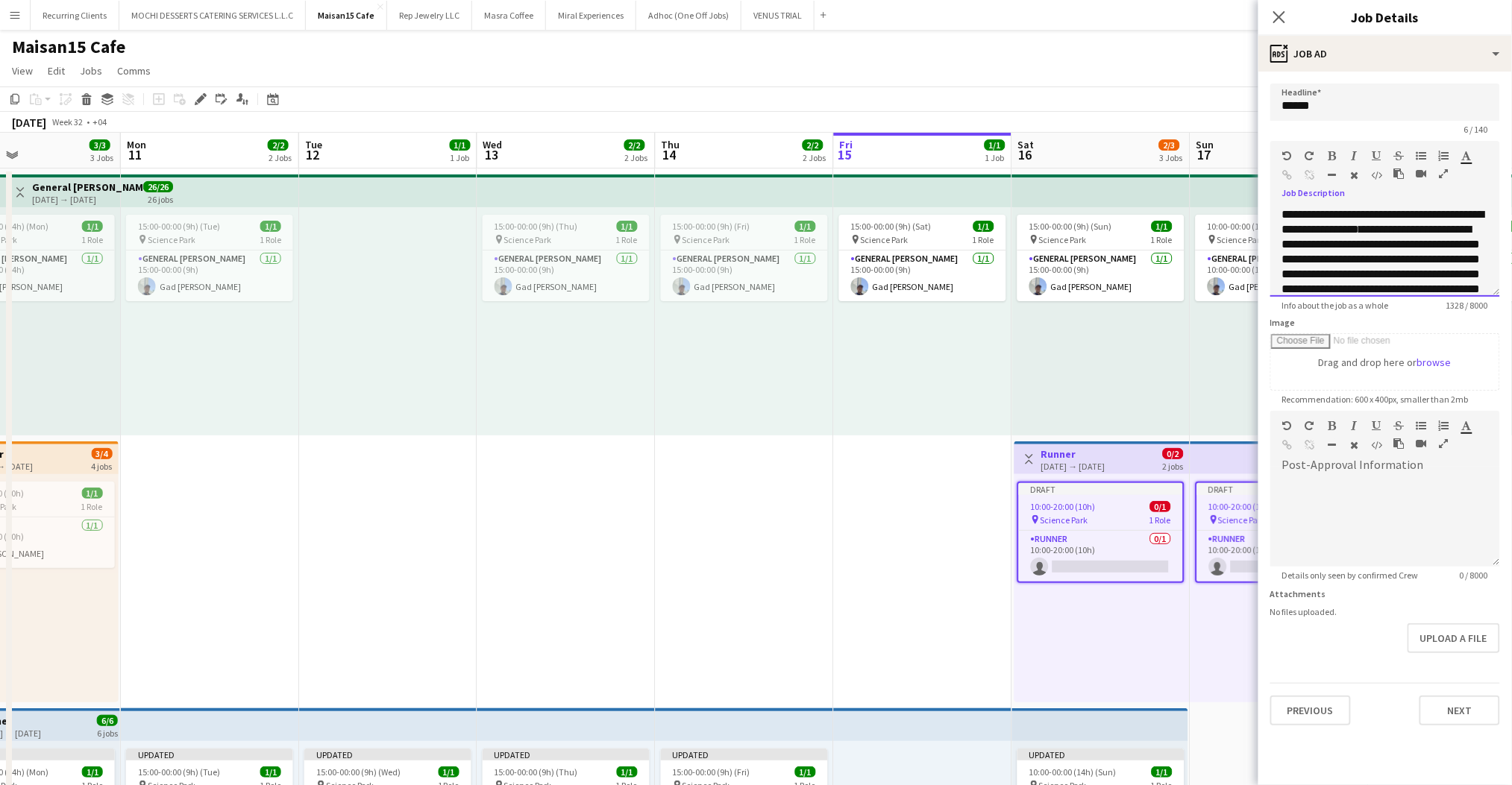
scroll to position [696, 0]
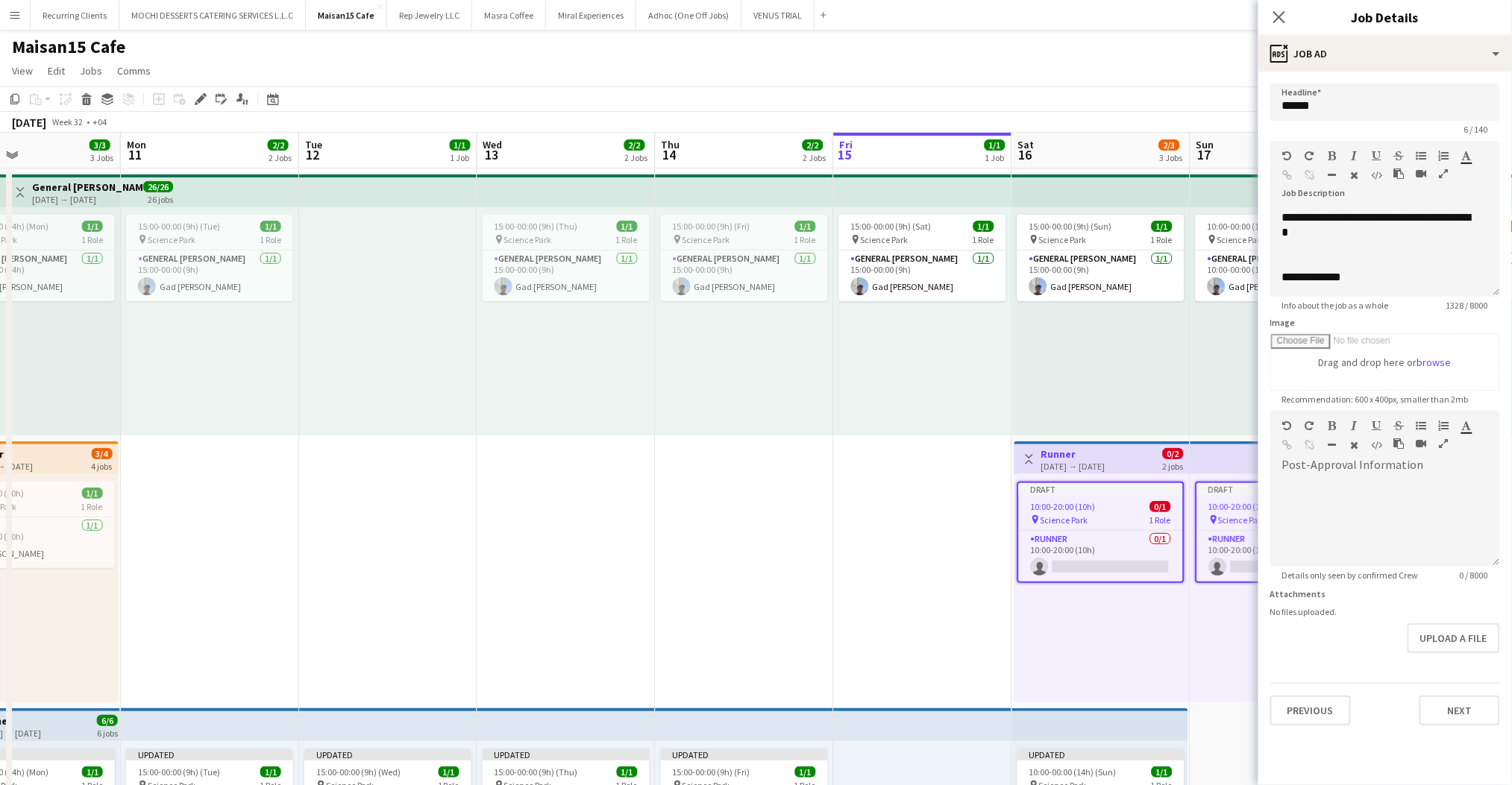
click at [887, 715] on app-top-bar at bounding box center [923, 724] width 178 height 33
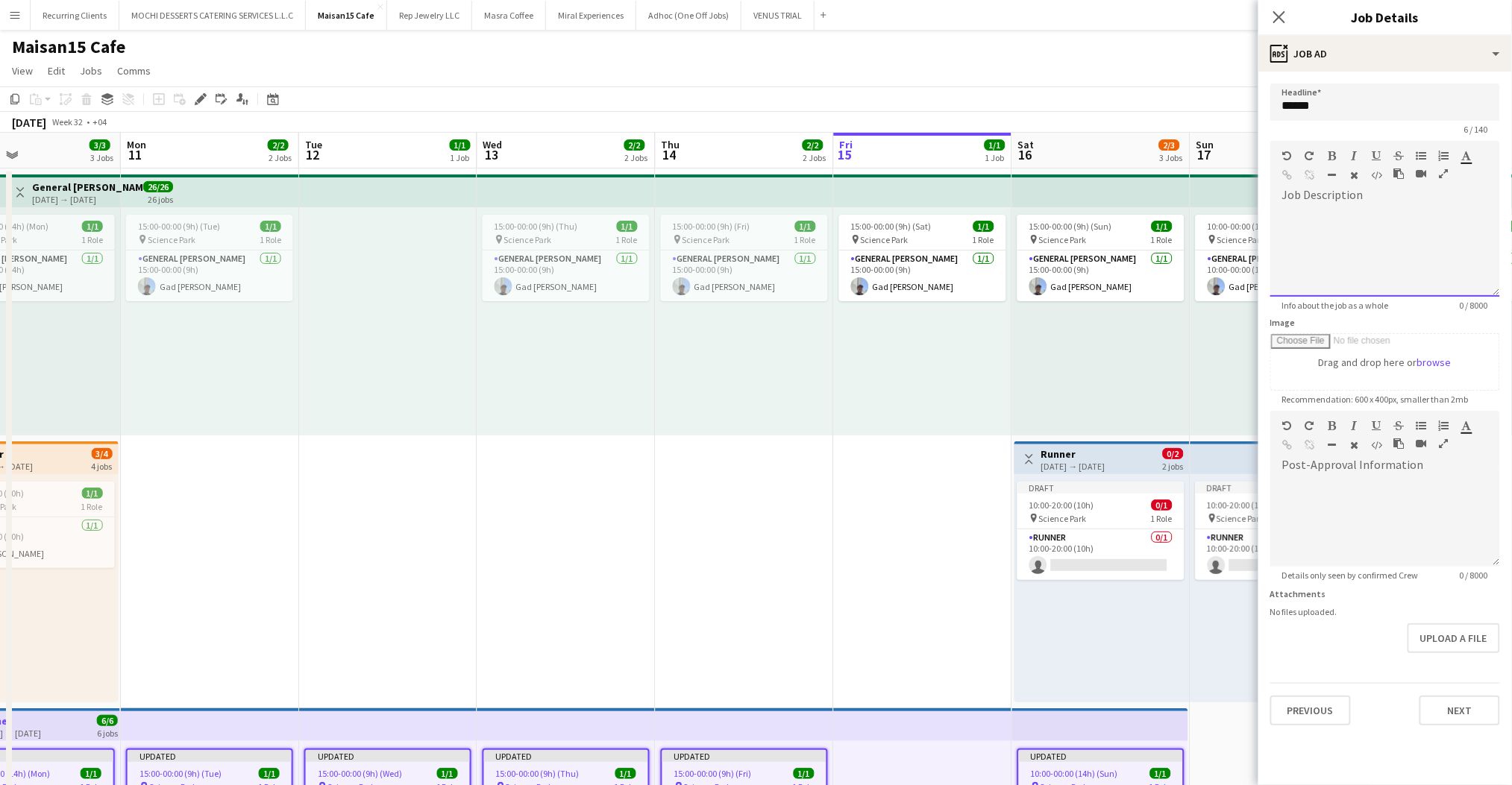
click at [1320, 235] on div at bounding box center [1385, 252] width 230 height 90
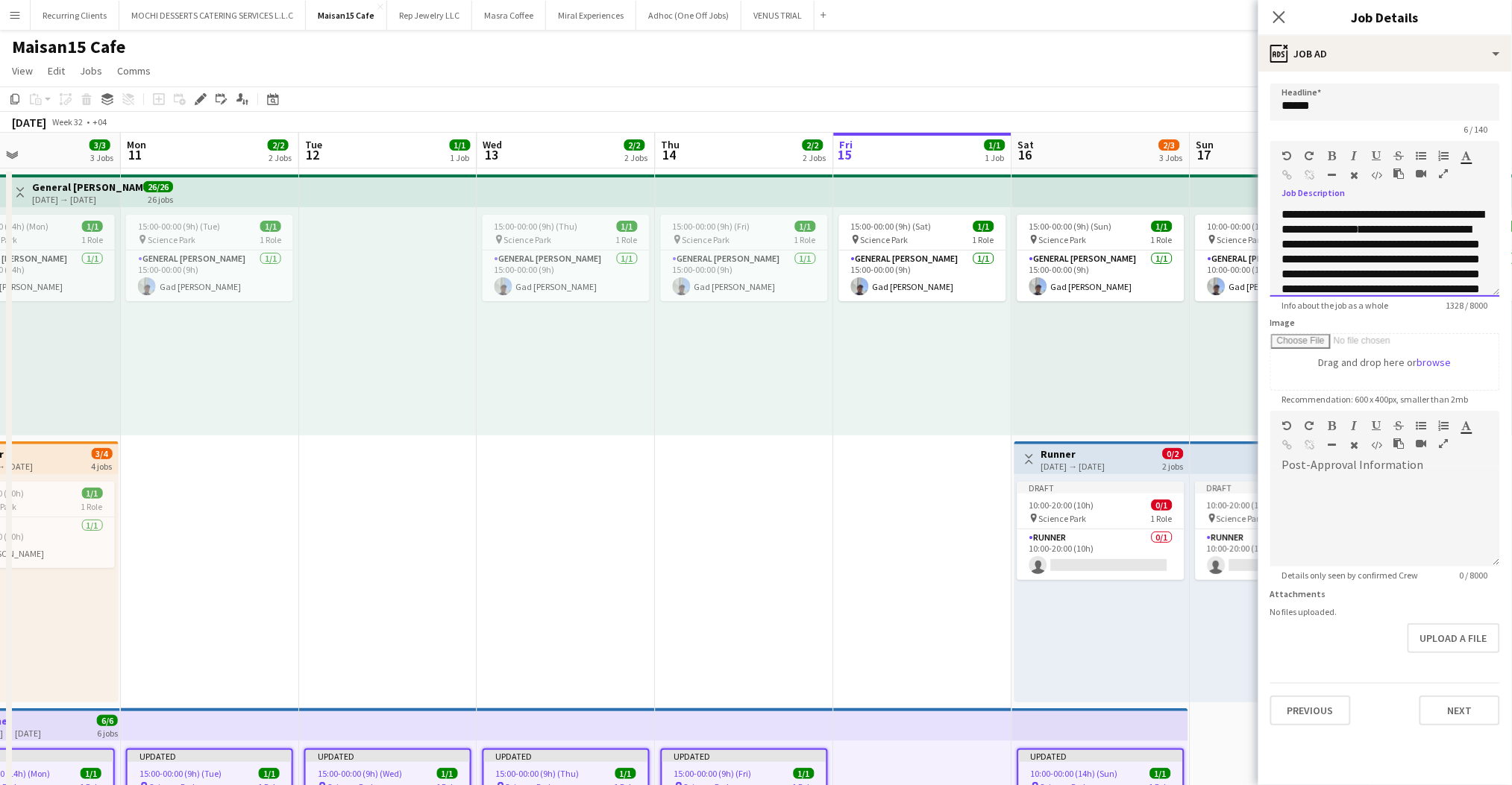
scroll to position [696, 0]
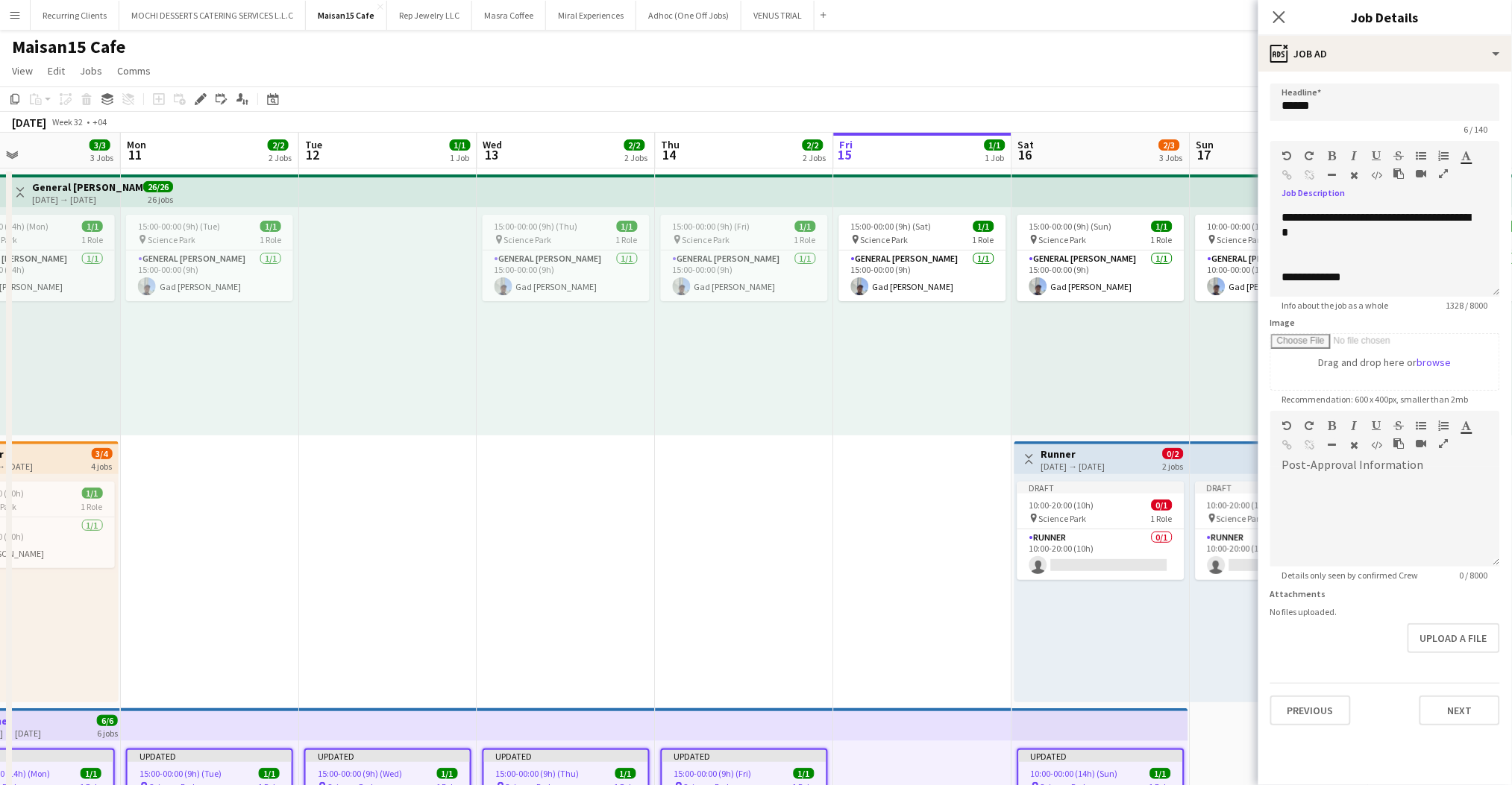
click at [92, 448] on div "3/4 4 jobs" at bounding box center [102, 460] width 21 height 24
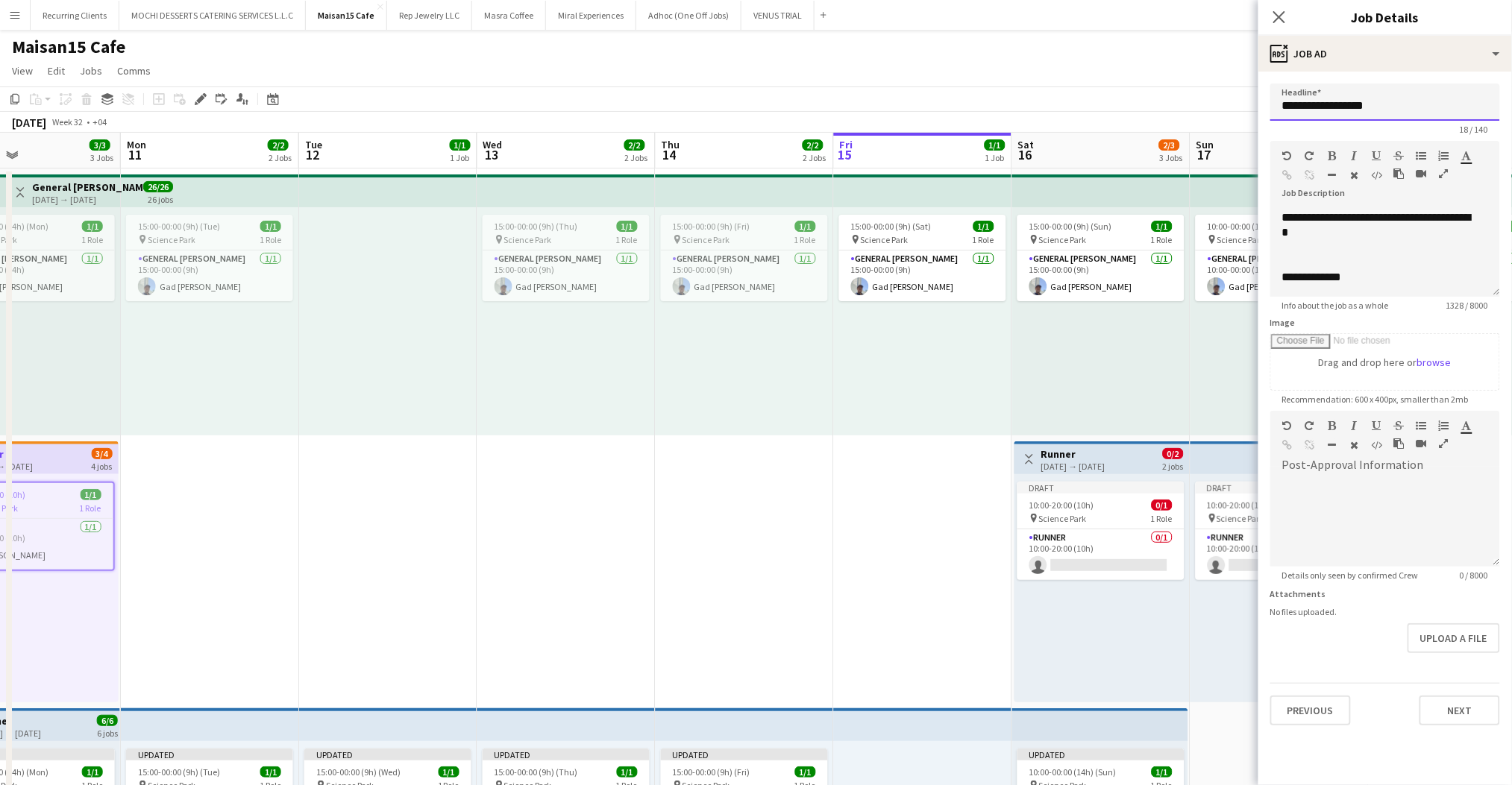
click at [1326, 96] on input "**********" at bounding box center [1385, 101] width 230 height 37
click at [1094, 445] on app-top-bar "Toggle View Runner [DATE] → [DATE] 0/2 2 jobs" at bounding box center [1101, 458] width 175 height 33
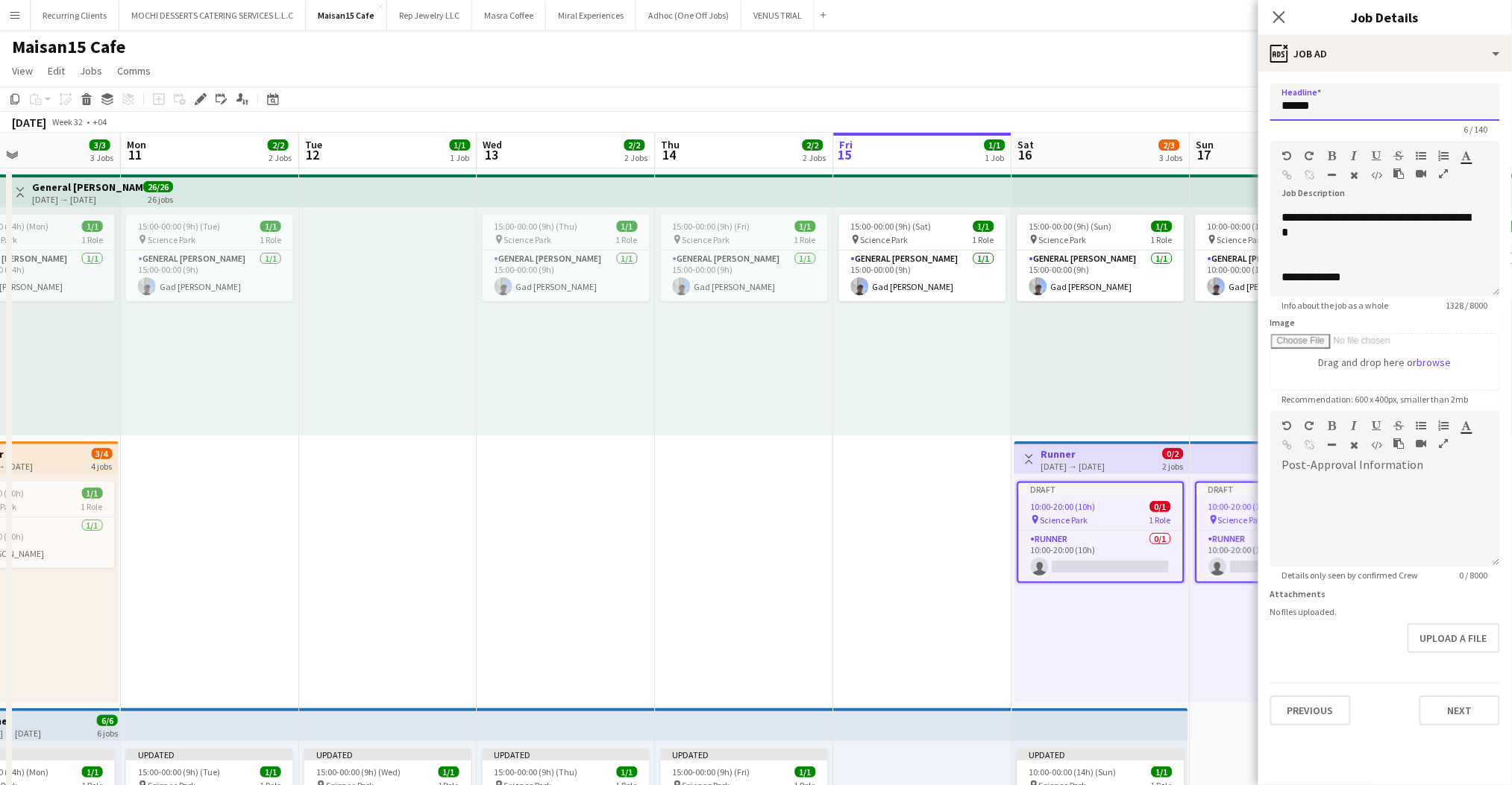
click at [1330, 110] on input "******" at bounding box center [1385, 101] width 230 height 37
paste input "**********"
type input "**********"
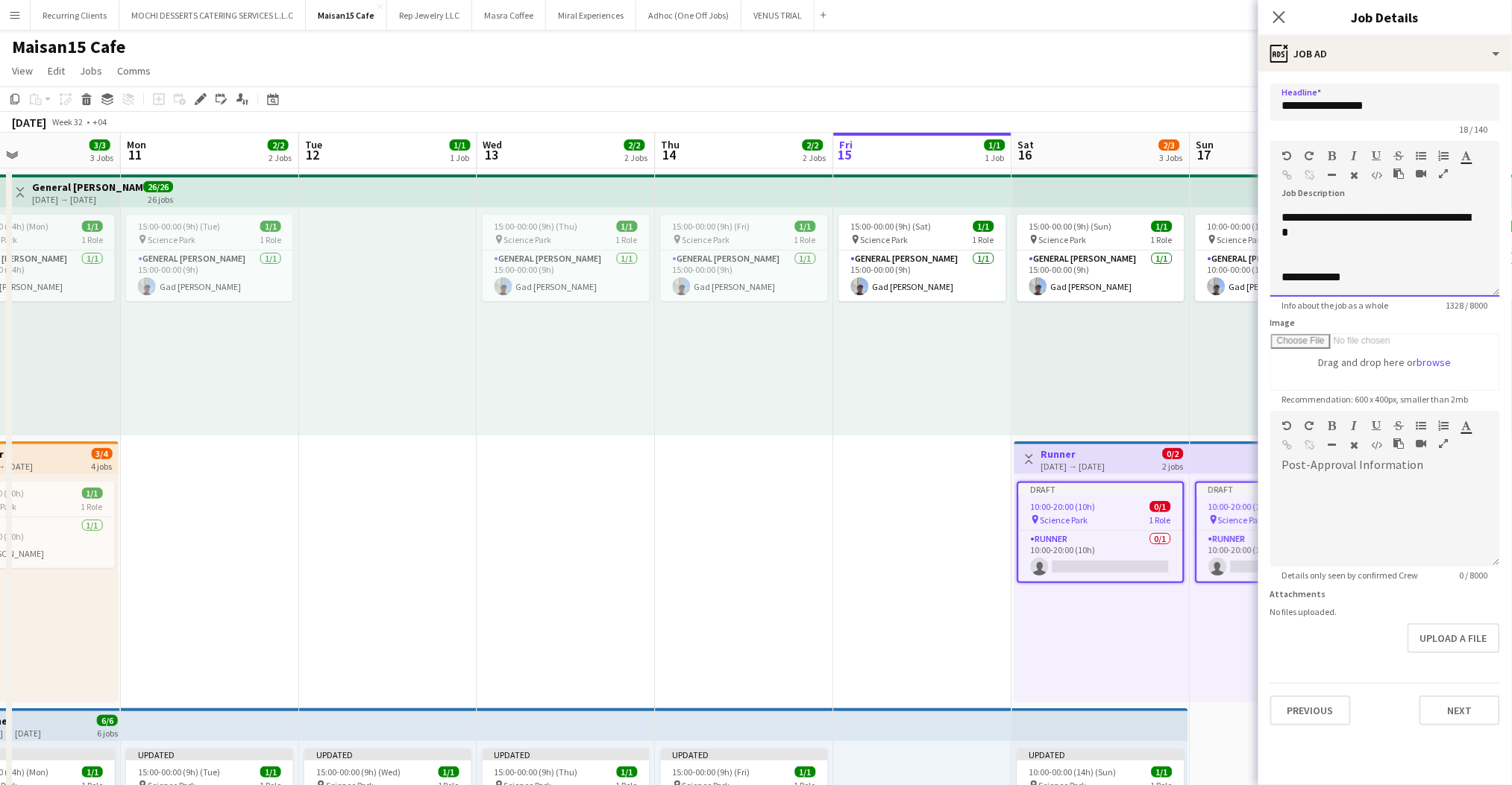
click at [1368, 245] on p "**********" at bounding box center [1378, 196] width 191 height 149
click at [1470, 703] on button "Next" at bounding box center [1459, 711] width 80 height 30
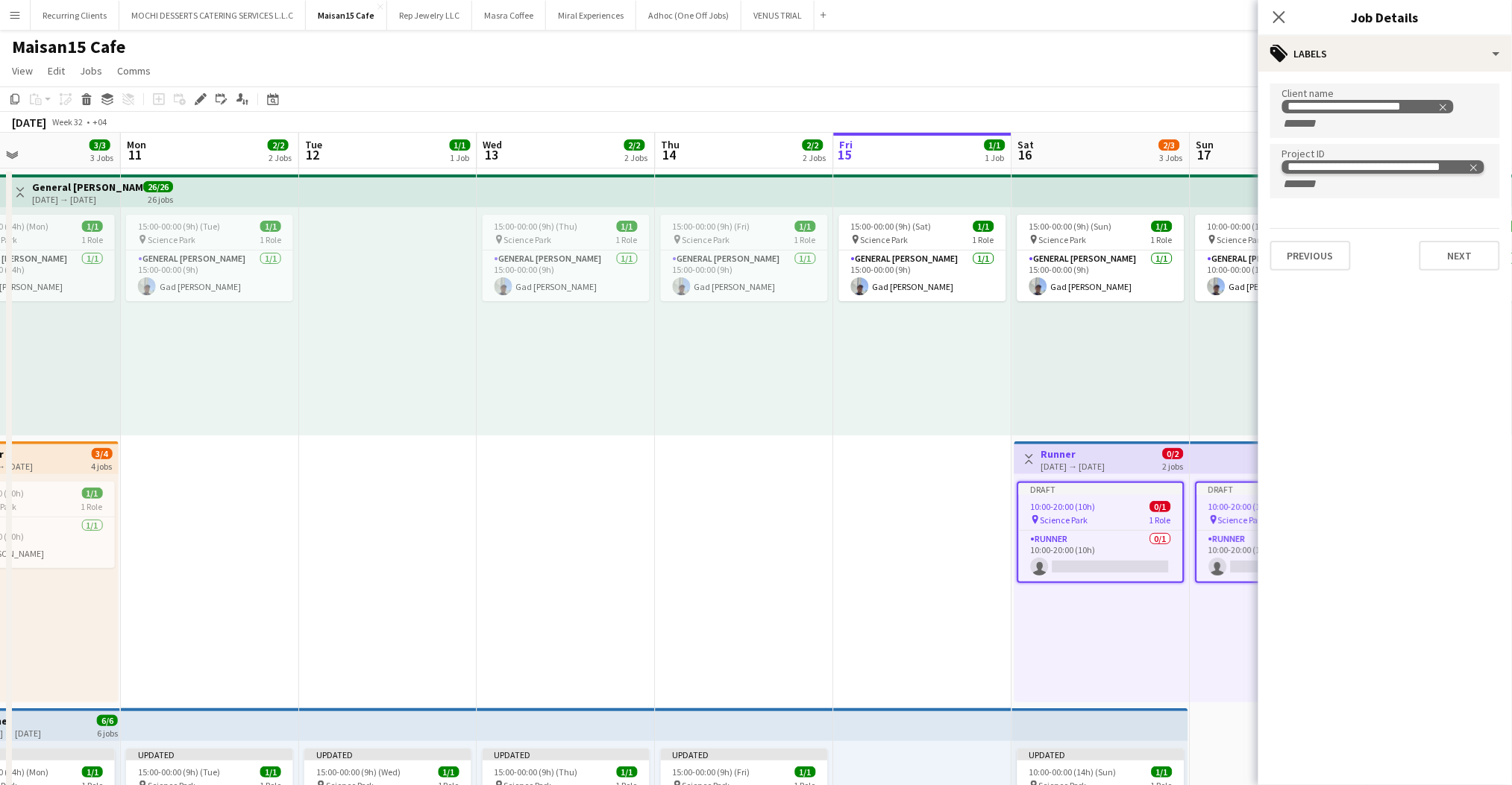
click at [1471, 166] on icon "Remove tag" at bounding box center [1473, 167] width 10 height 10
click at [1458, 234] on button "Next" at bounding box center [1459, 239] width 80 height 30
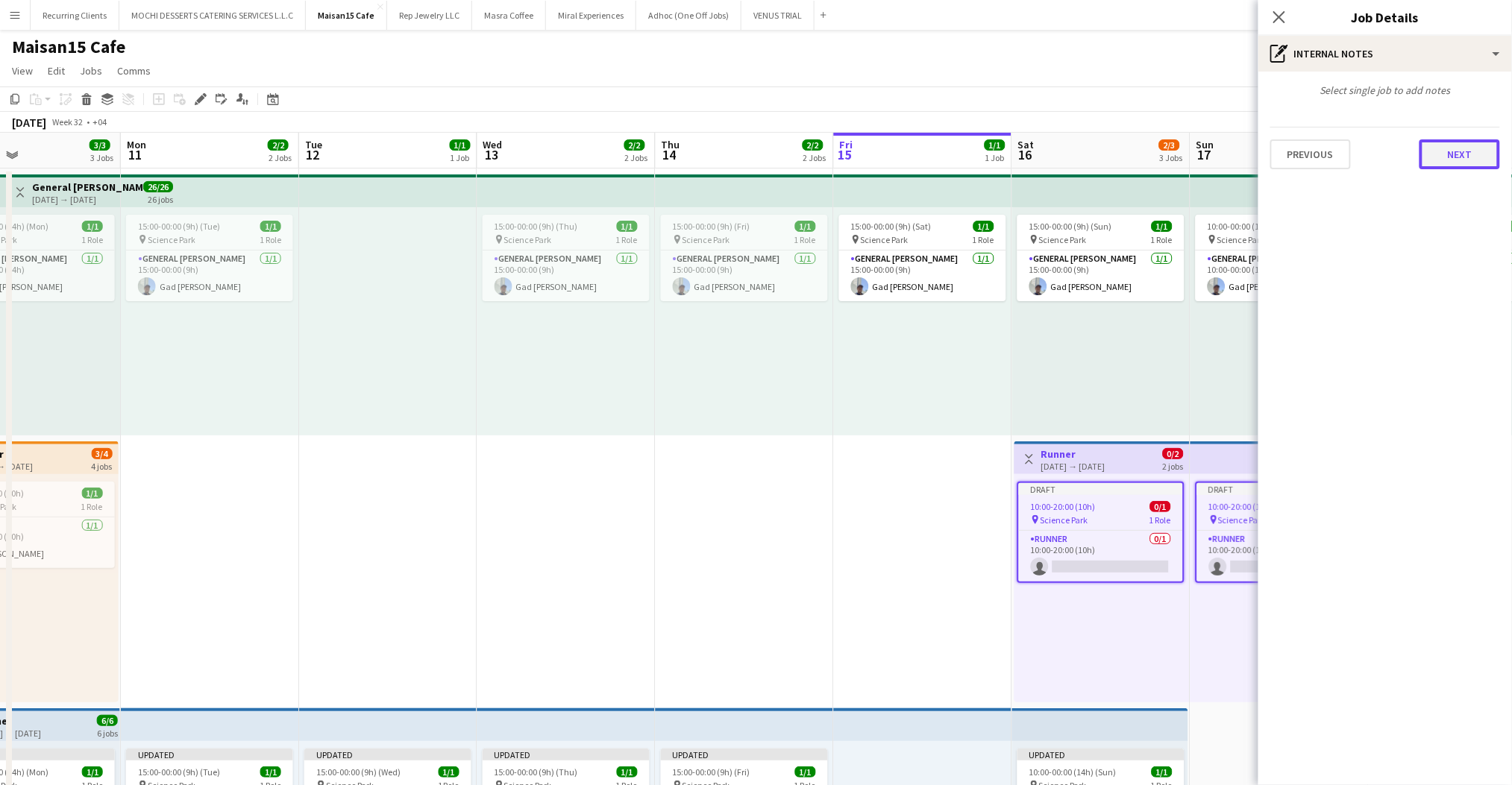
click at [1464, 156] on button "Next" at bounding box center [1459, 154] width 80 height 30
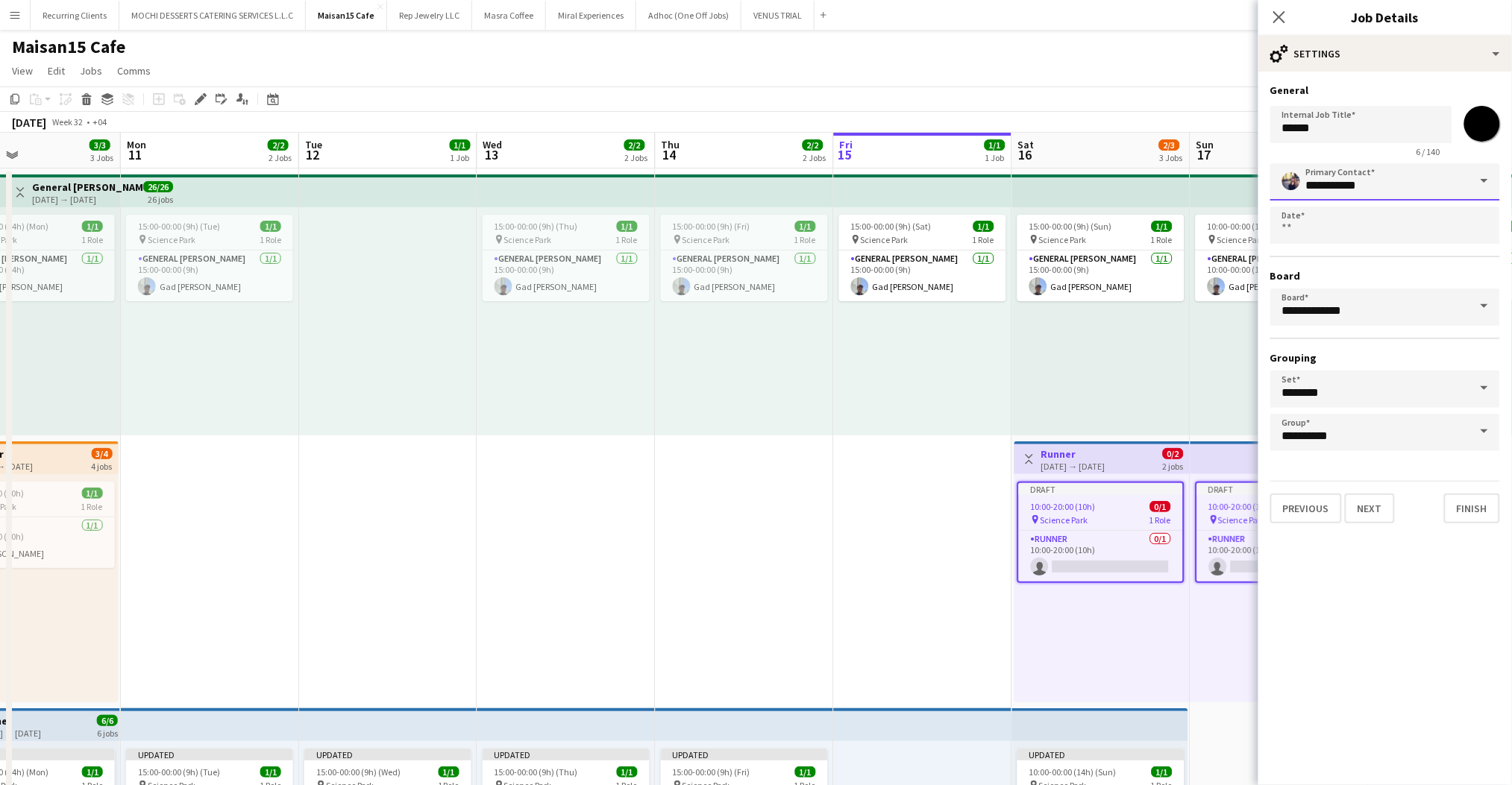
click at [1459, 166] on input "**********" at bounding box center [1385, 182] width 230 height 37
click at [1450, 185] on input "**********" at bounding box center [1385, 182] width 230 height 37
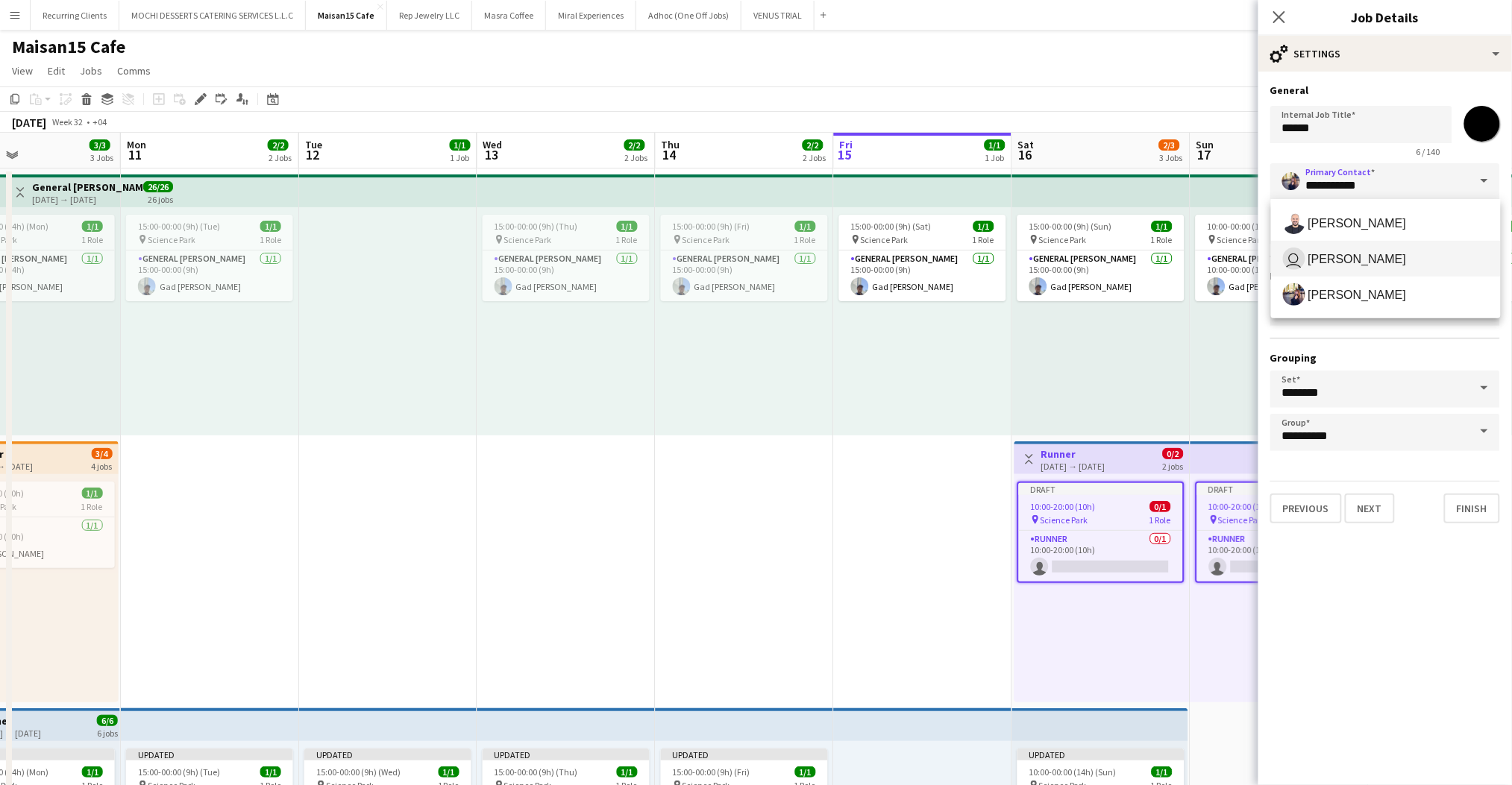
click at [1376, 254] on span "user [PERSON_NAME]" at bounding box center [1386, 259] width 206 height 23
type input "**********"
click at [1454, 557] on mat-expansion-panel "**********" at bounding box center [1385, 428] width 254 height 713
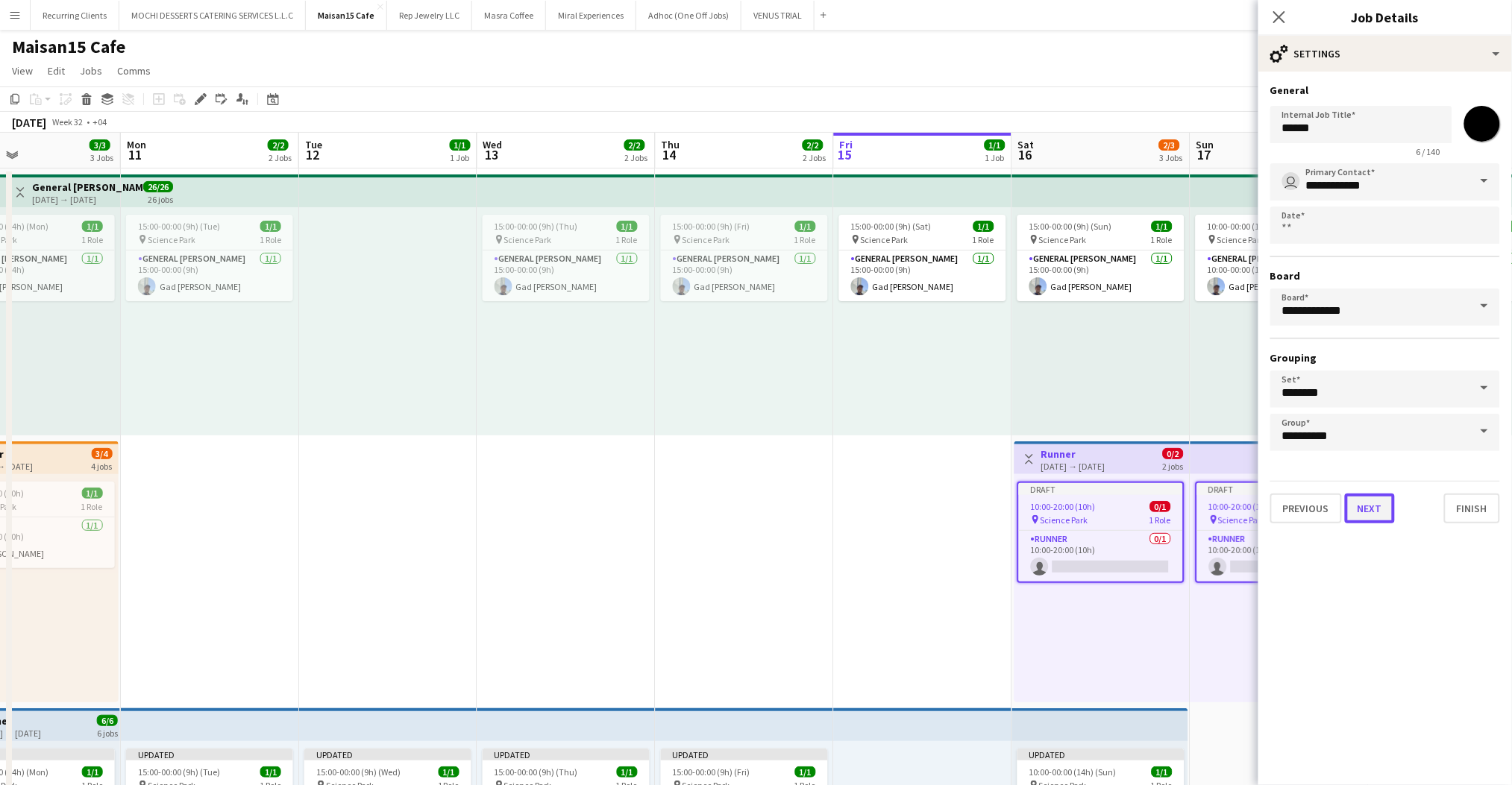
click at [1373, 504] on button "Next" at bounding box center [1369, 509] width 50 height 30
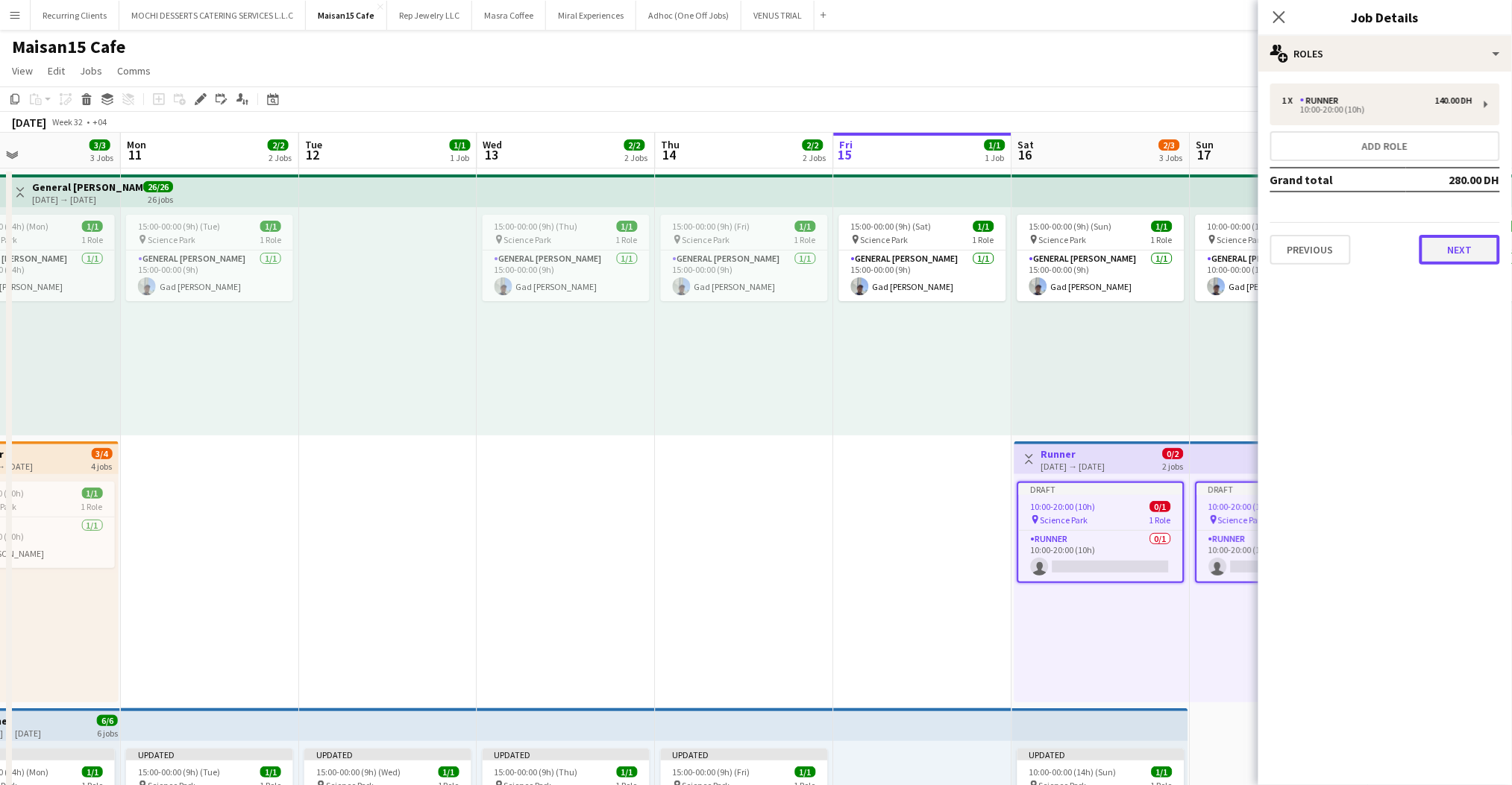
click at [1468, 245] on button "Next" at bounding box center [1459, 250] width 80 height 30
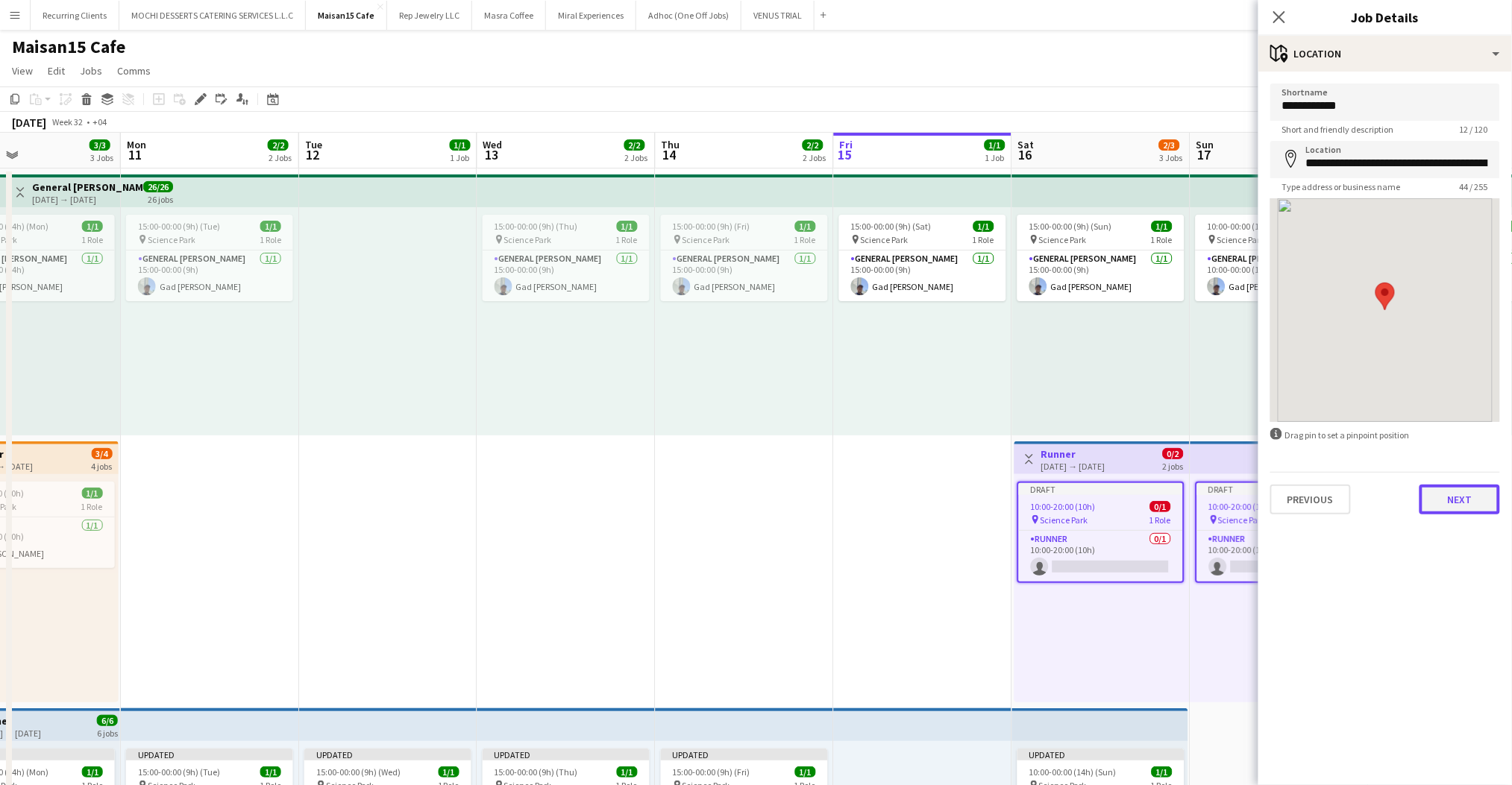
click at [1438, 509] on button "Next" at bounding box center [1459, 499] width 80 height 30
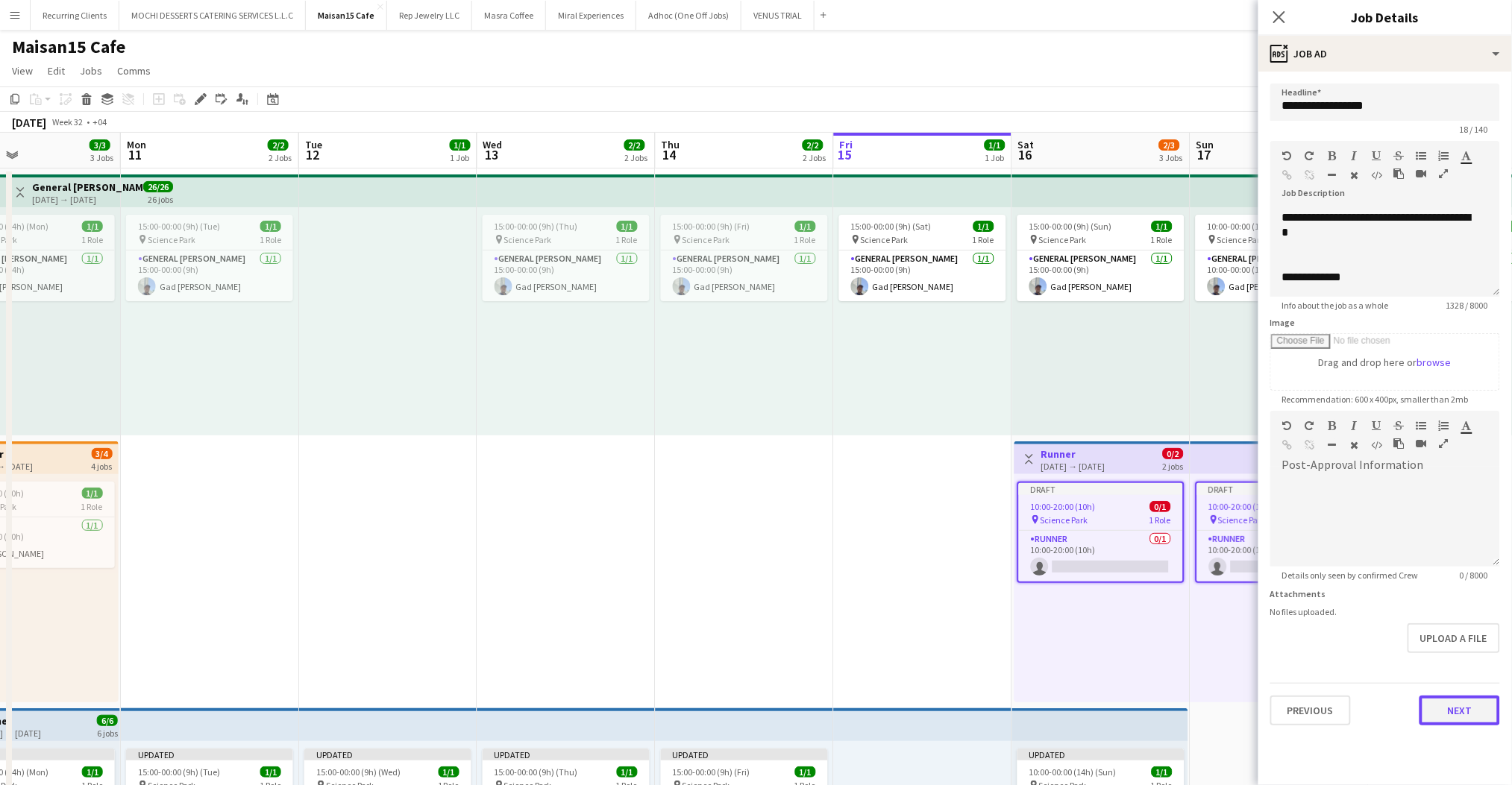
click at [1441, 696] on button "Next" at bounding box center [1459, 711] width 80 height 30
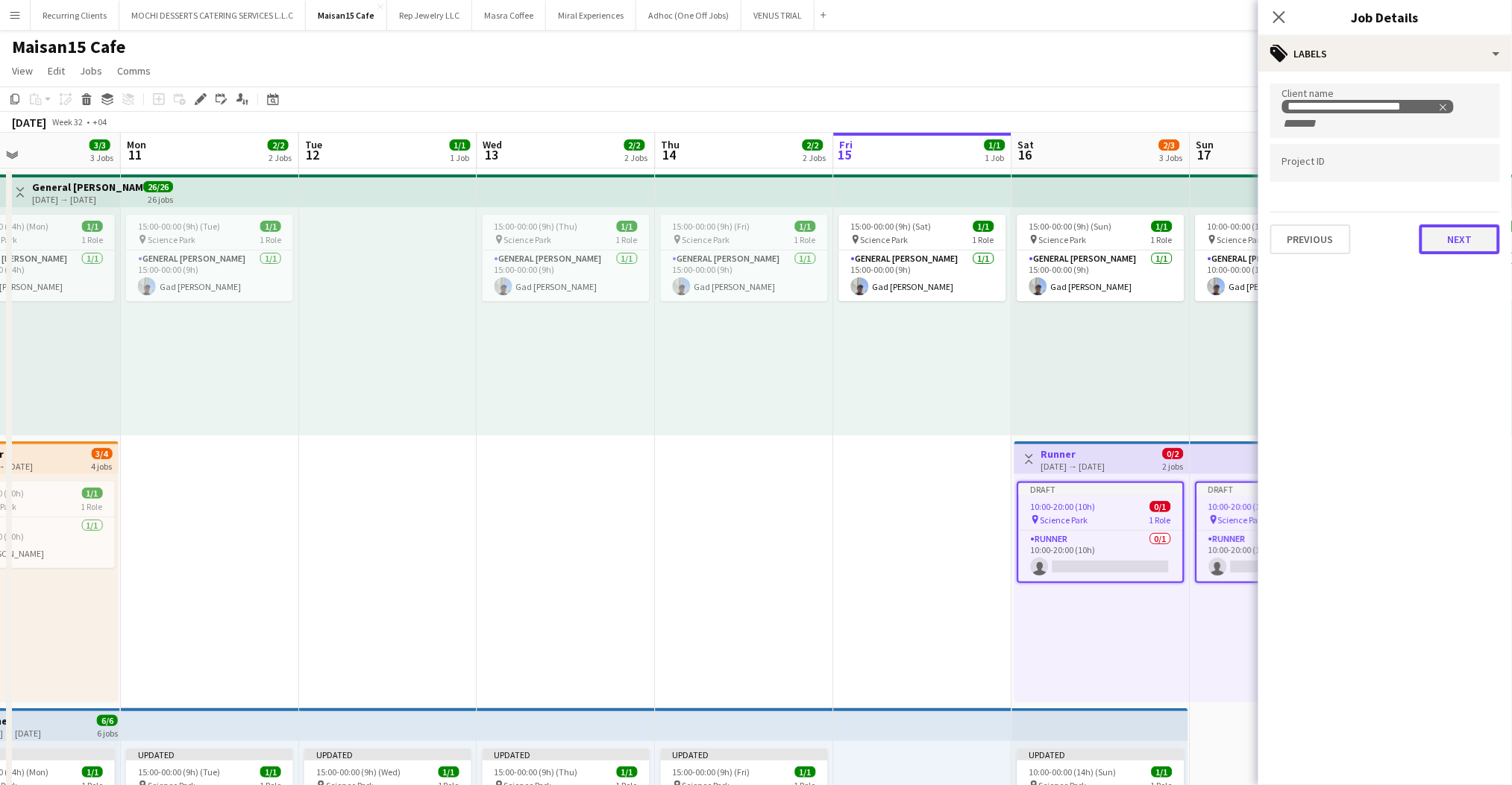
click at [1489, 249] on button "Next" at bounding box center [1459, 239] width 80 height 30
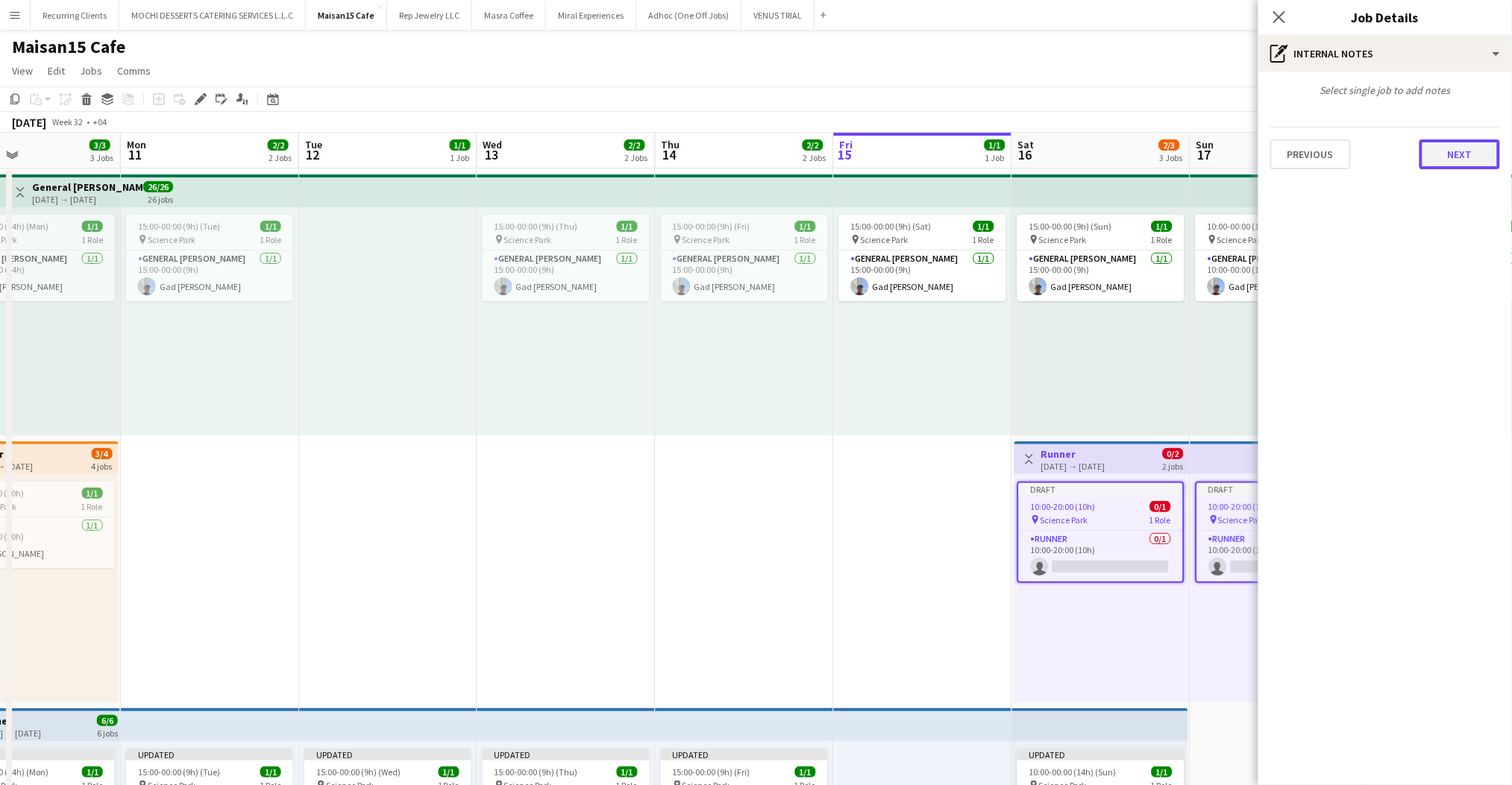
click at [1496, 152] on button "Next" at bounding box center [1459, 154] width 80 height 30
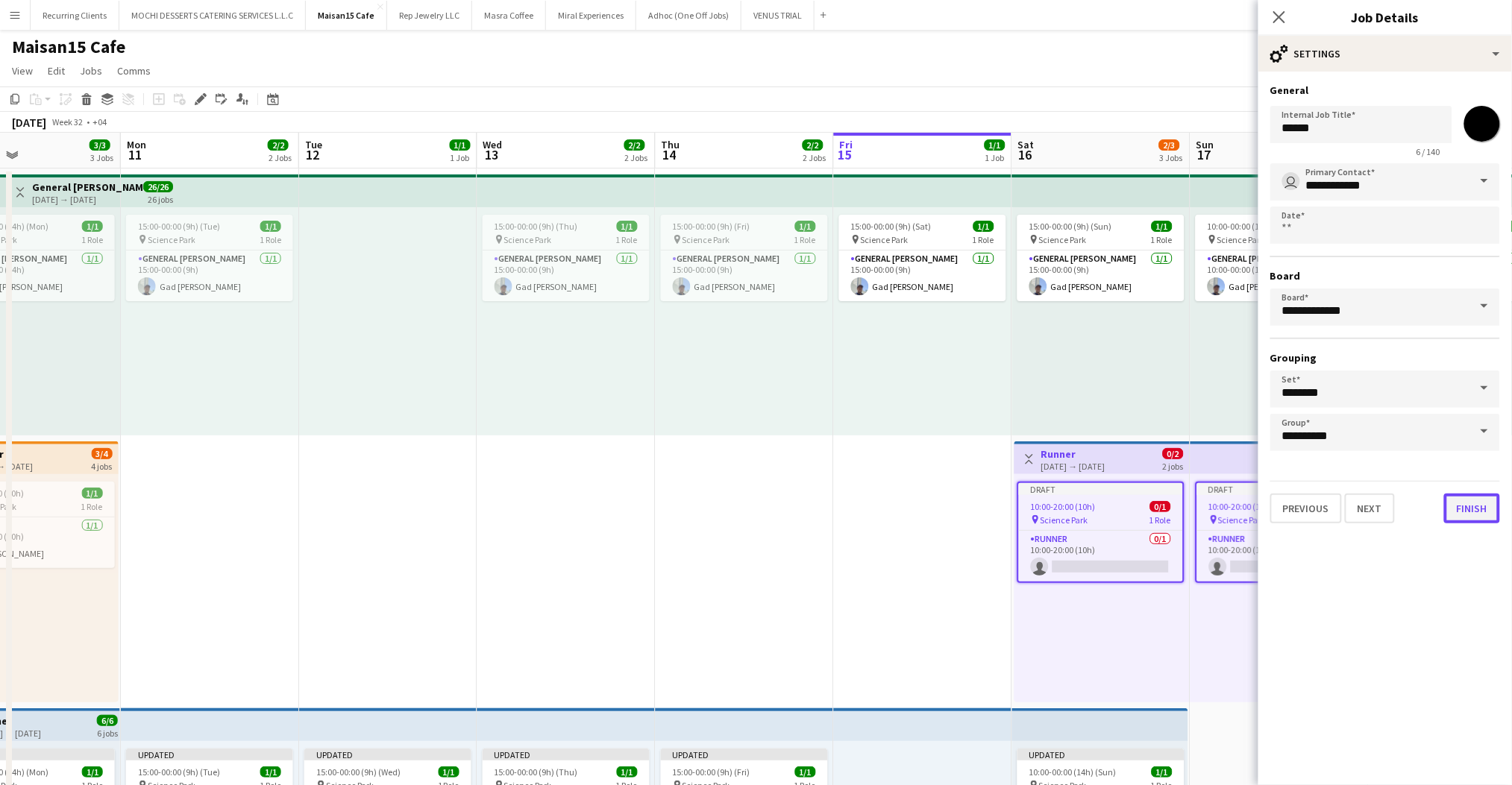
click at [1473, 496] on button "Finish" at bounding box center [1471, 509] width 56 height 30
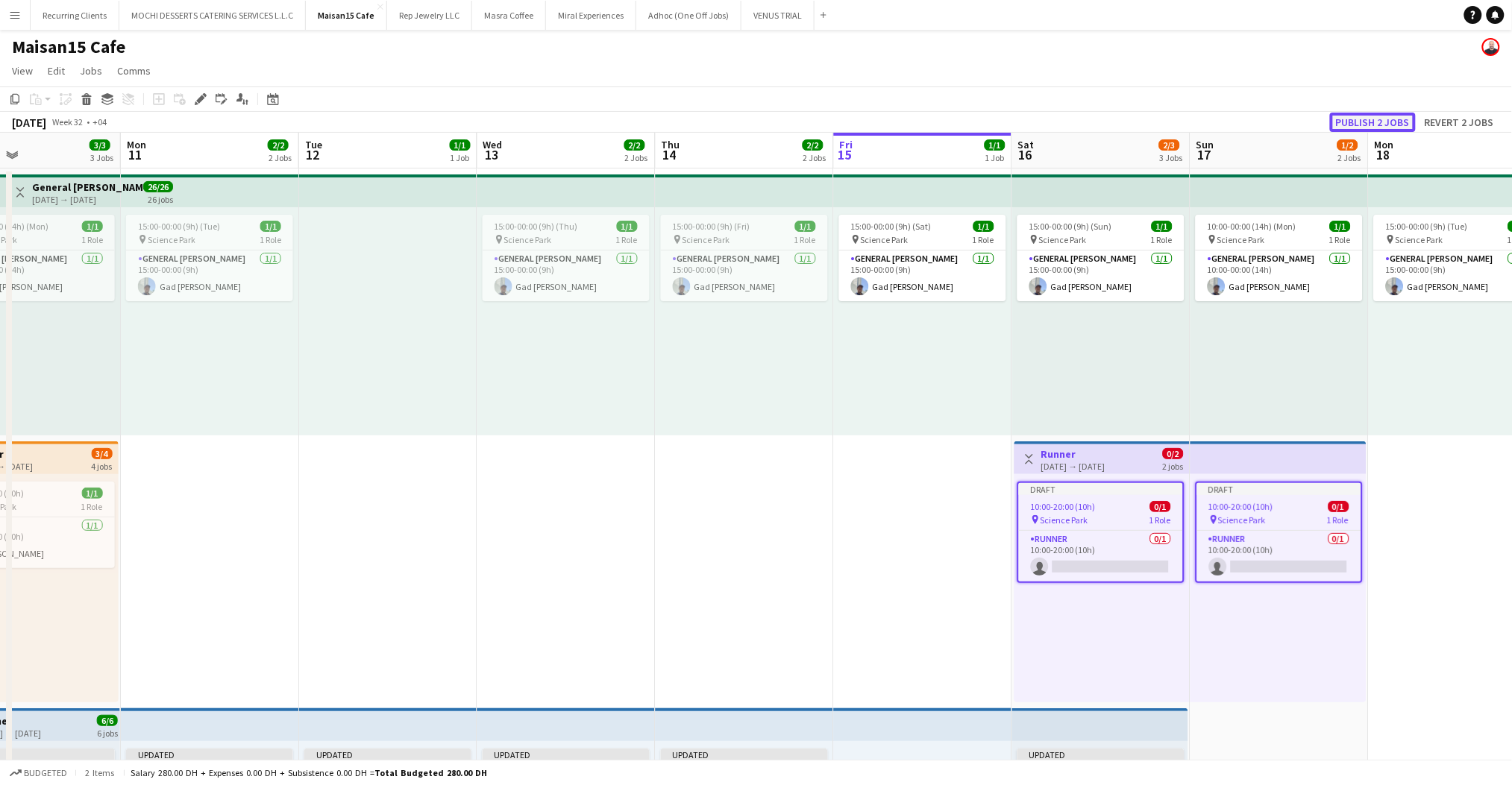
click at [1371, 125] on button "Publish 2 jobs" at bounding box center [1373, 122] width 86 height 19
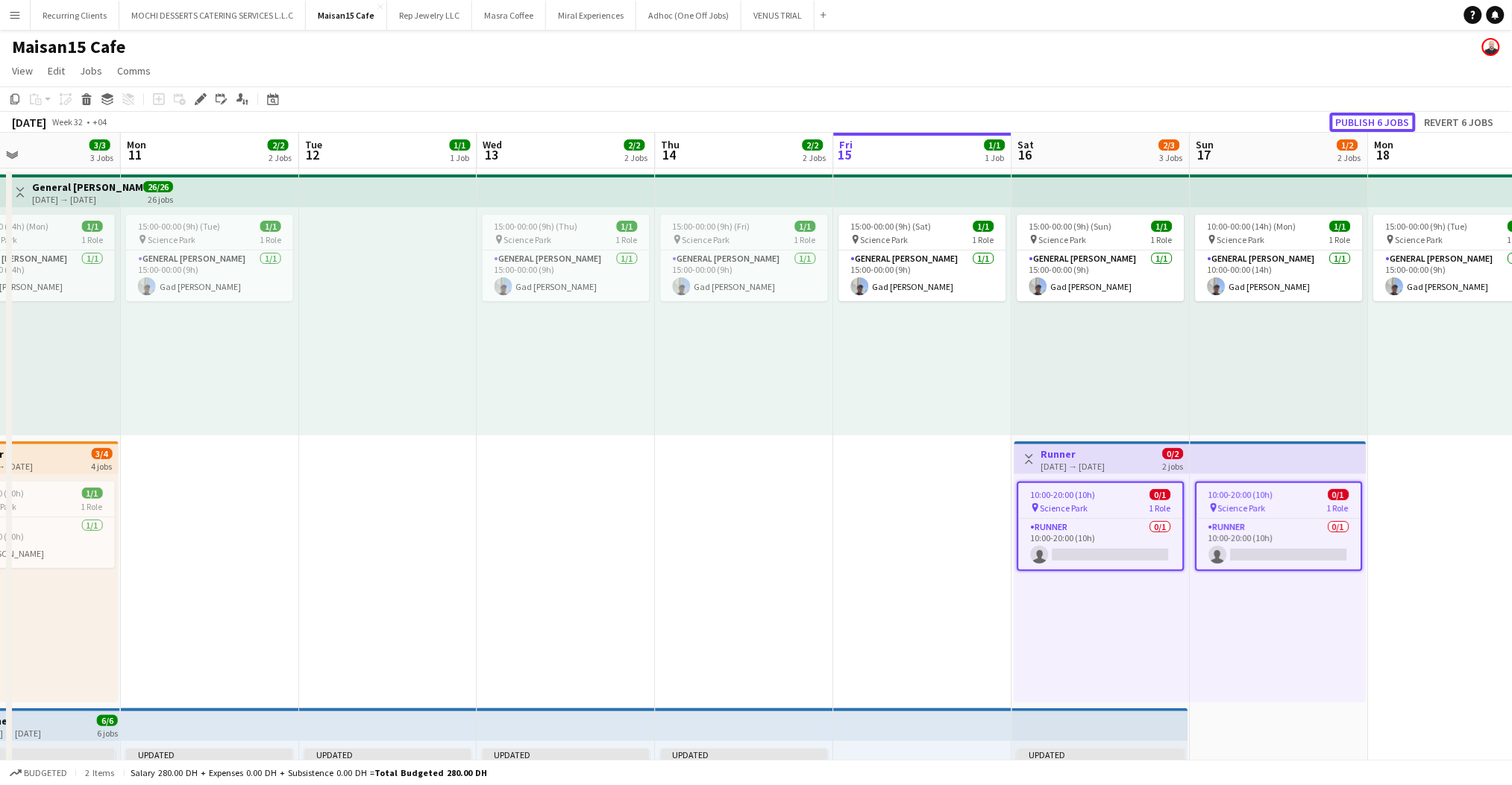
click at [1340, 122] on button "Publish 6 jobs" at bounding box center [1373, 122] width 86 height 19
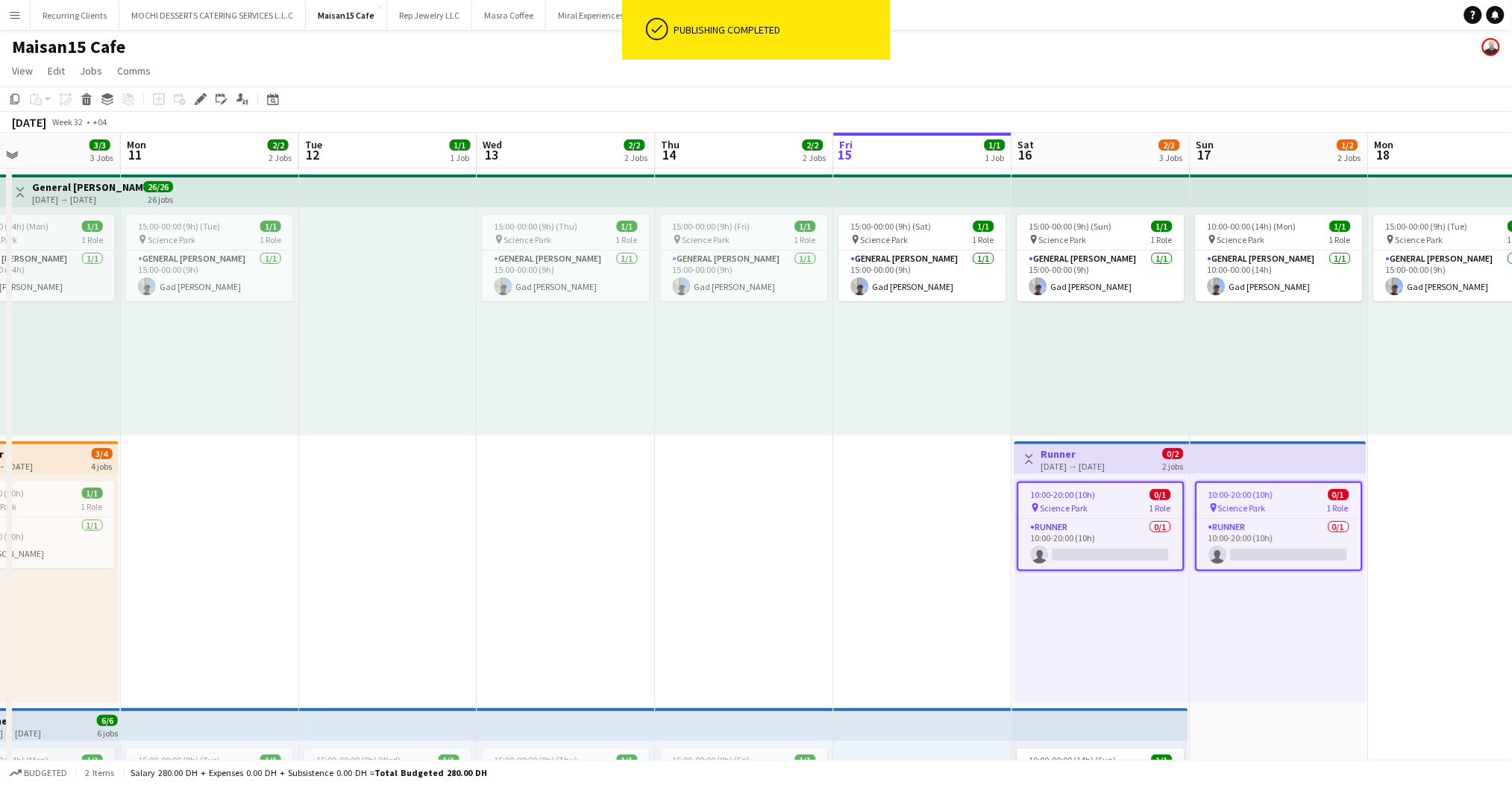
click at [1092, 456] on h3 "Runner" at bounding box center [1074, 454] width 64 height 13
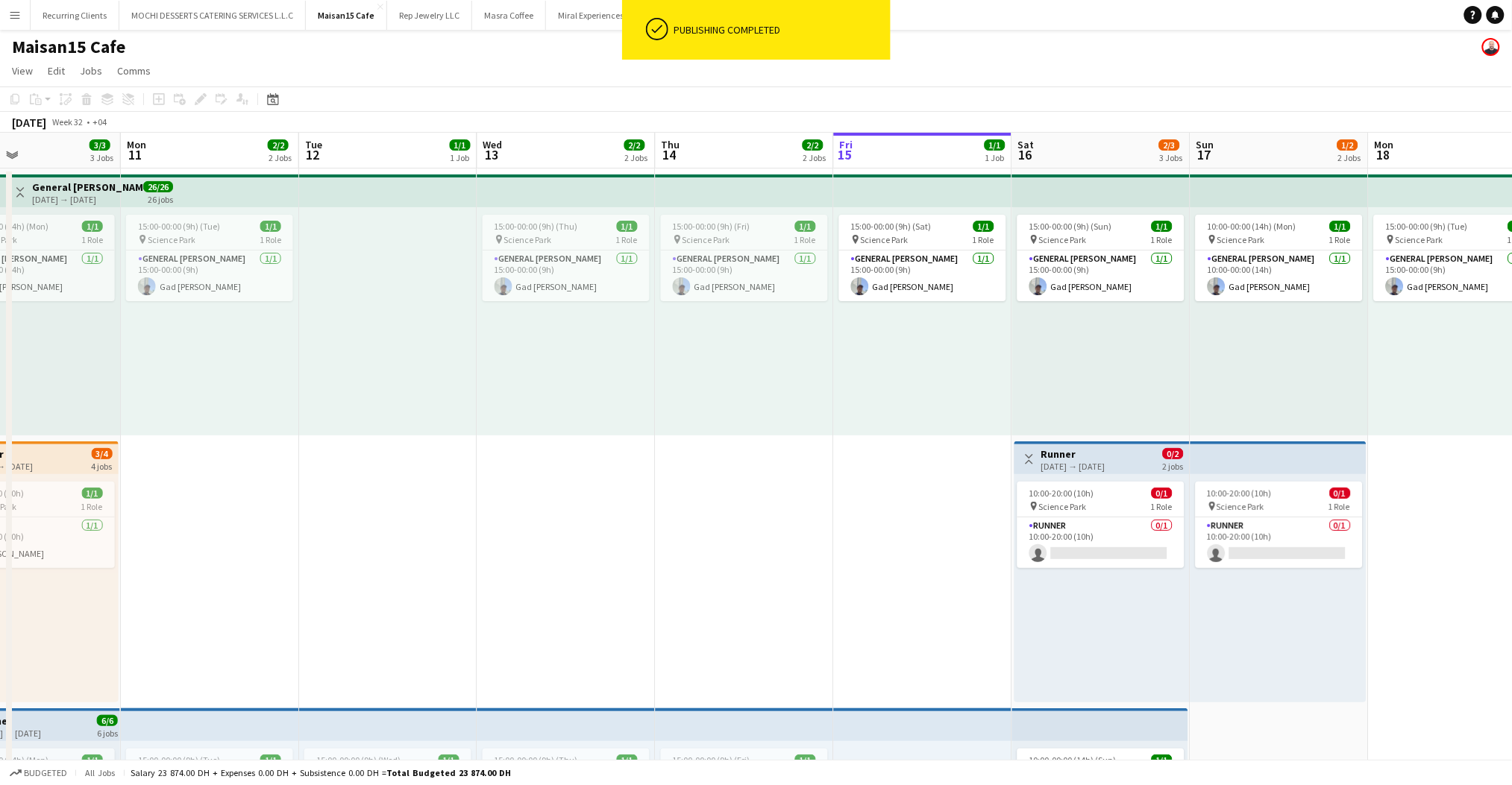
click at [1148, 463] on div "Toggle View Runner [DATE] → [DATE] 0/2 2 jobs" at bounding box center [1101, 459] width 164 height 26
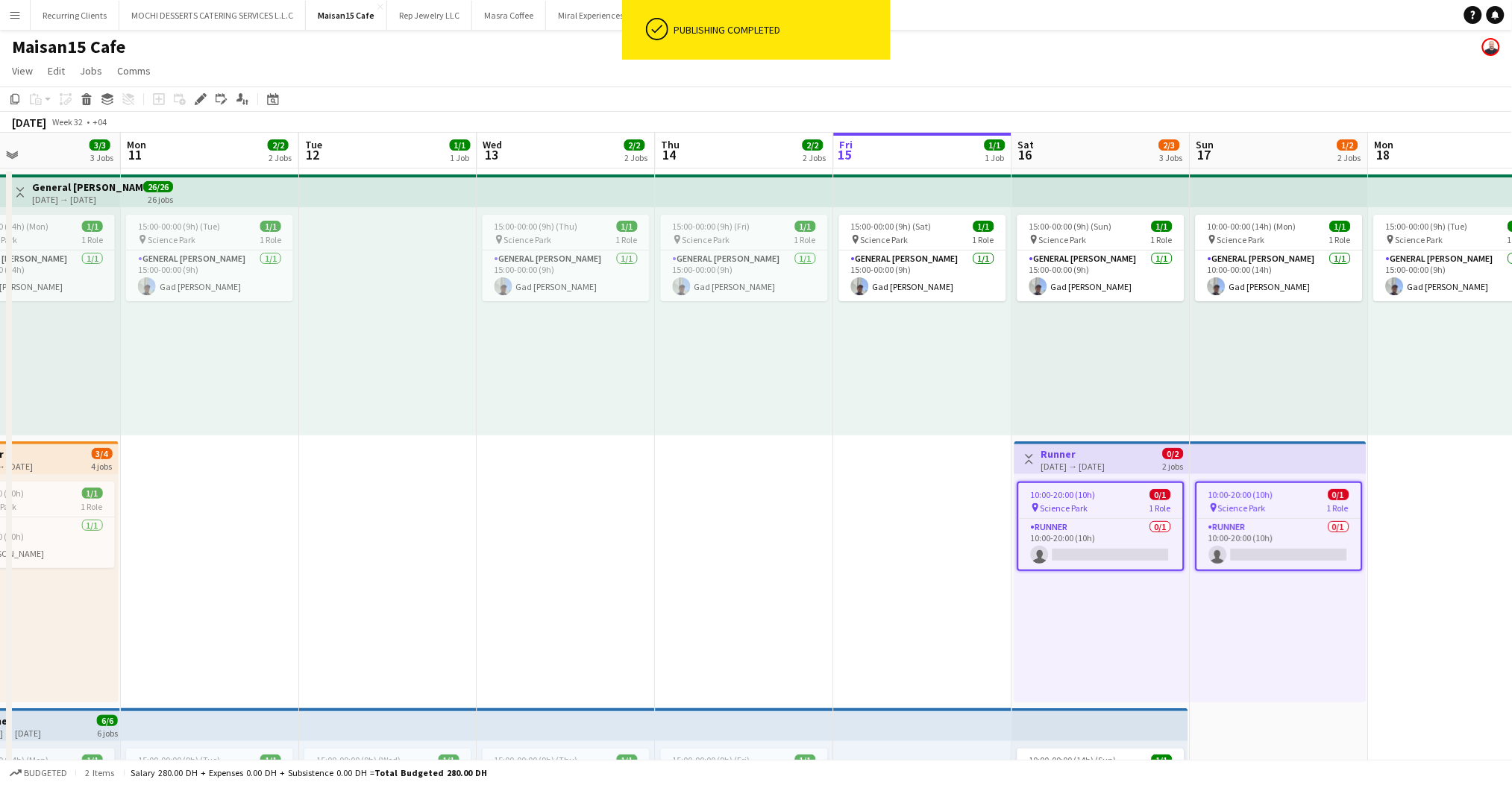
click at [198, 101] on icon at bounding box center [200, 99] width 9 height 9
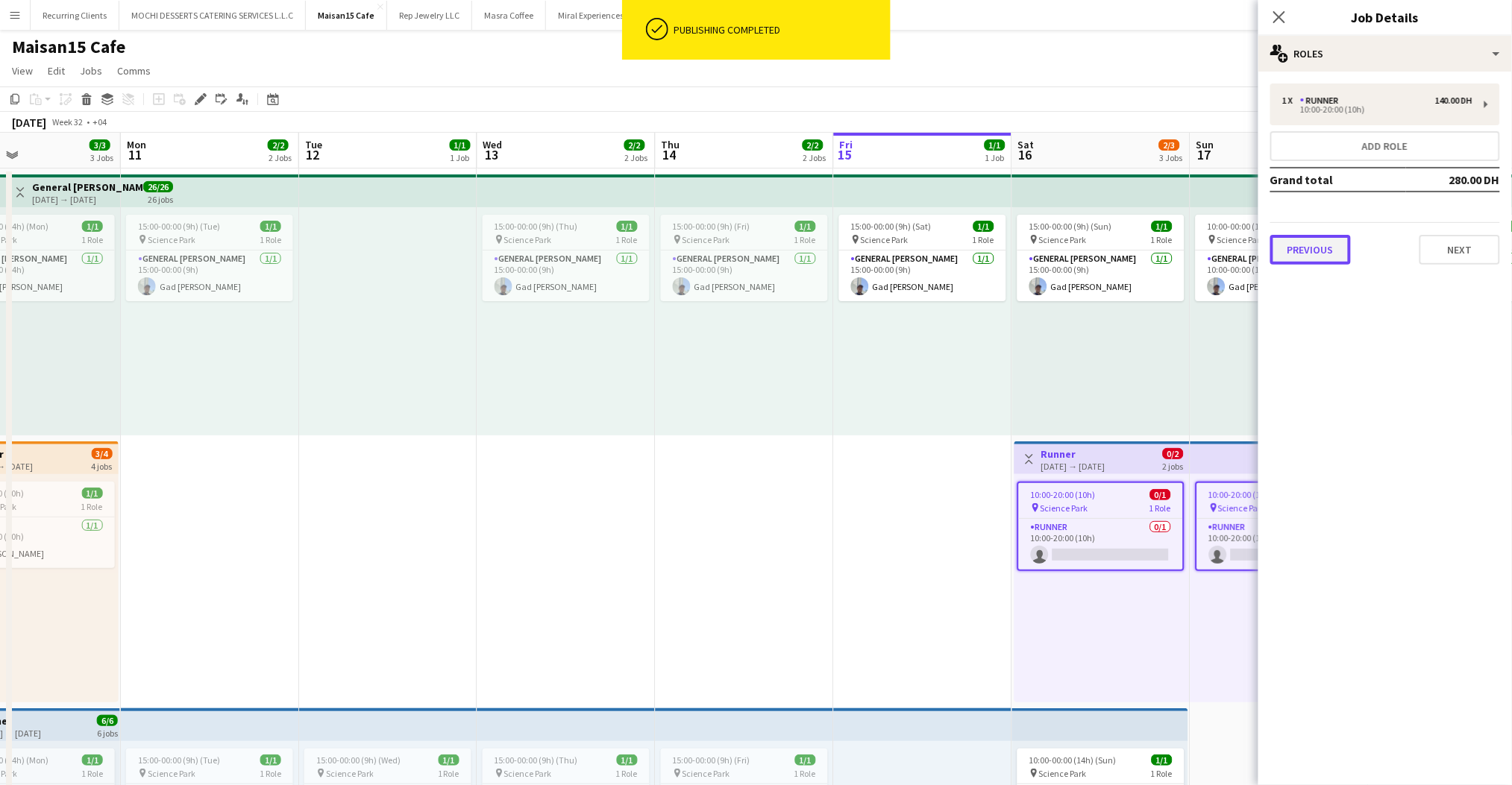
click at [1320, 245] on button "Previous" at bounding box center [1310, 250] width 80 height 30
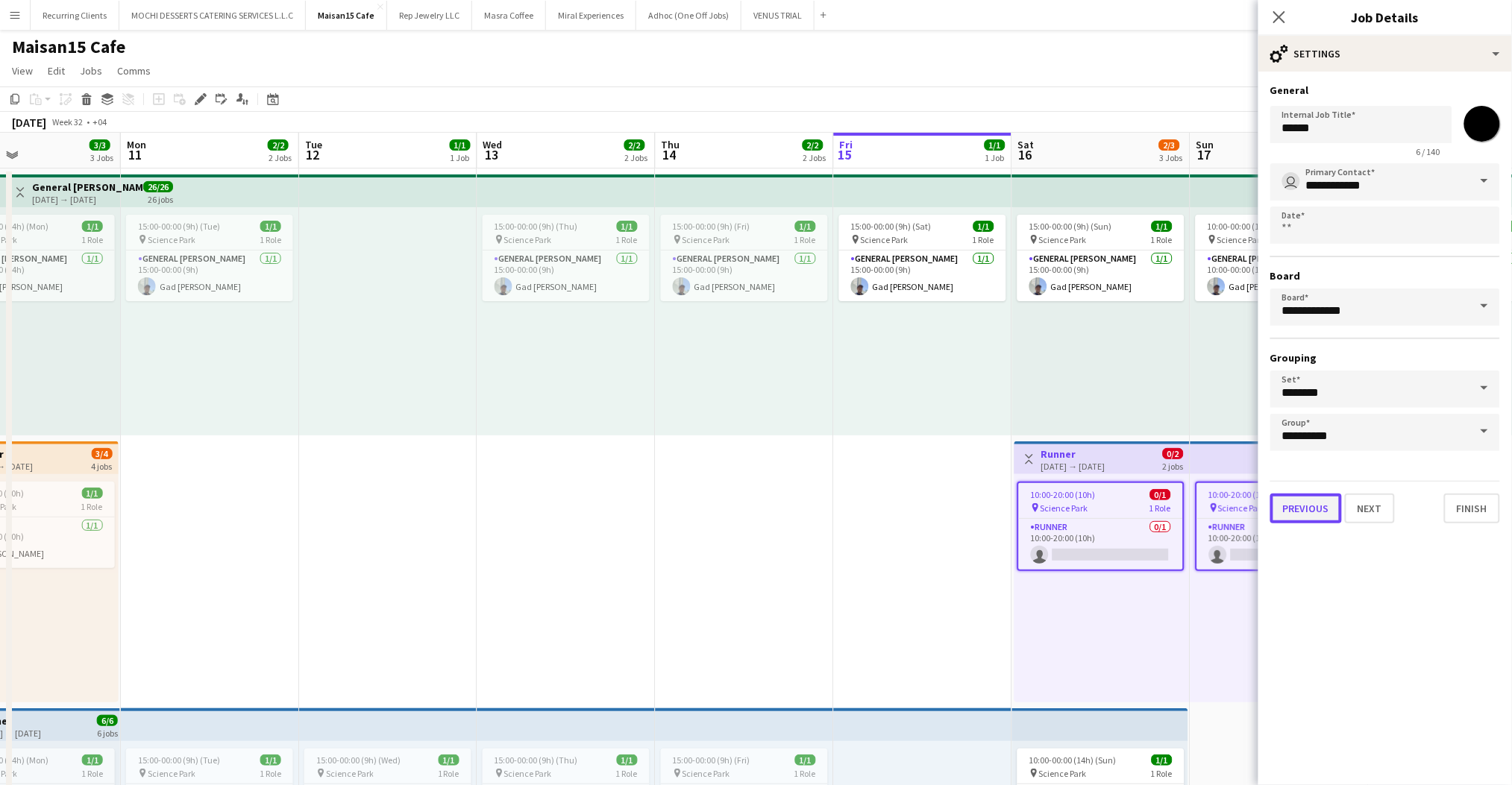
click at [1296, 497] on button "Previous" at bounding box center [1307, 509] width 72 height 30
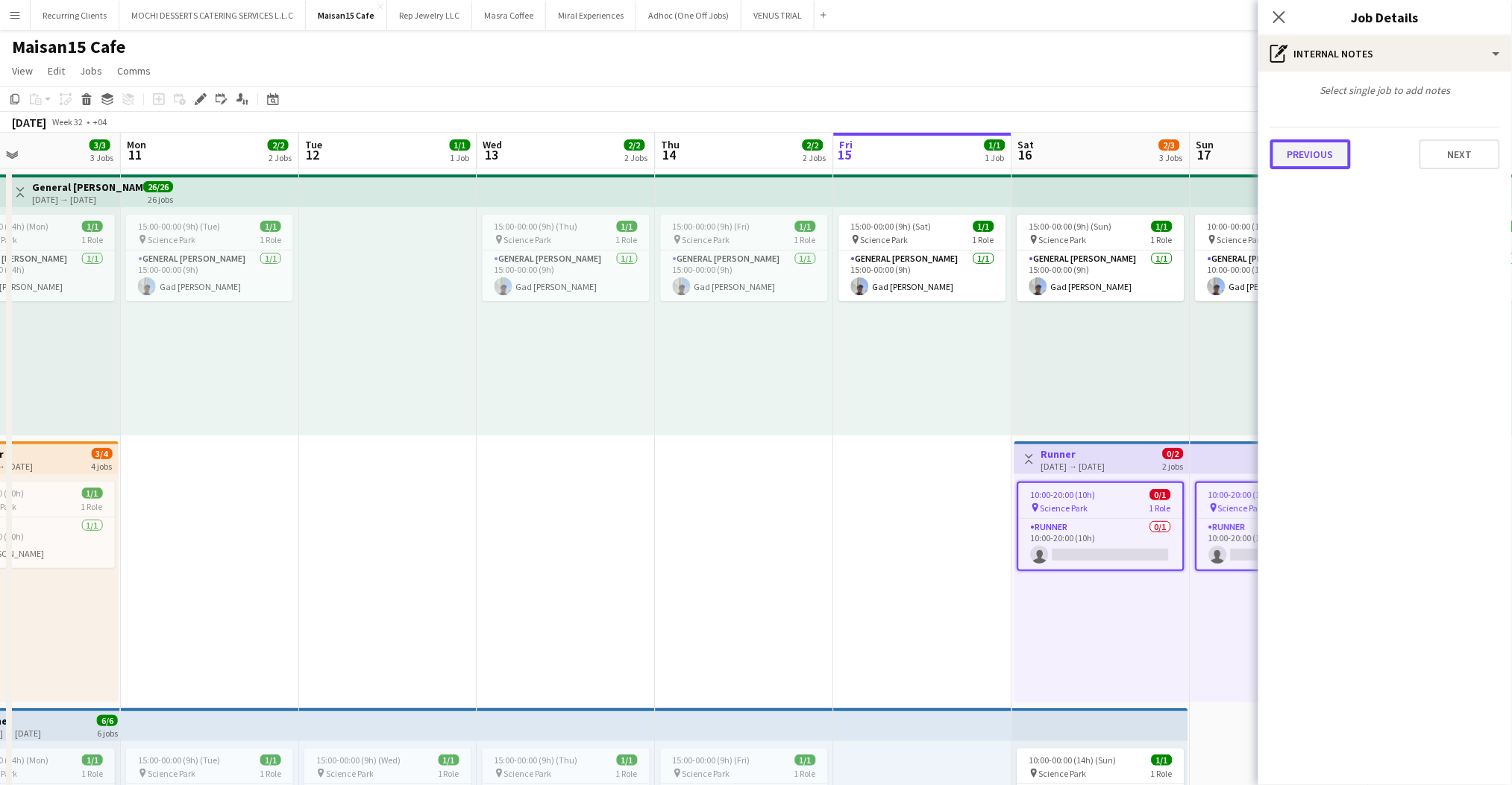
click at [1345, 154] on button "Previous" at bounding box center [1310, 154] width 80 height 30
click at [1356, 167] on div at bounding box center [1385, 163] width 230 height 38
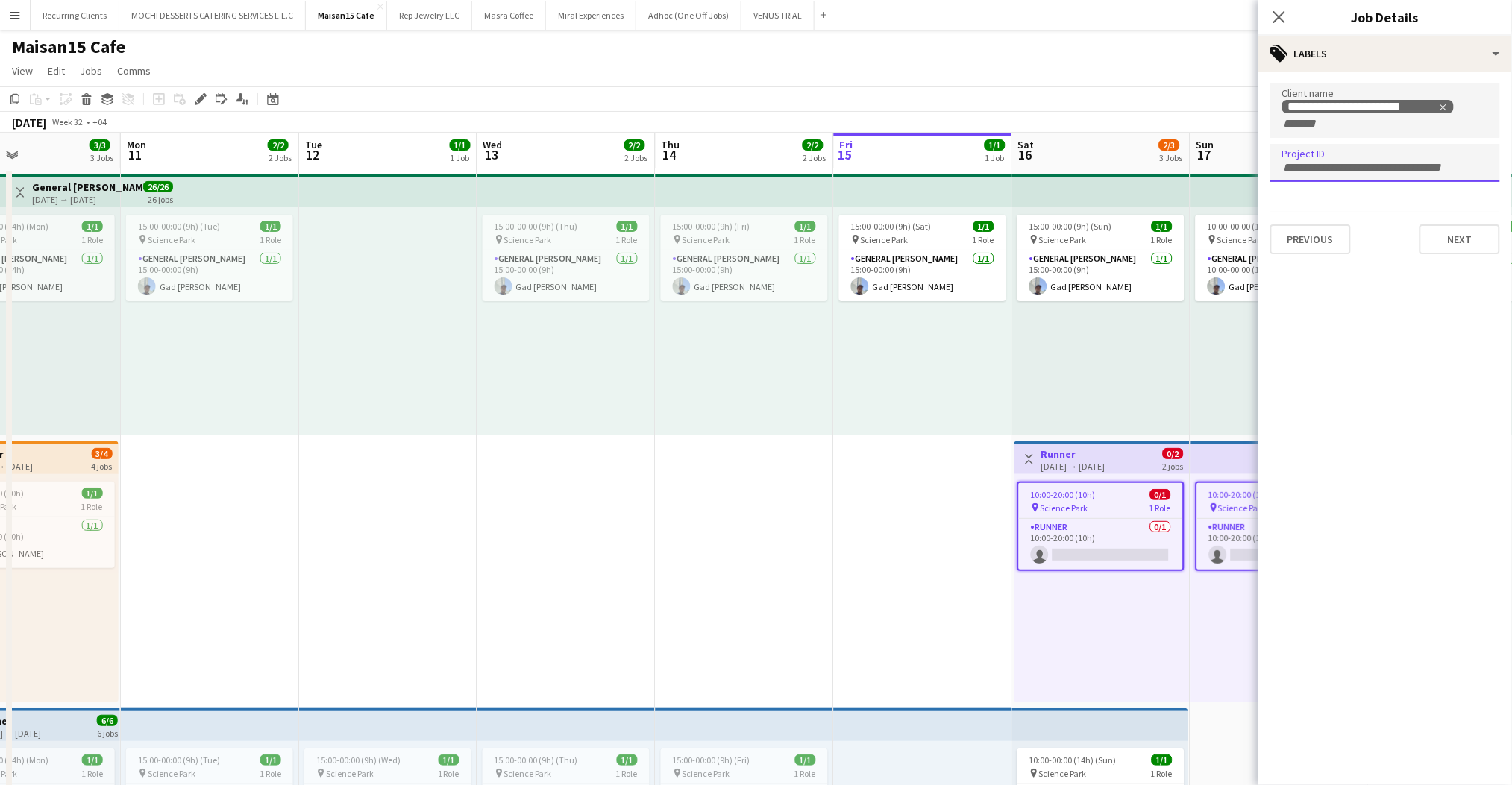
paste input "**********"
type input "**********"
click at [1449, 235] on button "Next" at bounding box center [1459, 239] width 80 height 30
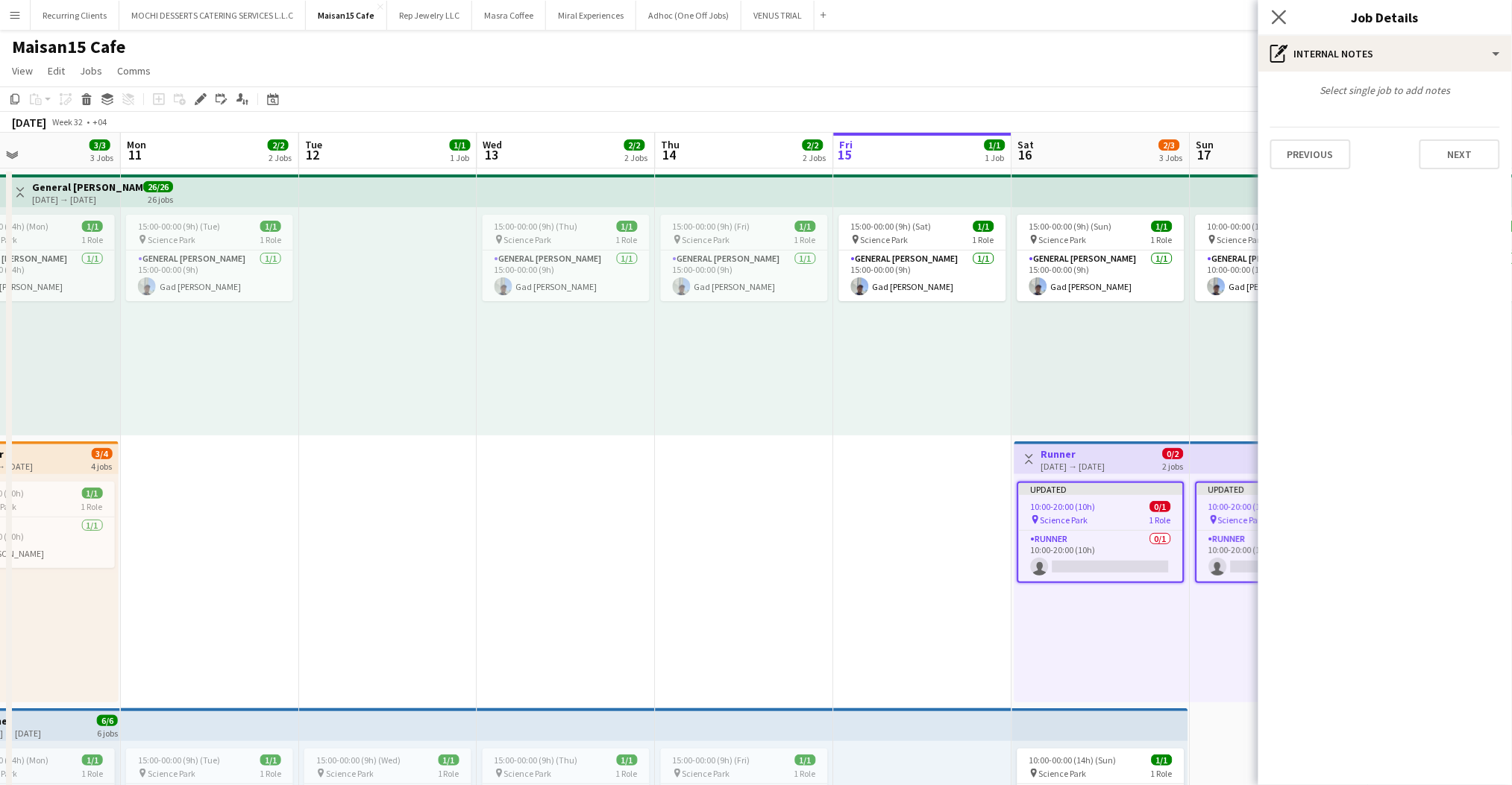
click at [1281, 23] on icon "Close pop-in" at bounding box center [1278, 16] width 14 height 14
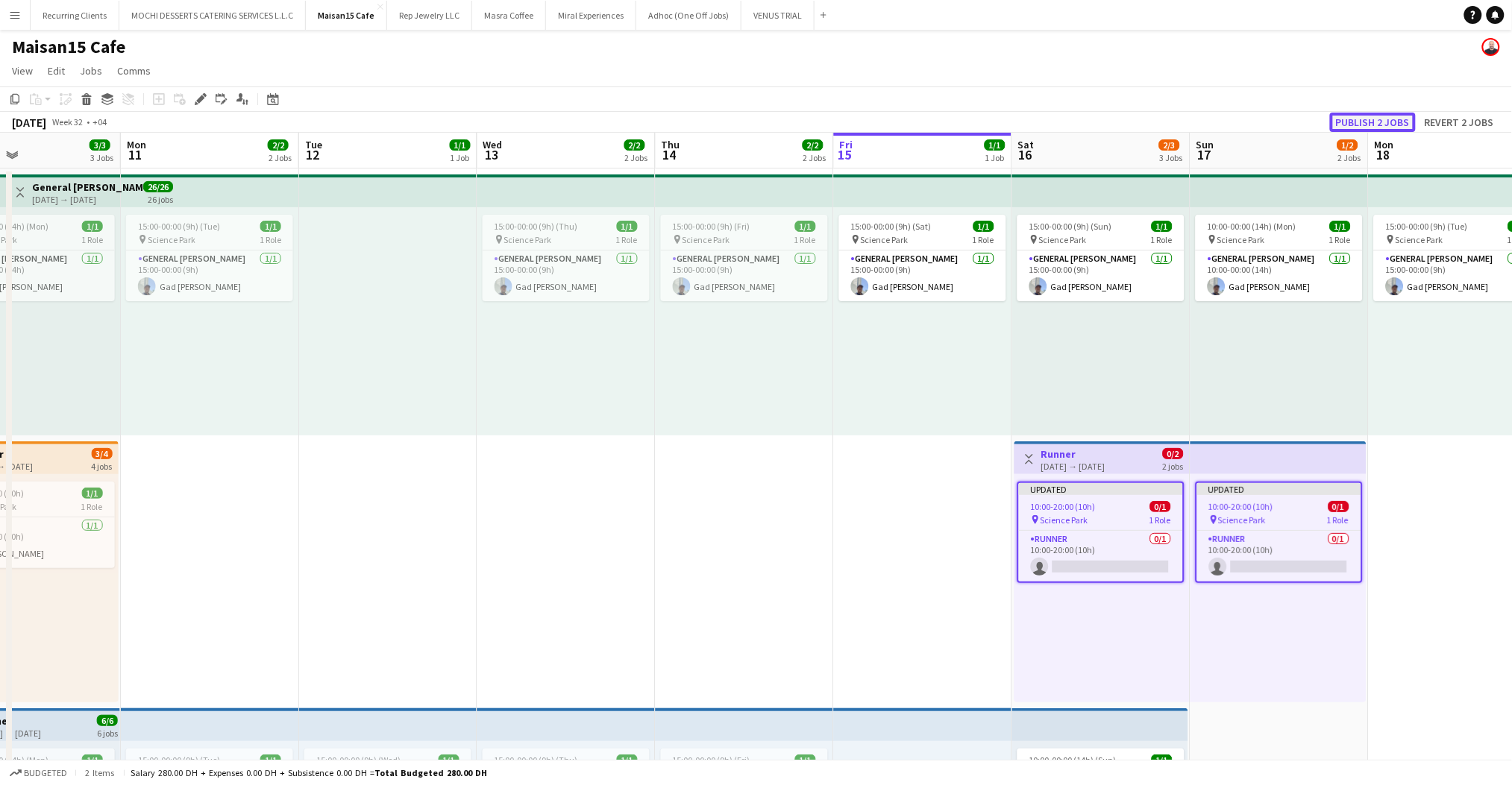
click at [1370, 116] on button "Publish 2 jobs" at bounding box center [1373, 122] width 86 height 19
